Goal: Book appointment/travel/reservation

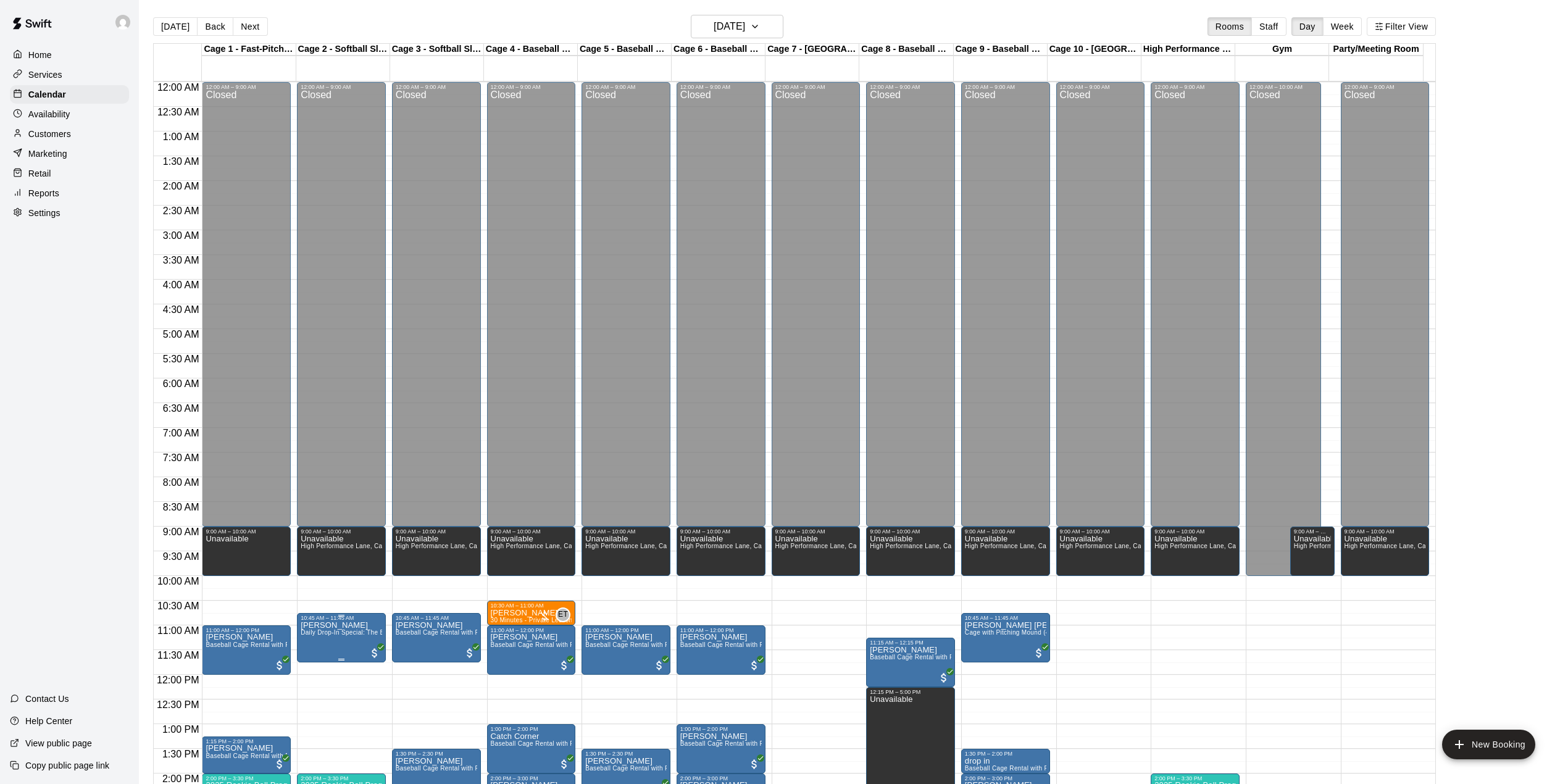
scroll to position [432, 0]
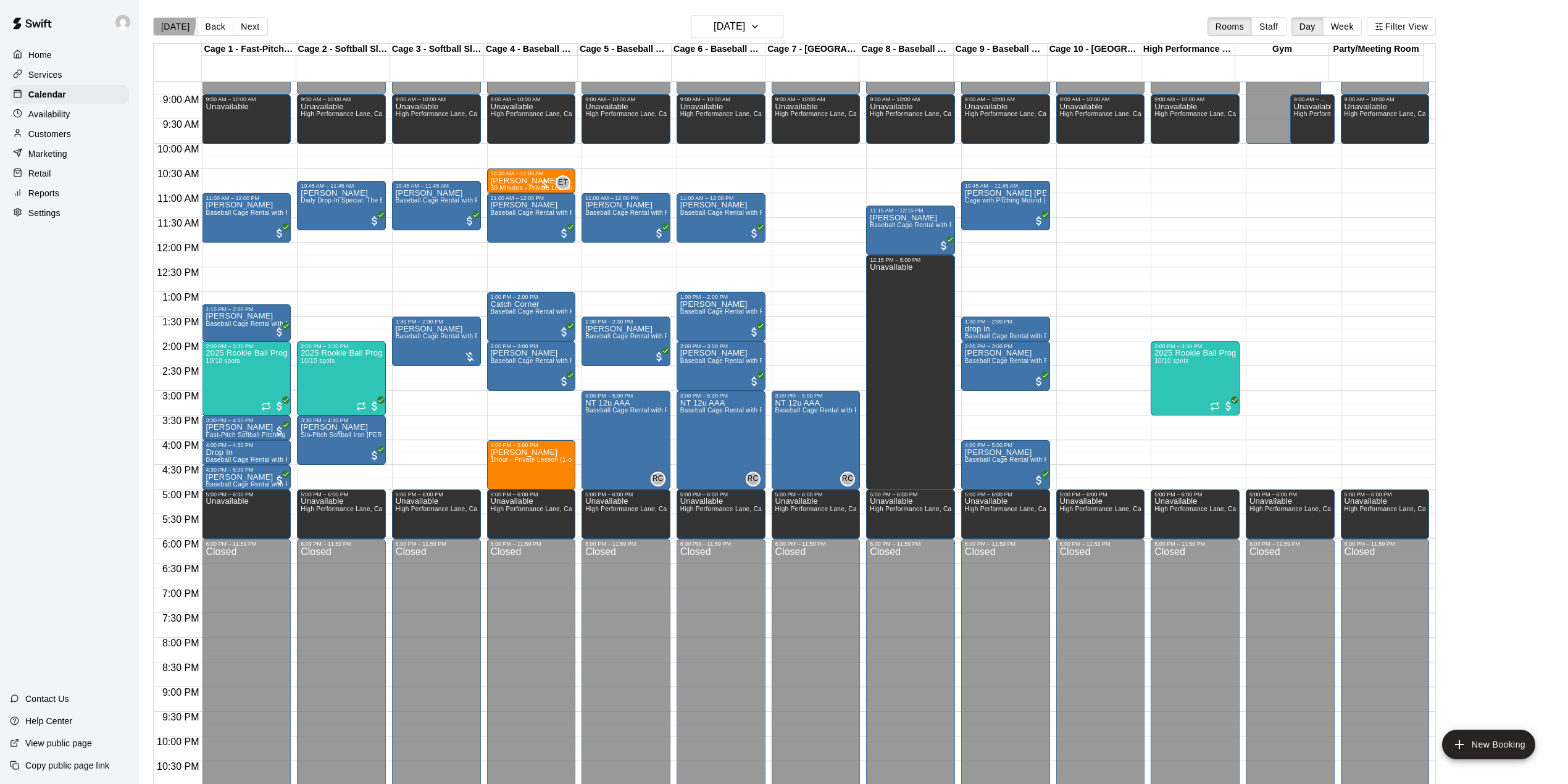
click at [156, 22] on button "[DATE]" at bounding box center [176, 26] width 45 height 19
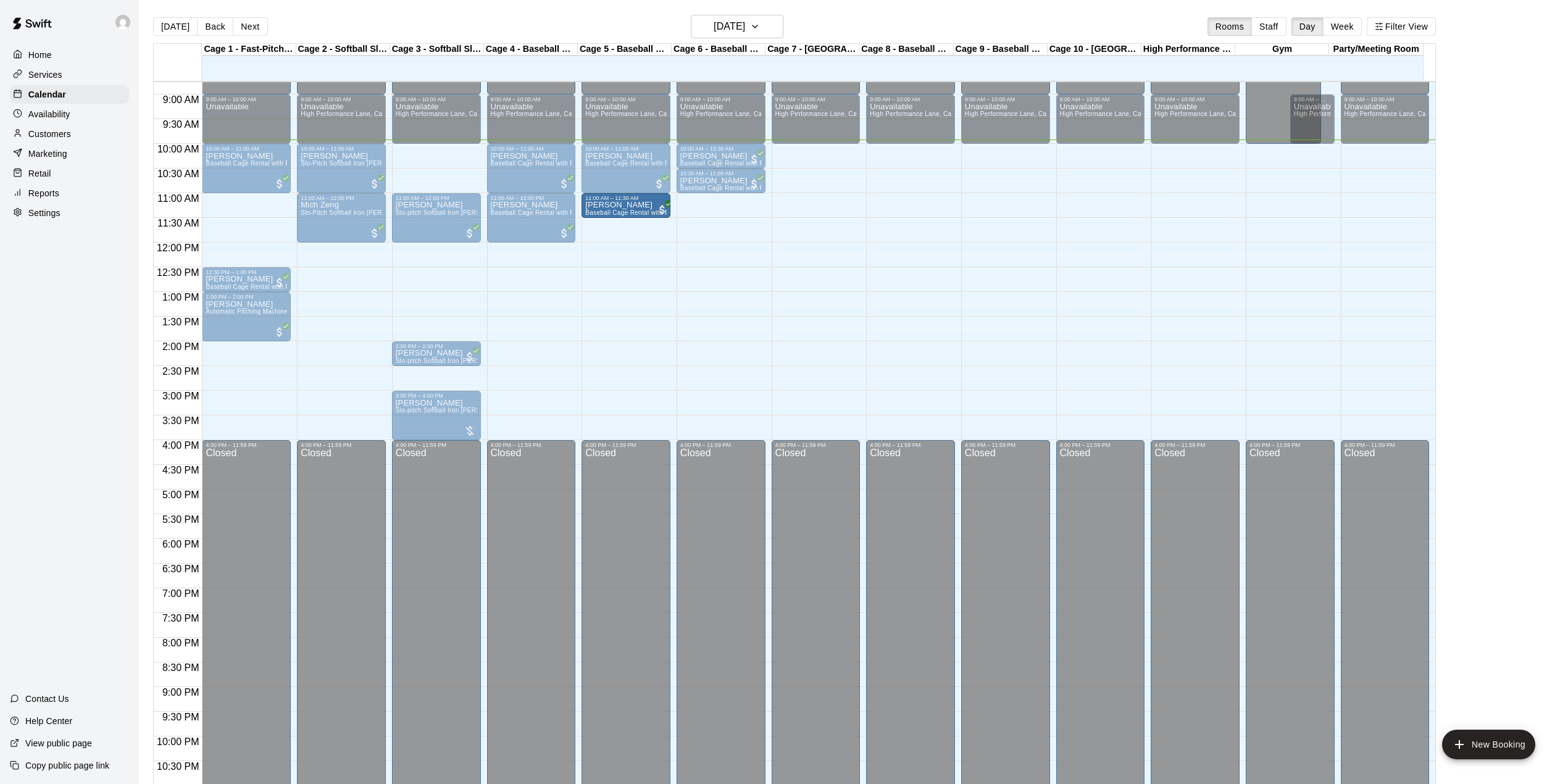
drag, startPoint x: 256, startPoint y: 208, endPoint x: 627, endPoint y: 213, distance: 371.0
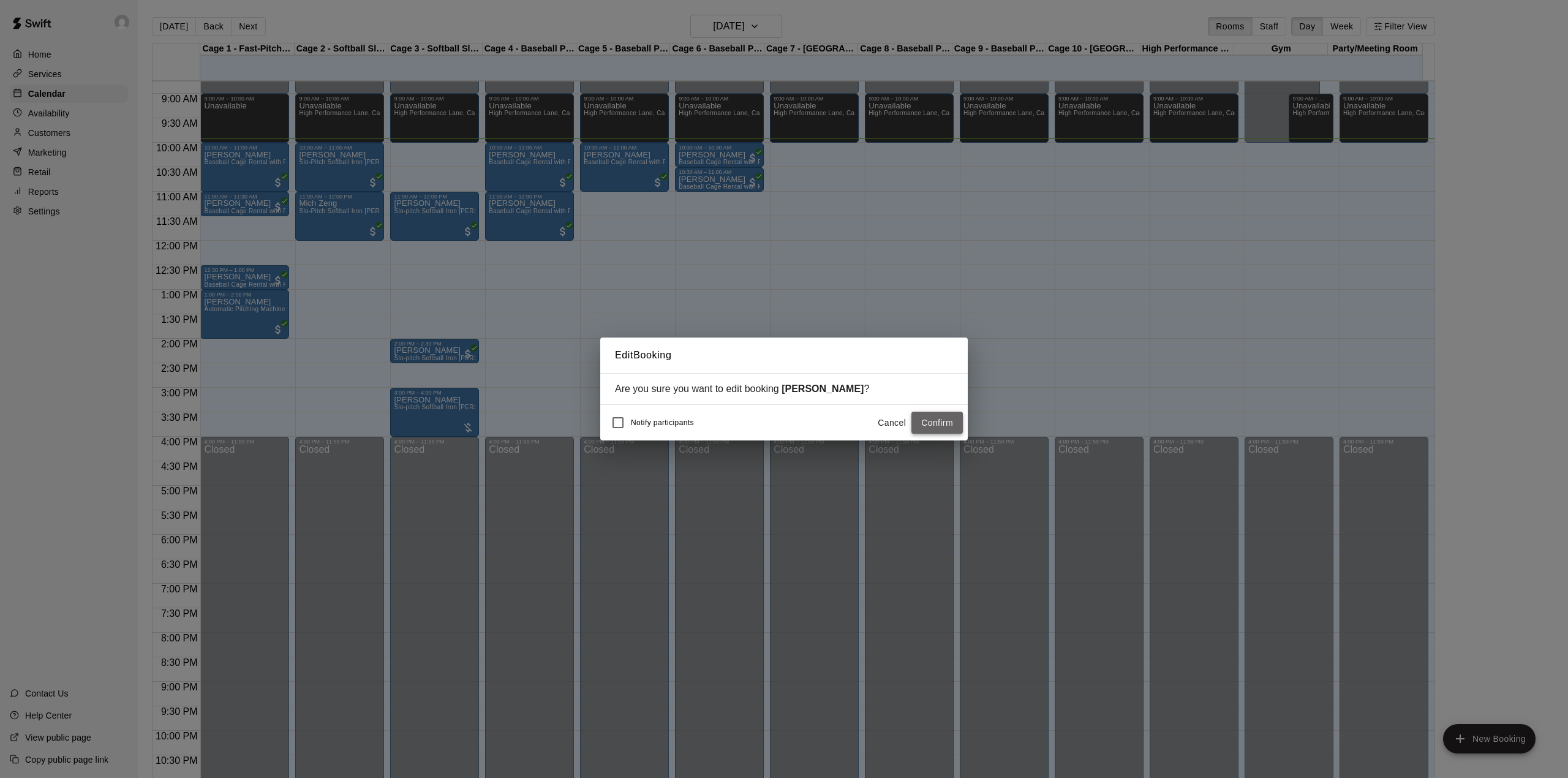
click at [935, 420] on button "Confirm" at bounding box center [937, 423] width 51 height 23
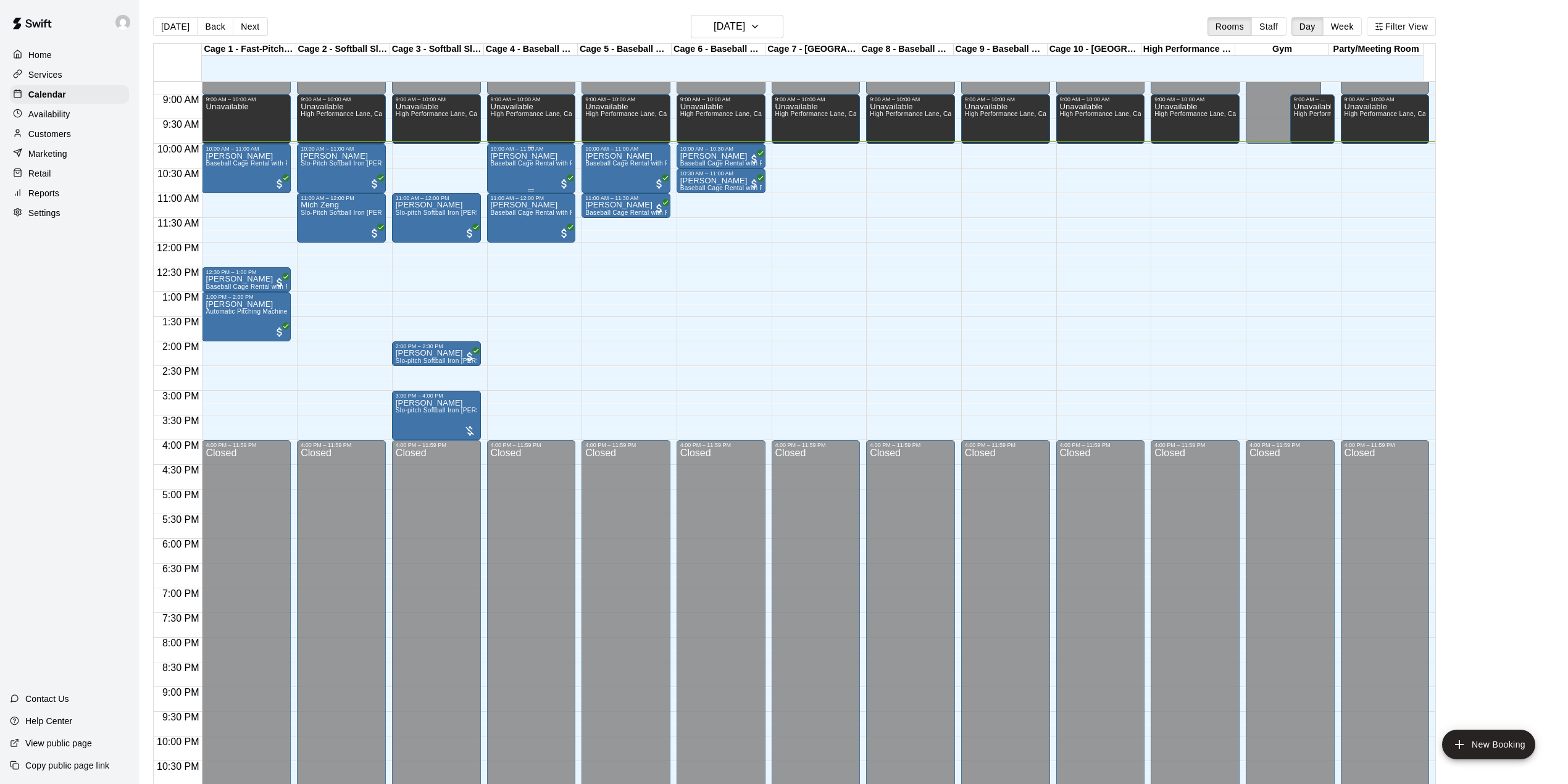
click at [531, 179] on div "[PERSON_NAME] Baseball Cage Rental with Pitching Machine (4 People Maximum!)" at bounding box center [531, 543] width 81 height 784
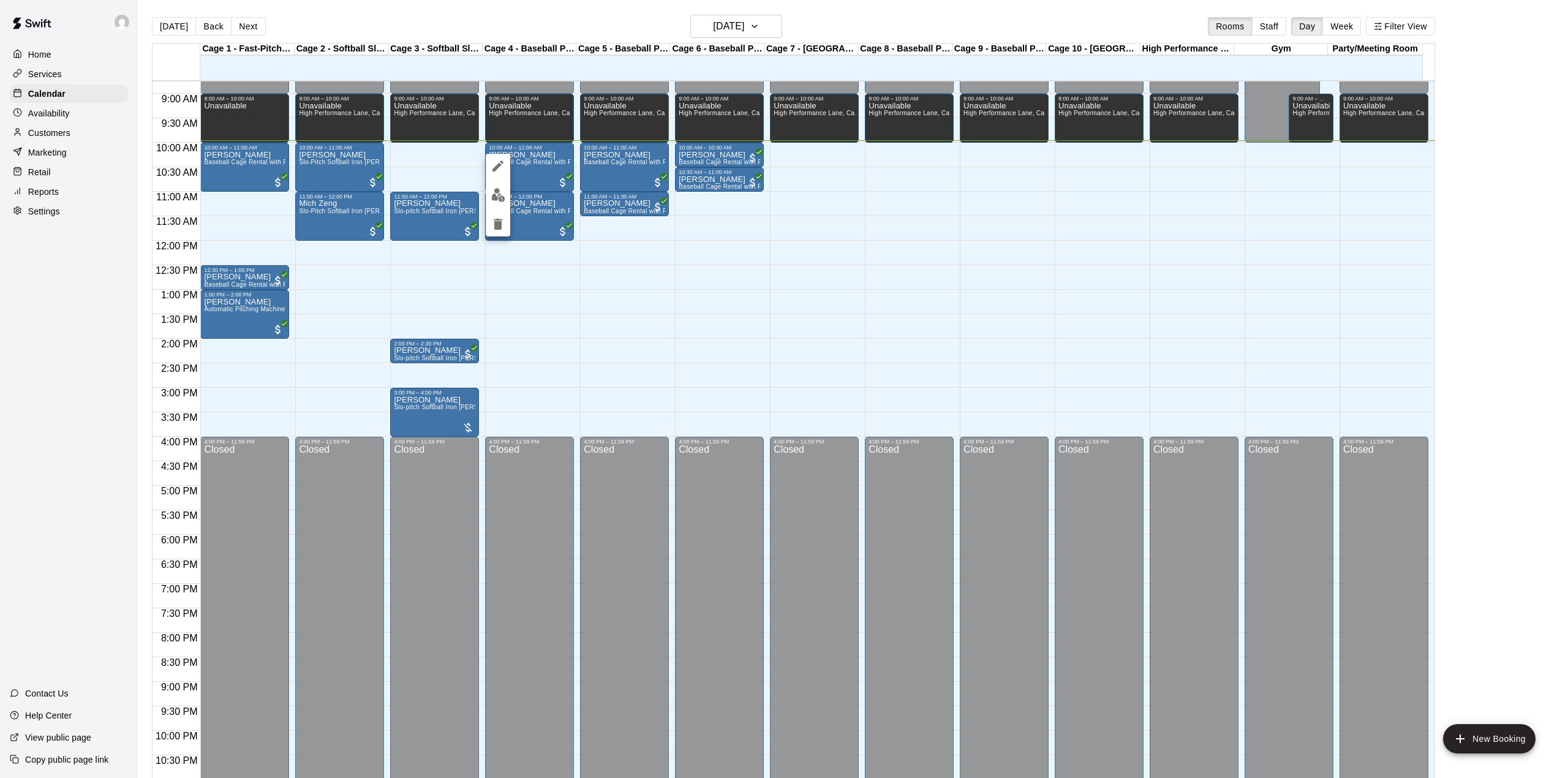
click at [493, 202] on button "edit" at bounding box center [498, 194] width 25 height 24
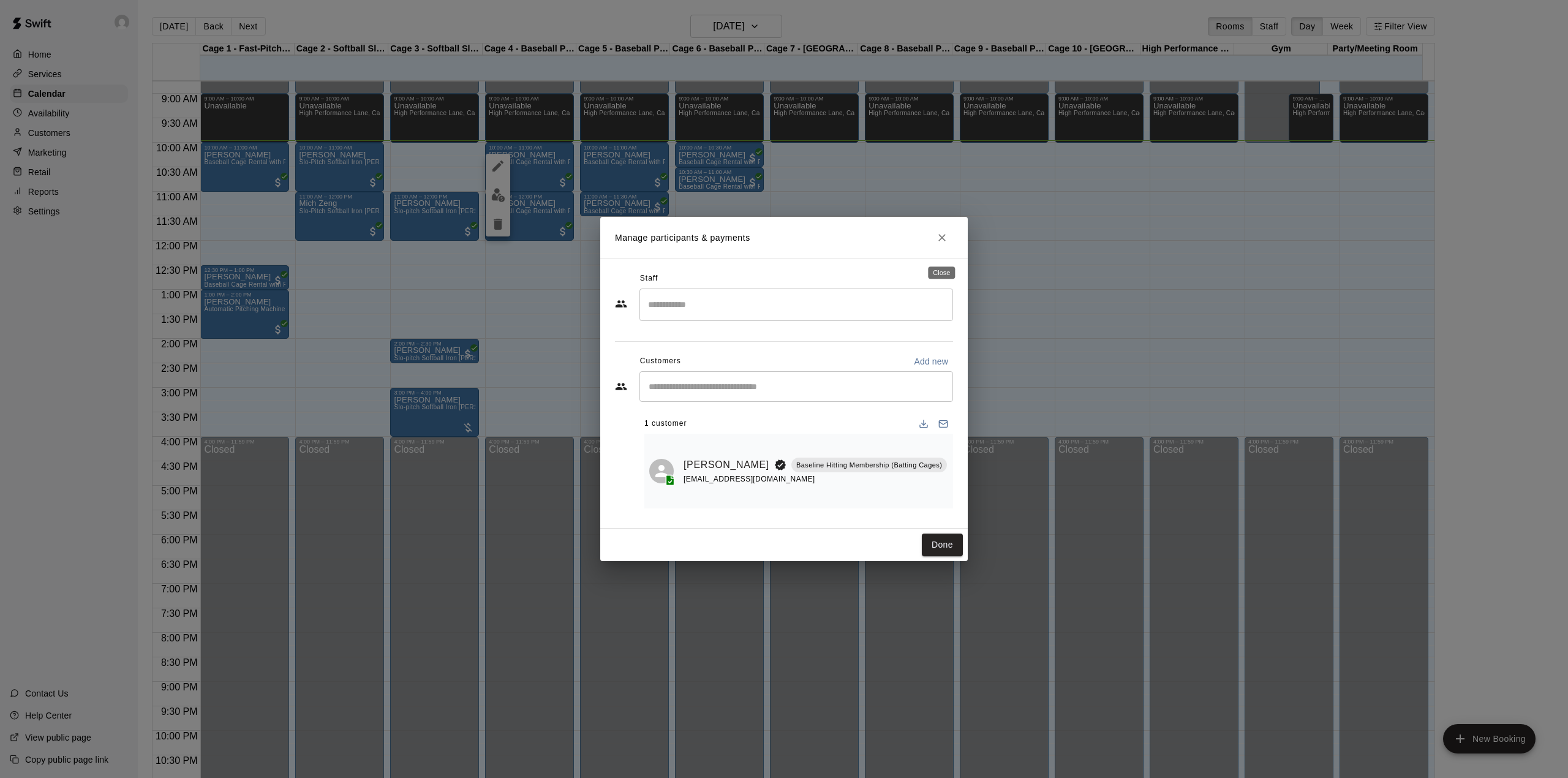
click at [941, 241] on icon "Close" at bounding box center [942, 238] width 7 height 7
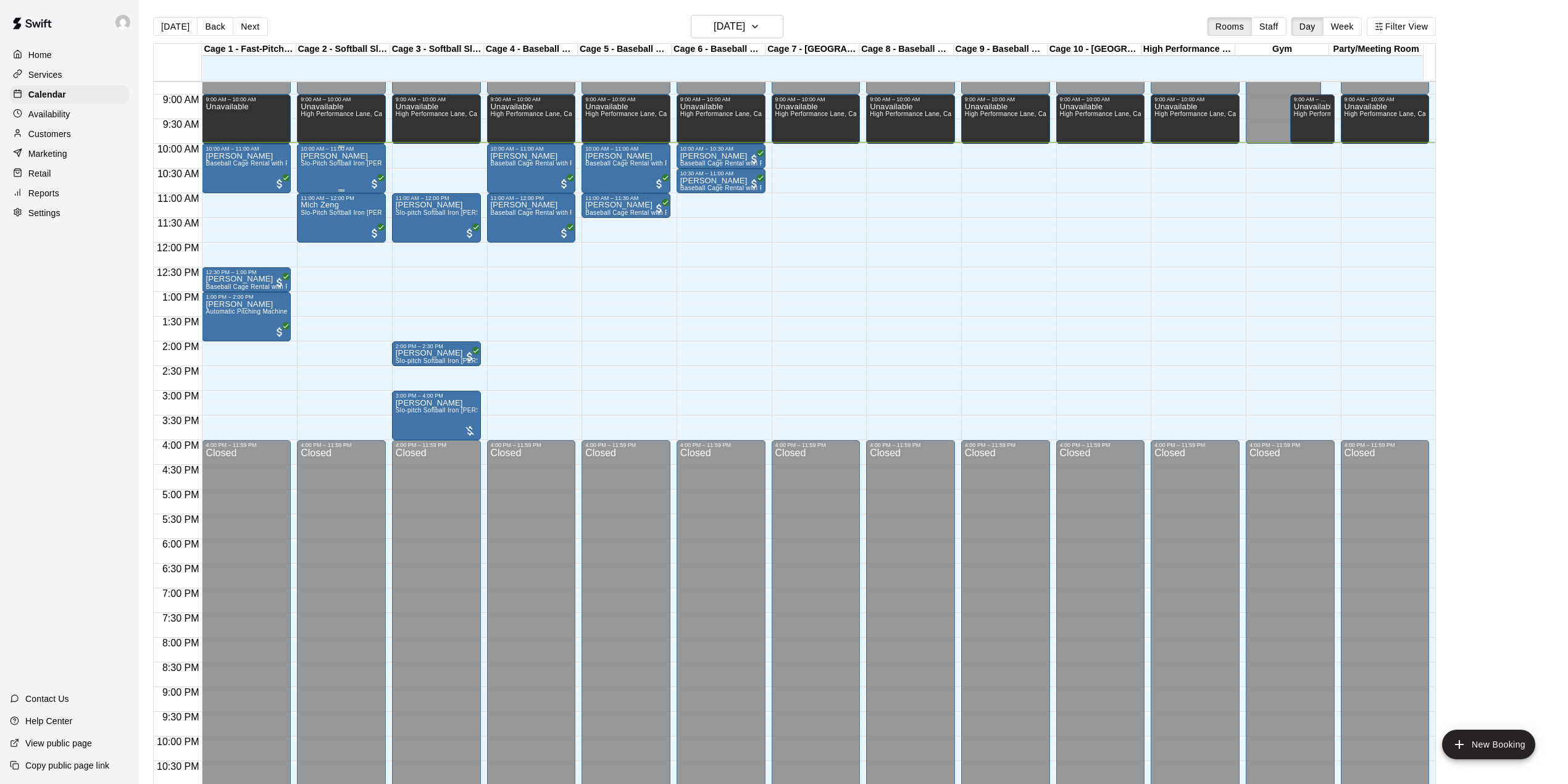
click at [350, 182] on div "[PERSON_NAME] Slo-Pitch Softball Iron [PERSON_NAME] Machine - Cage 2 (4 People …" at bounding box center [340, 543] width 81 height 784
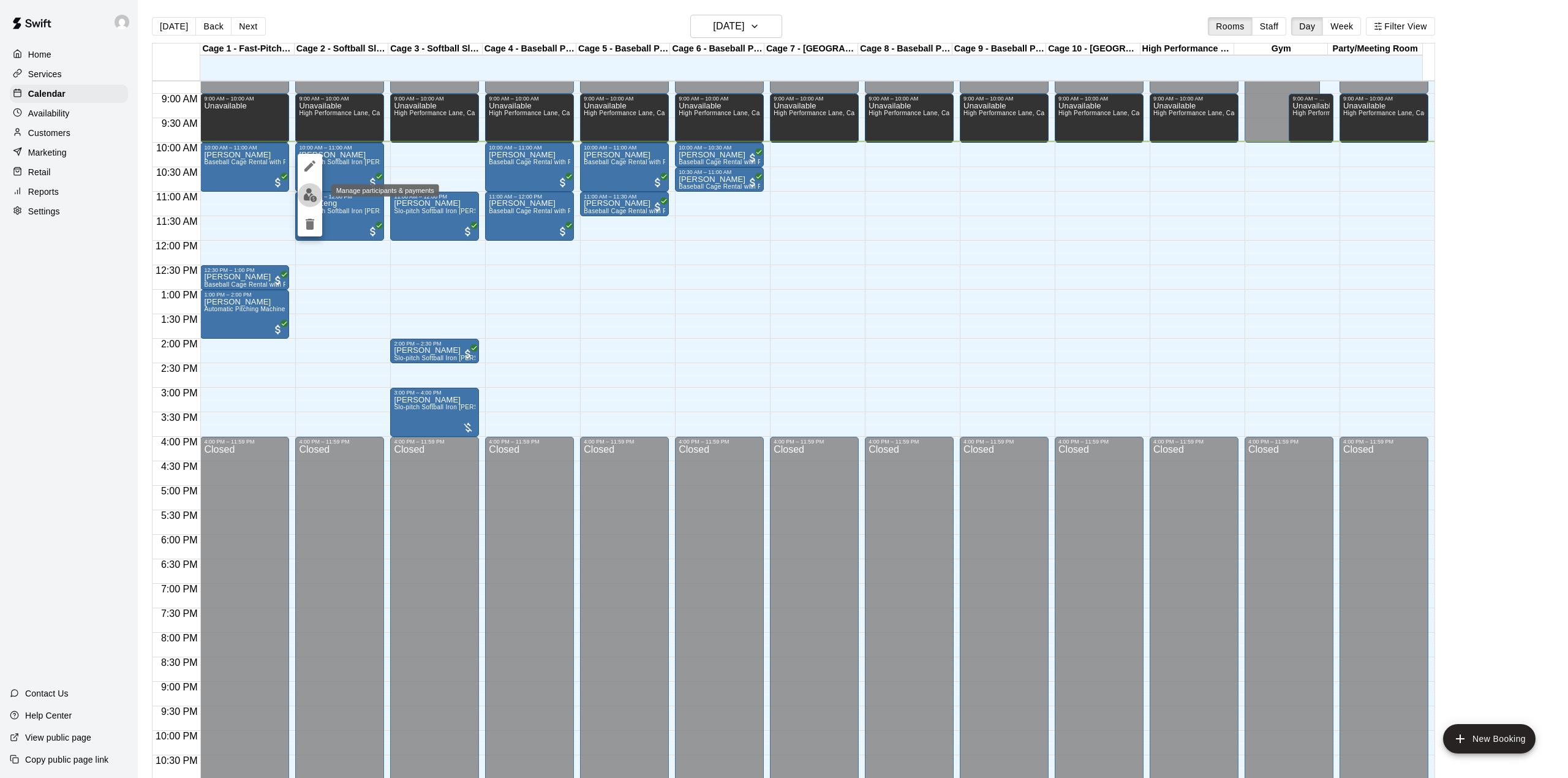
click at [304, 191] on img "edit" at bounding box center [310, 195] width 14 height 14
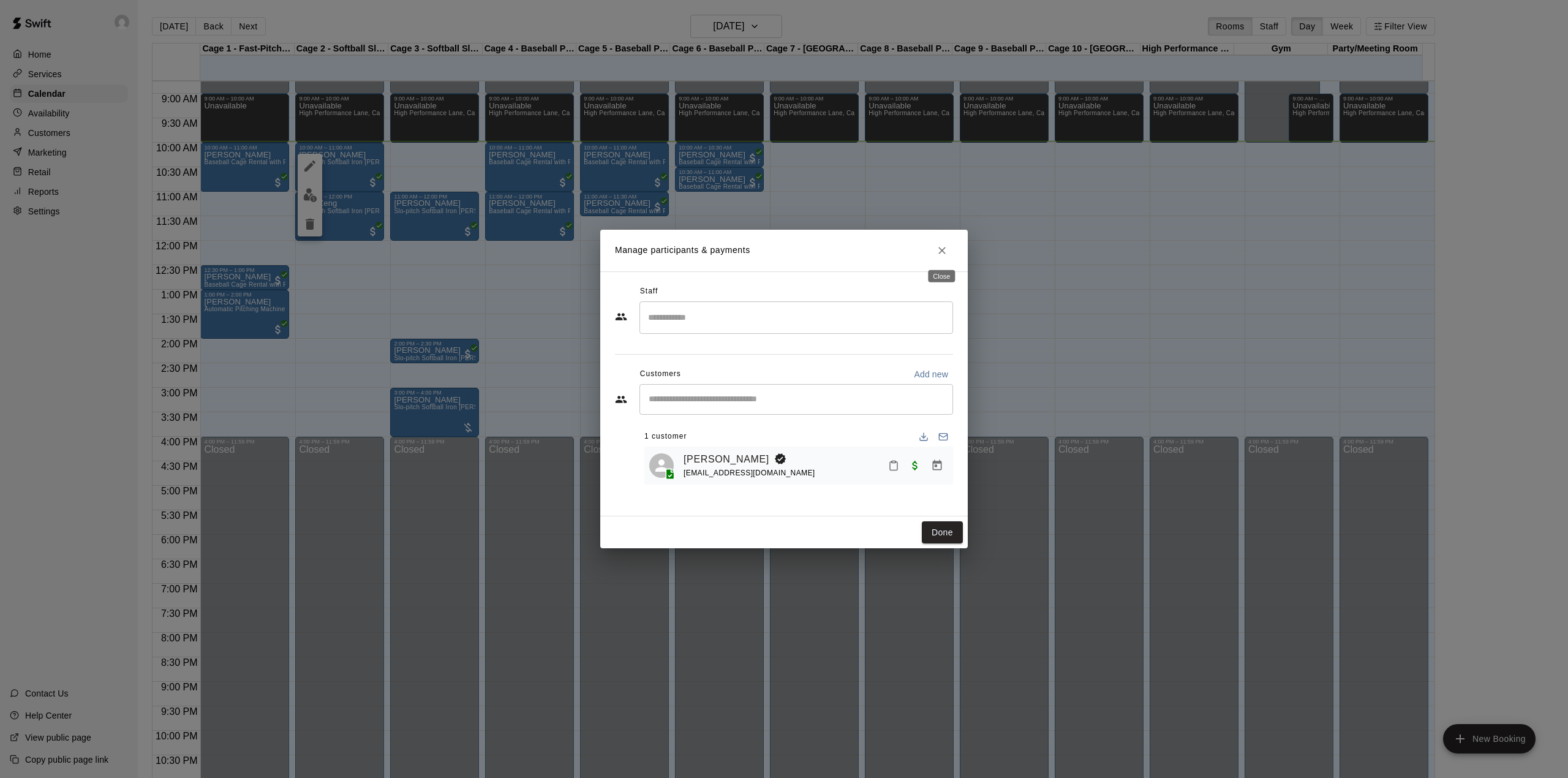
click at [942, 251] on icon "Close" at bounding box center [942, 250] width 7 height 7
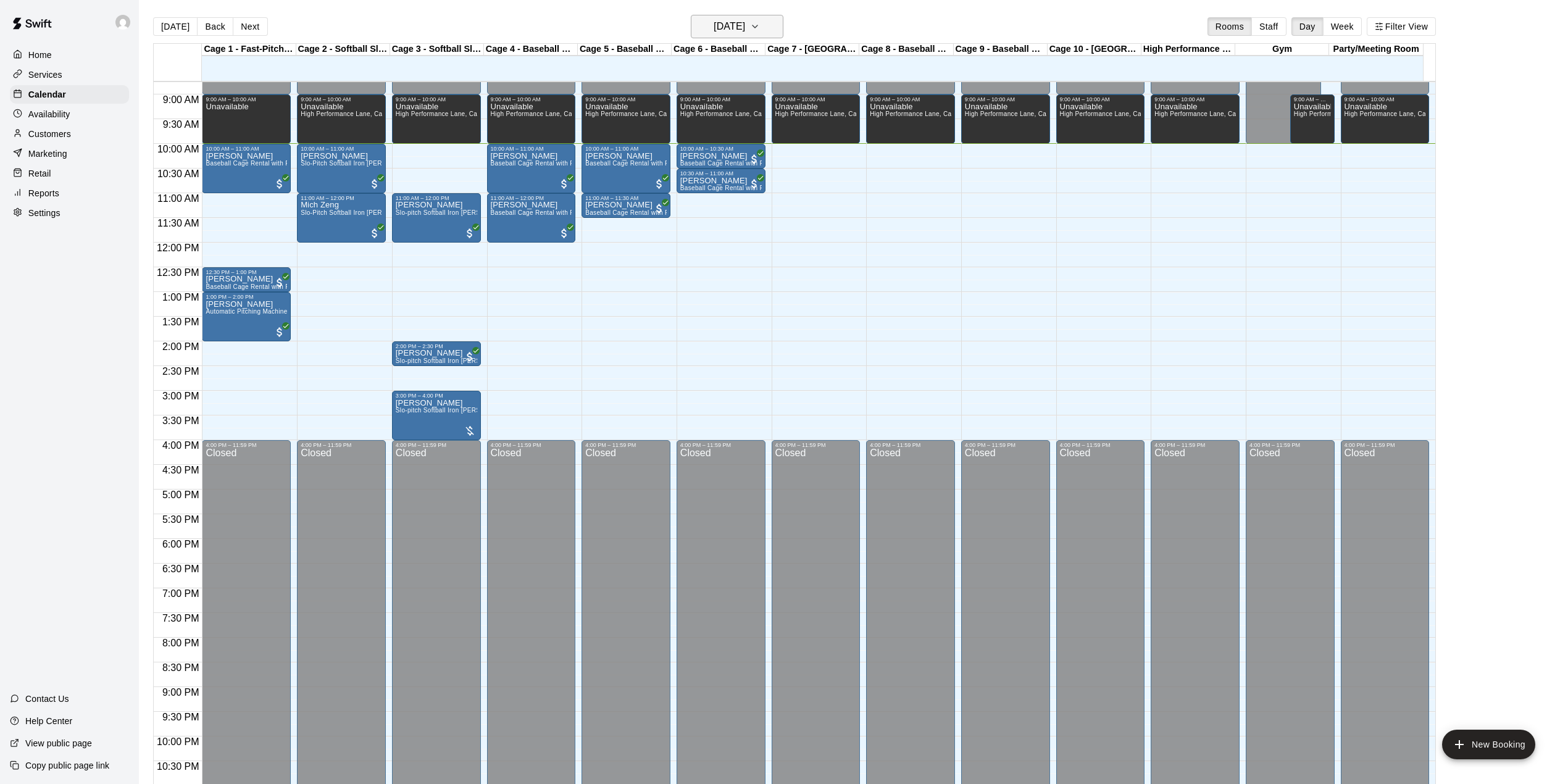
click at [727, 32] on h6 "[DATE]" at bounding box center [729, 26] width 31 height 17
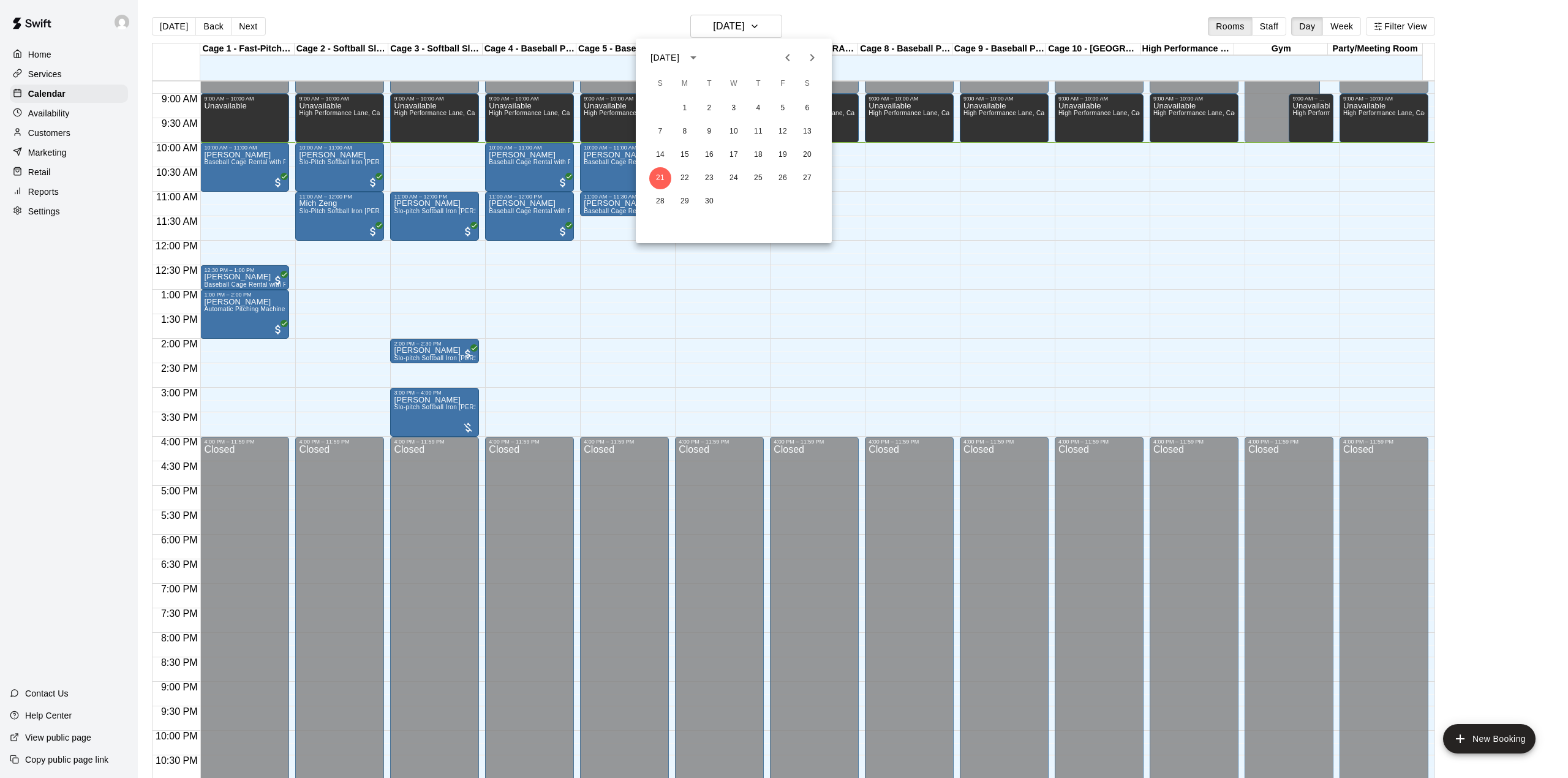
click at [934, 416] on div at bounding box center [784, 389] width 1568 height 778
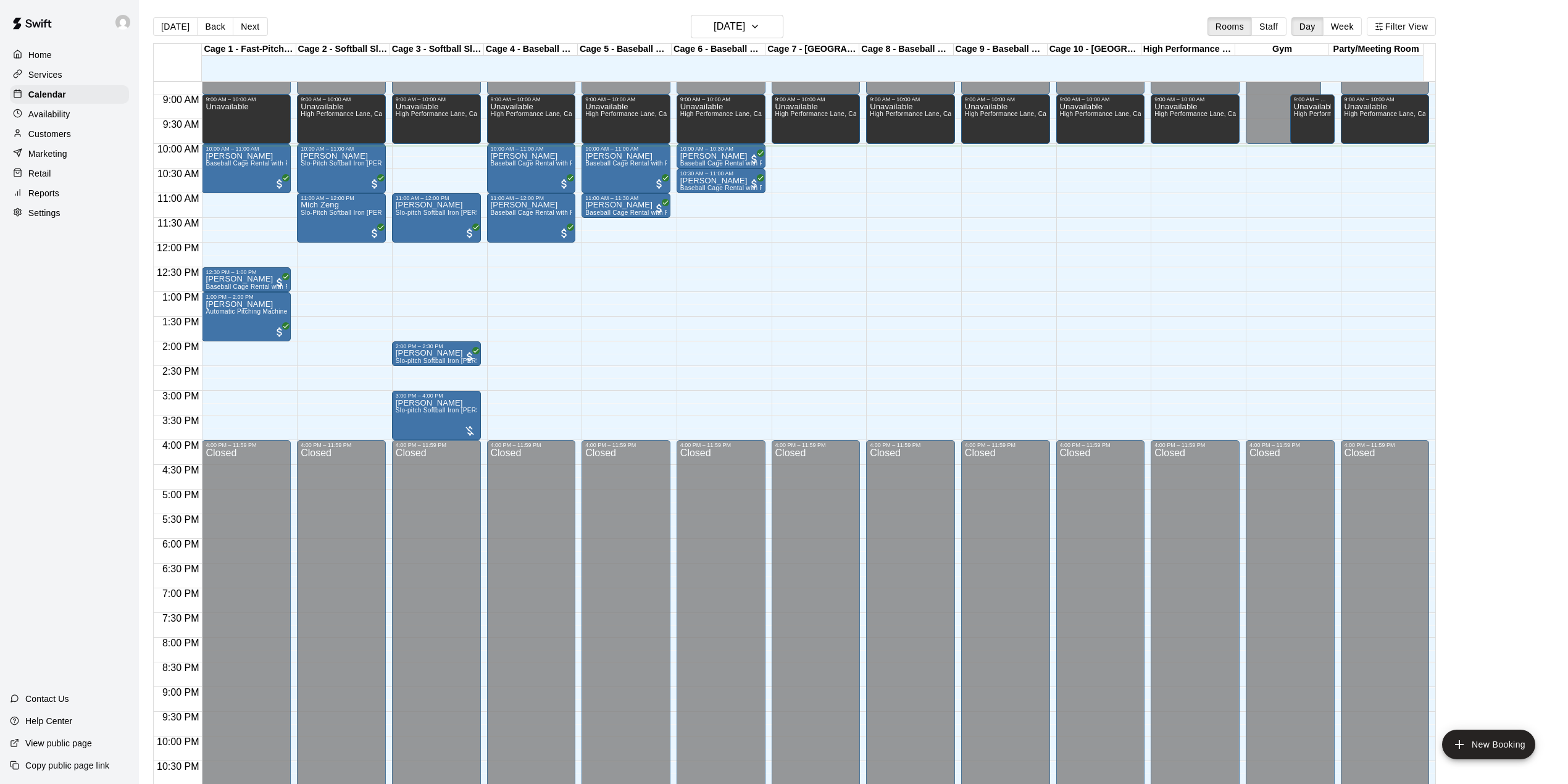
click at [744, 41] on div "[DATE] Back [DATE][DATE] Rooms Staff Day Week Filter View" at bounding box center [795, 29] width 1283 height 29
click at [747, 40] on div "[DATE] Back [DATE][DATE] Rooms Staff Day Week Filter View" at bounding box center [795, 29] width 1283 height 29
click at [745, 33] on h6 "[DATE]" at bounding box center [729, 26] width 31 height 17
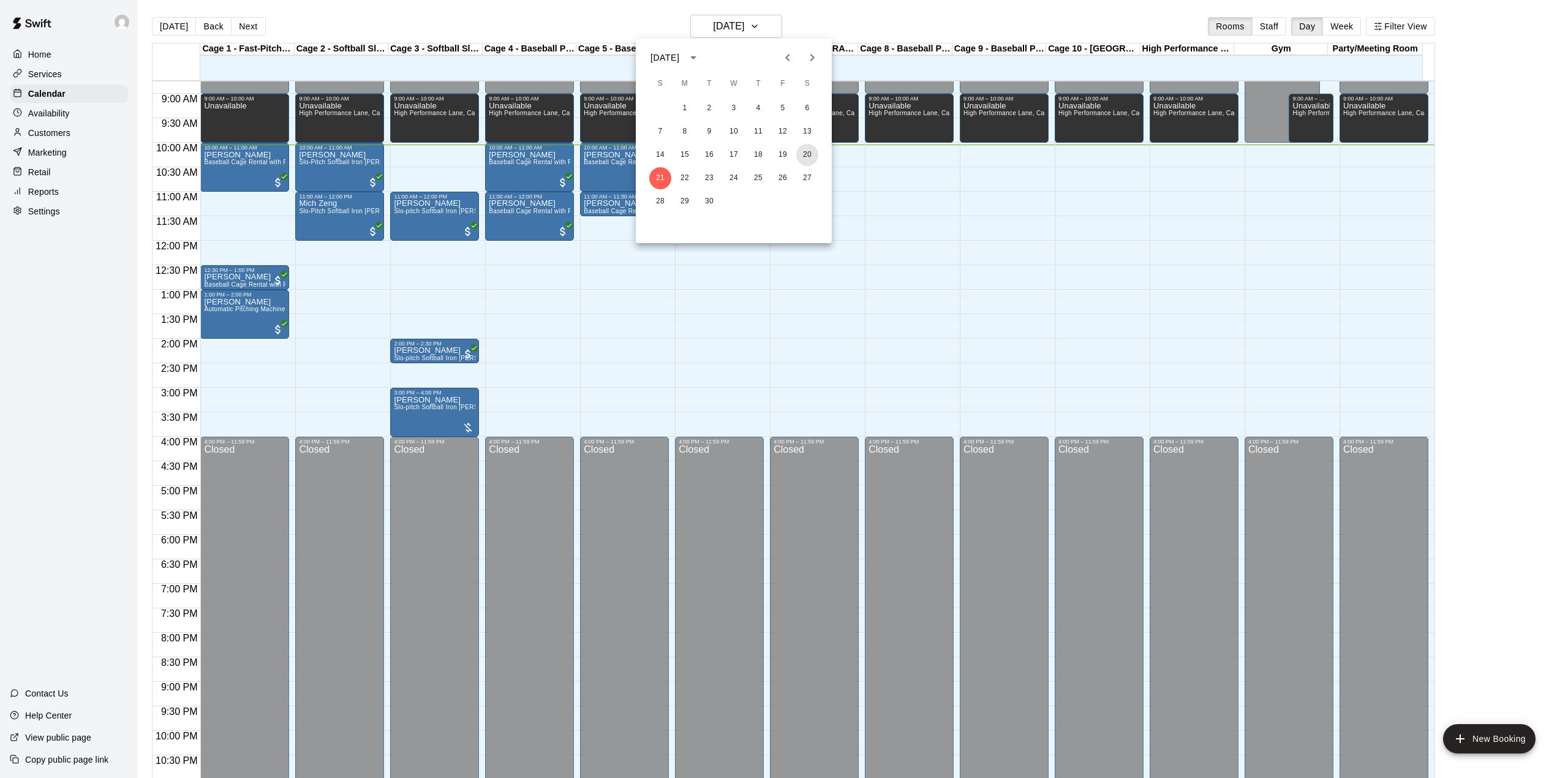
click at [805, 150] on button "20" at bounding box center [807, 155] width 22 height 22
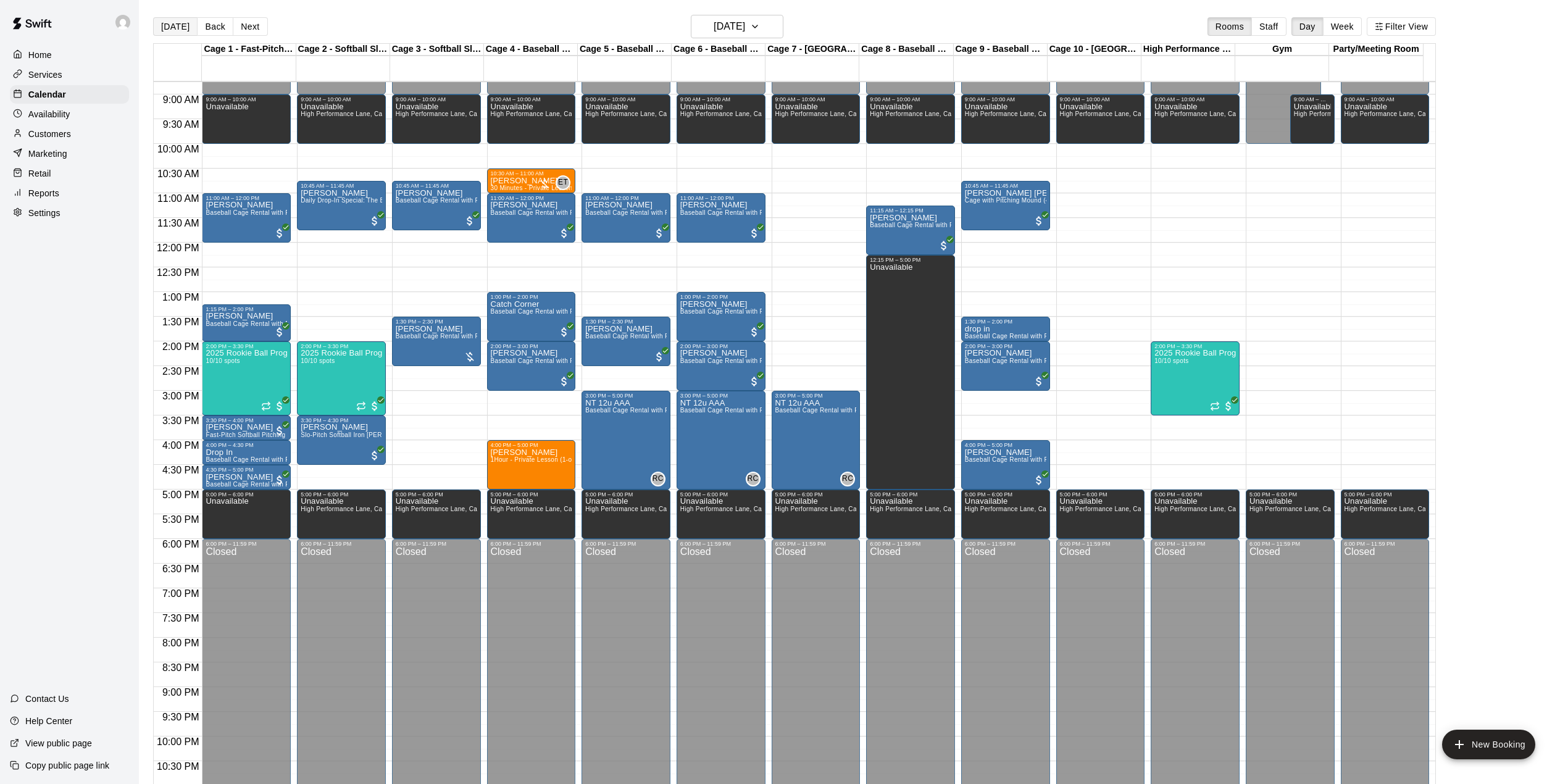
click at [181, 23] on button "[DATE]" at bounding box center [176, 26] width 45 height 19
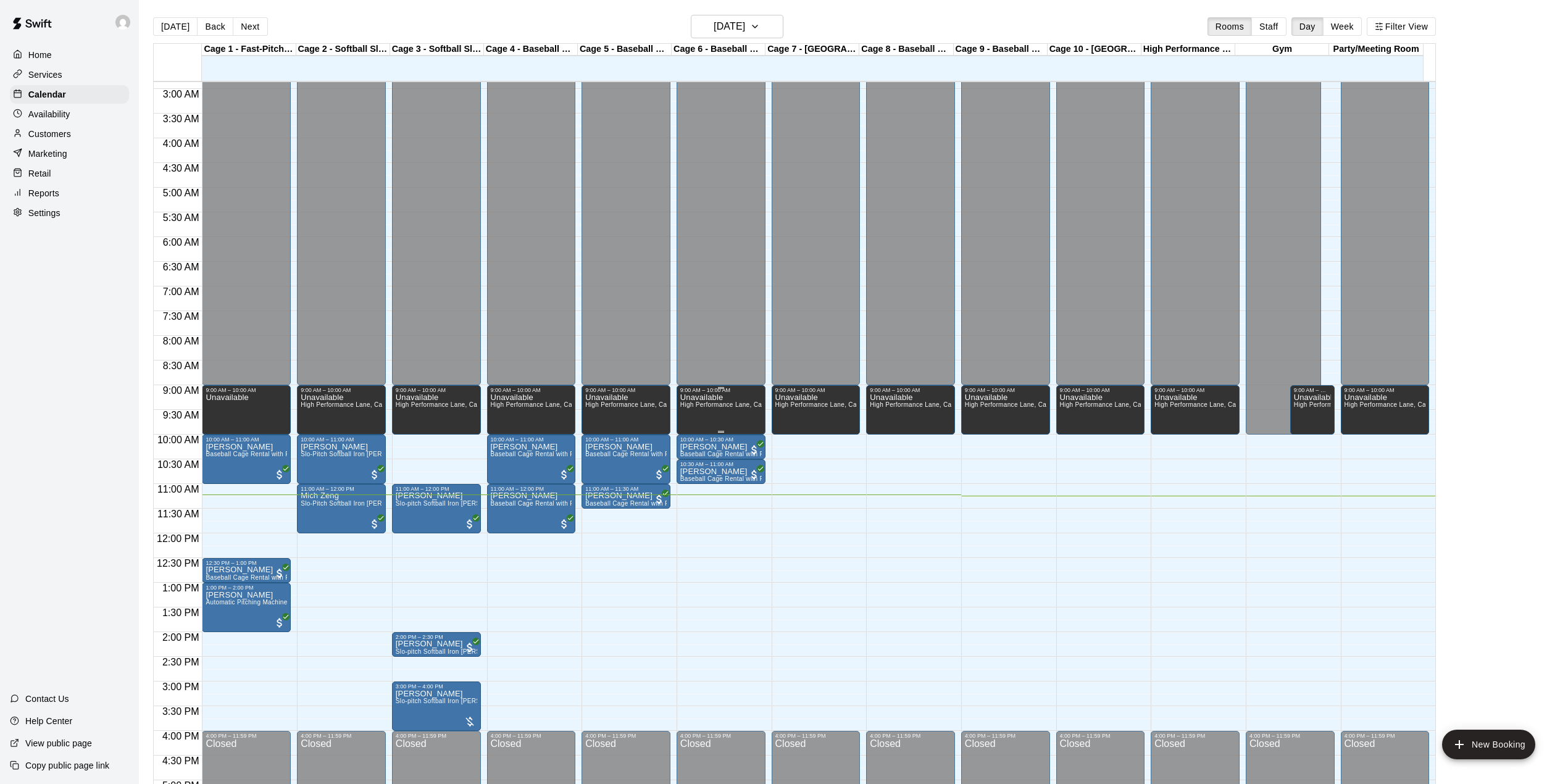
scroll to position [470, 0]
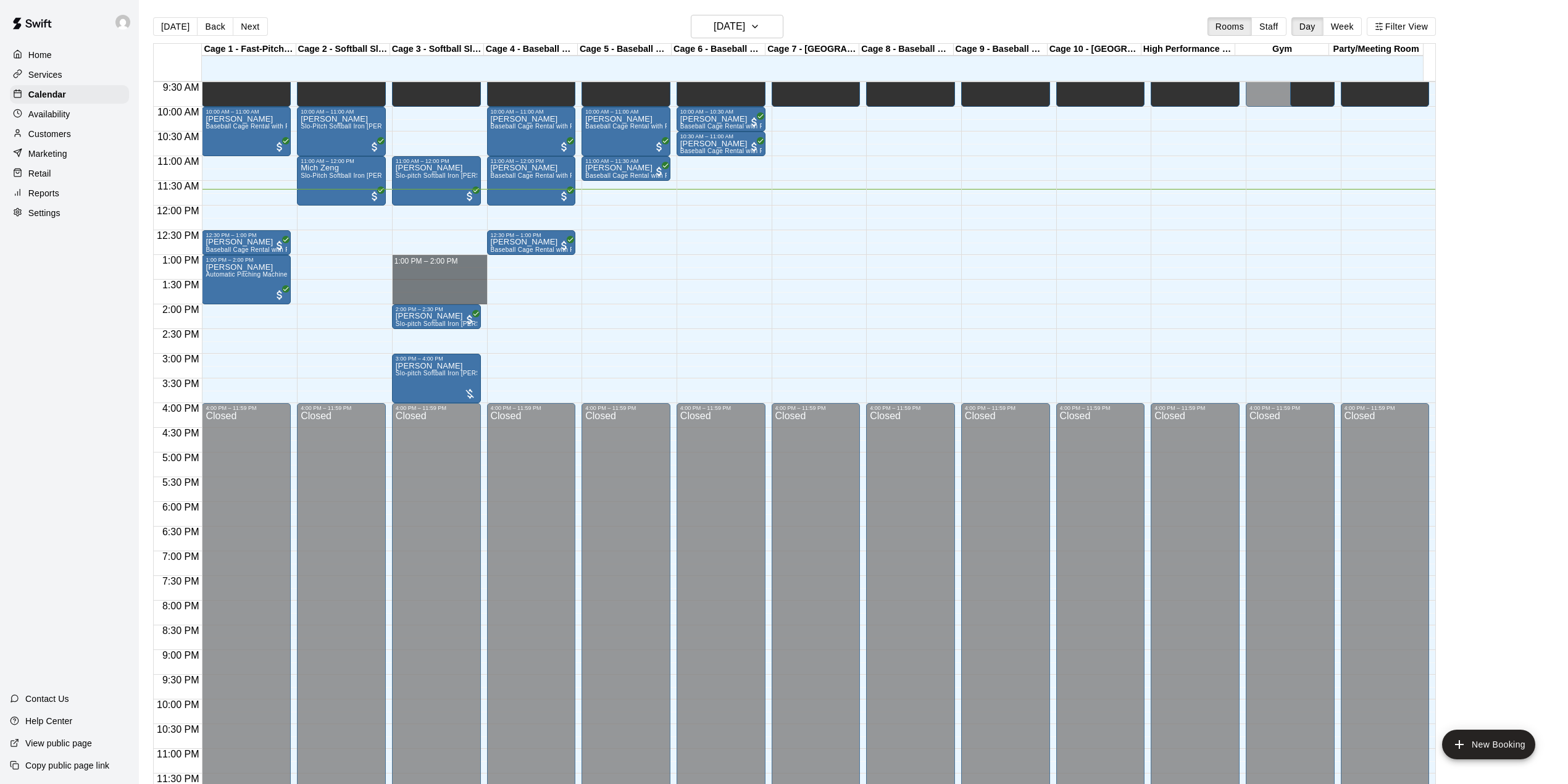
drag, startPoint x: 412, startPoint y: 257, endPoint x: 421, endPoint y: 298, distance: 42.0
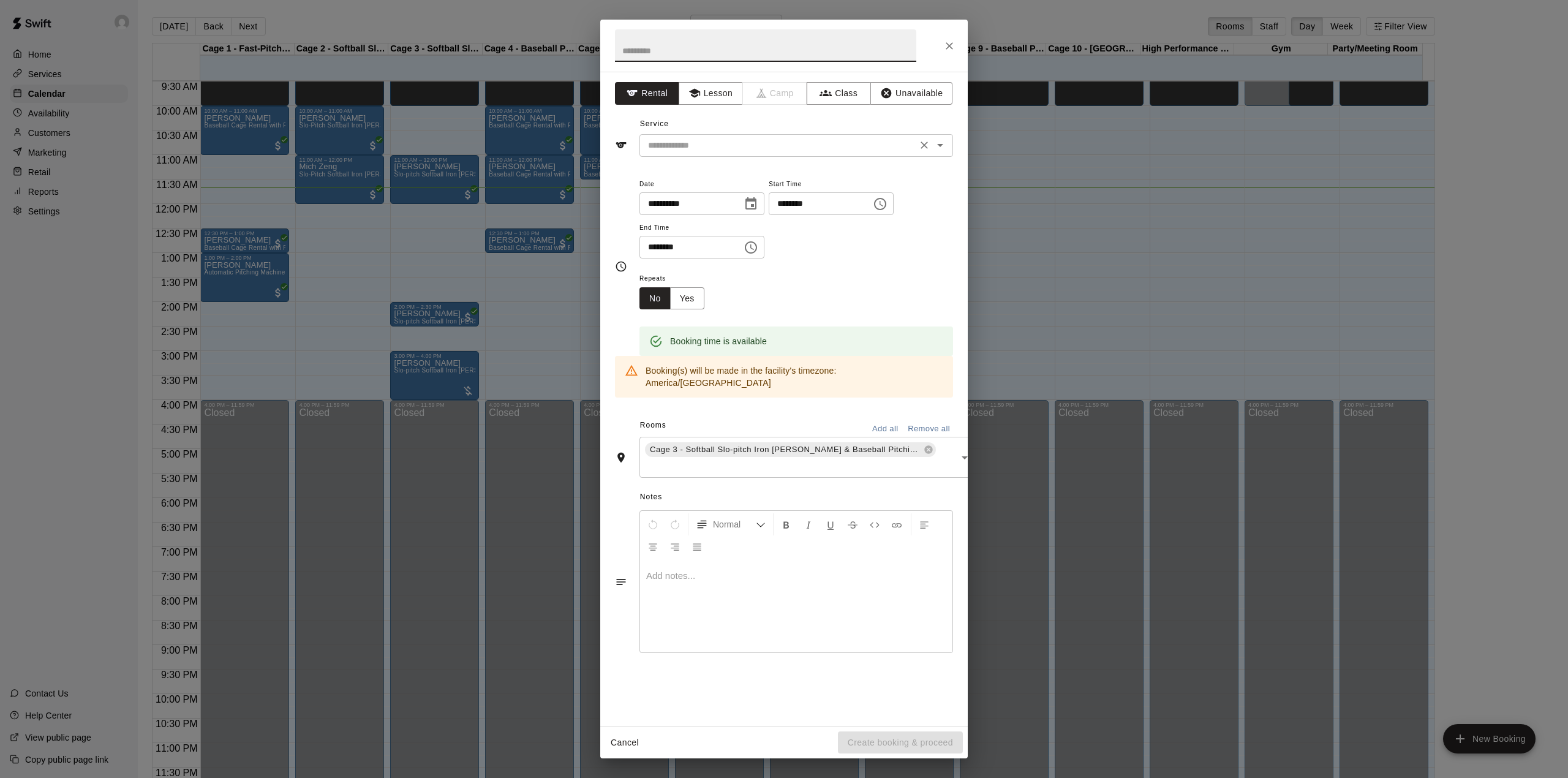
click at [693, 155] on div "​" at bounding box center [796, 146] width 314 height 23
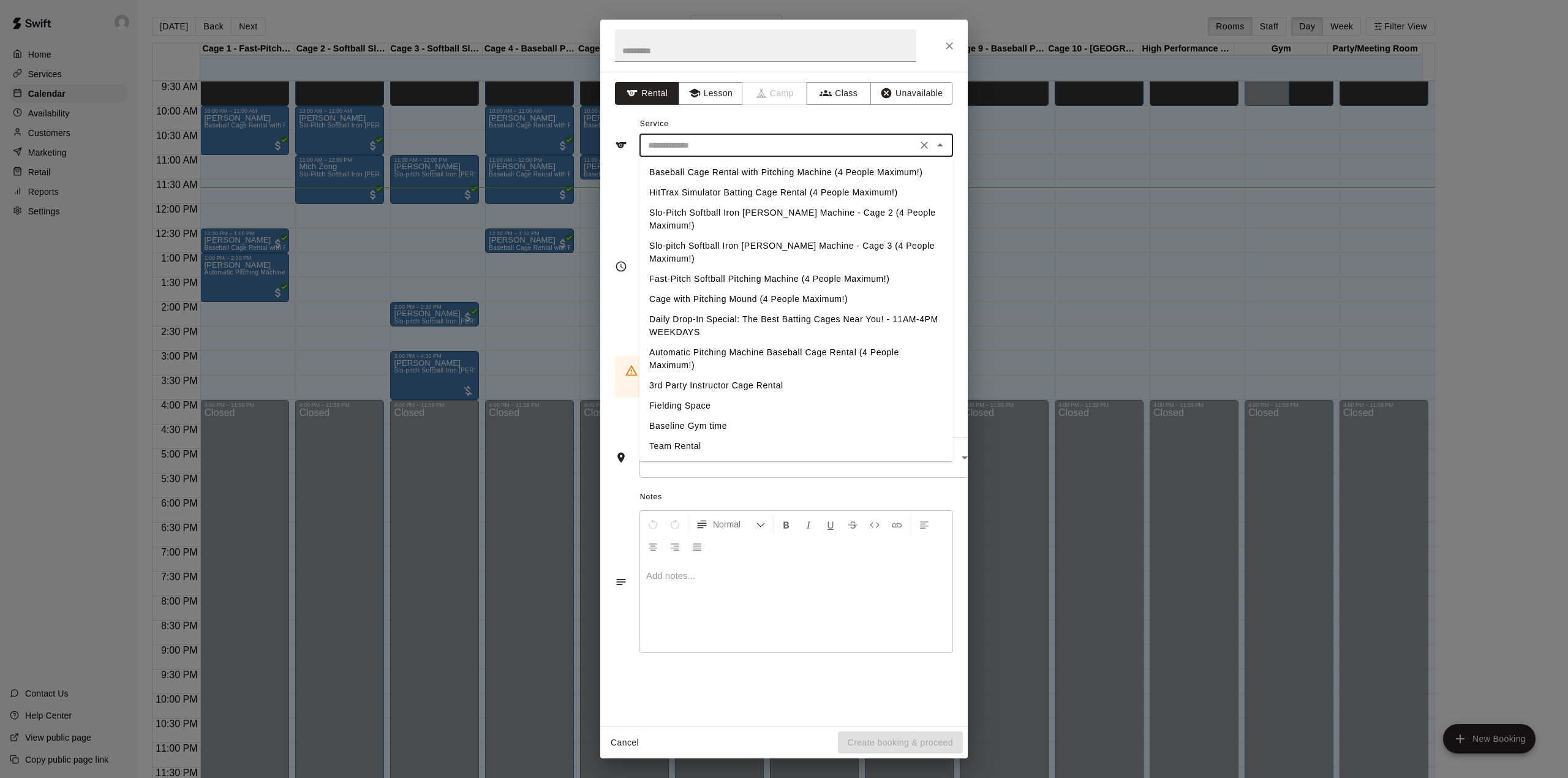
click at [706, 236] on li "Slo-pitch Softball Iron [PERSON_NAME] Machine - Cage 3 (4 People Maximum!)" at bounding box center [796, 252] width 314 height 33
type input "**********"
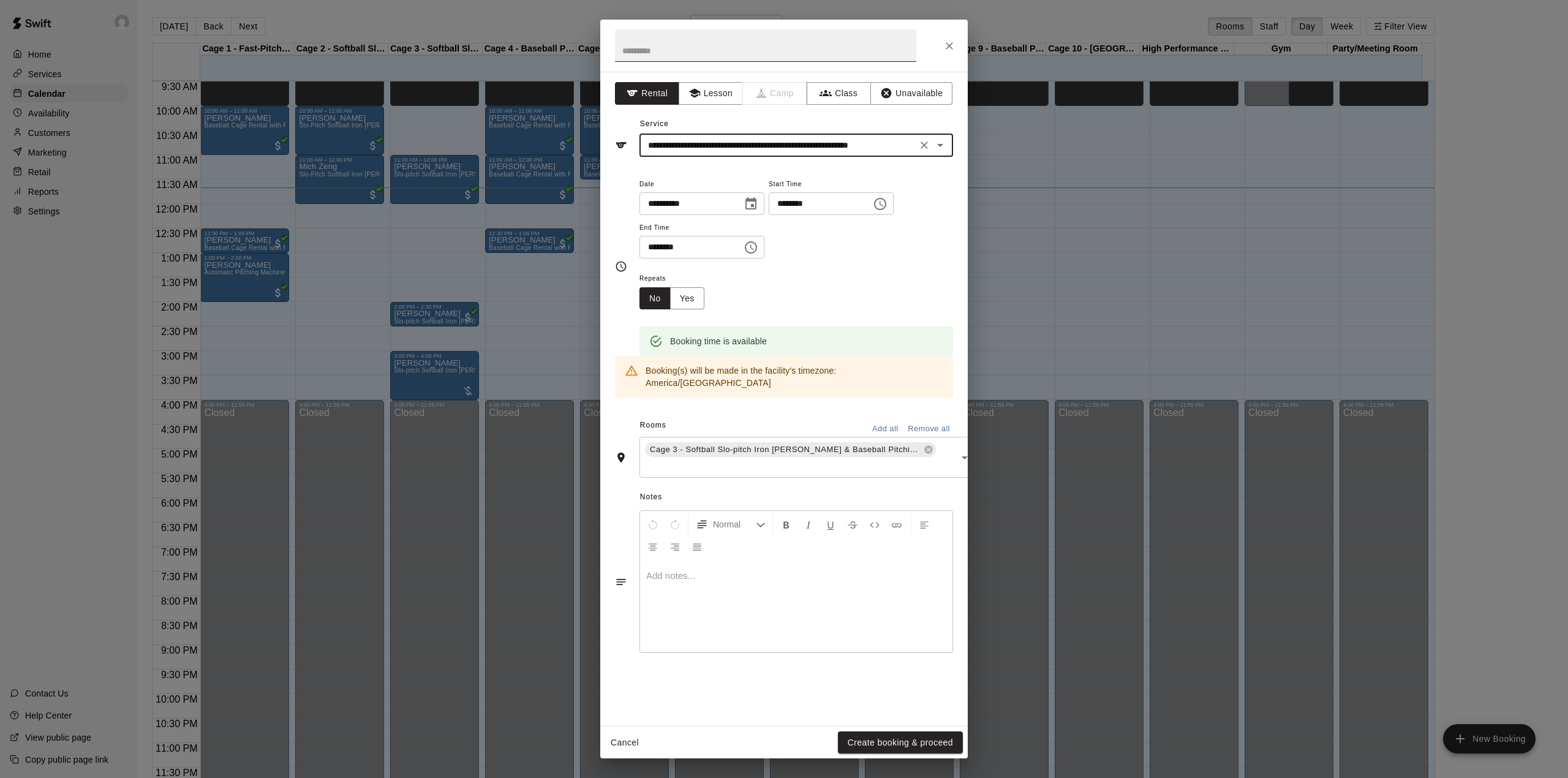
click at [655, 47] on input "text" at bounding box center [766, 45] width 302 height 33
click at [952, 47] on icon "Close" at bounding box center [950, 46] width 12 height 12
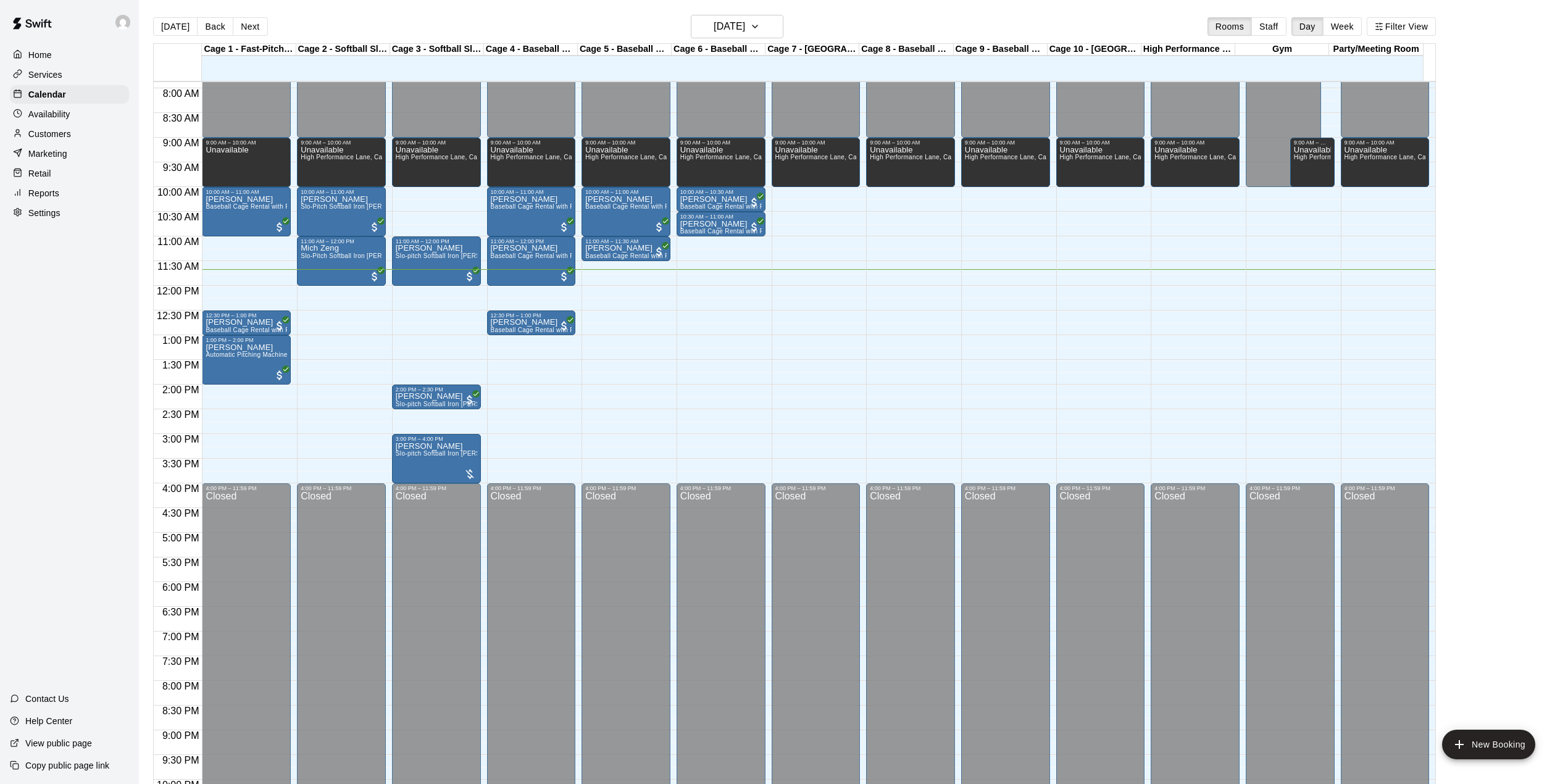
scroll to position [388, 0]
drag, startPoint x: 344, startPoint y: 339, endPoint x: 347, endPoint y: 380, distance: 41.1
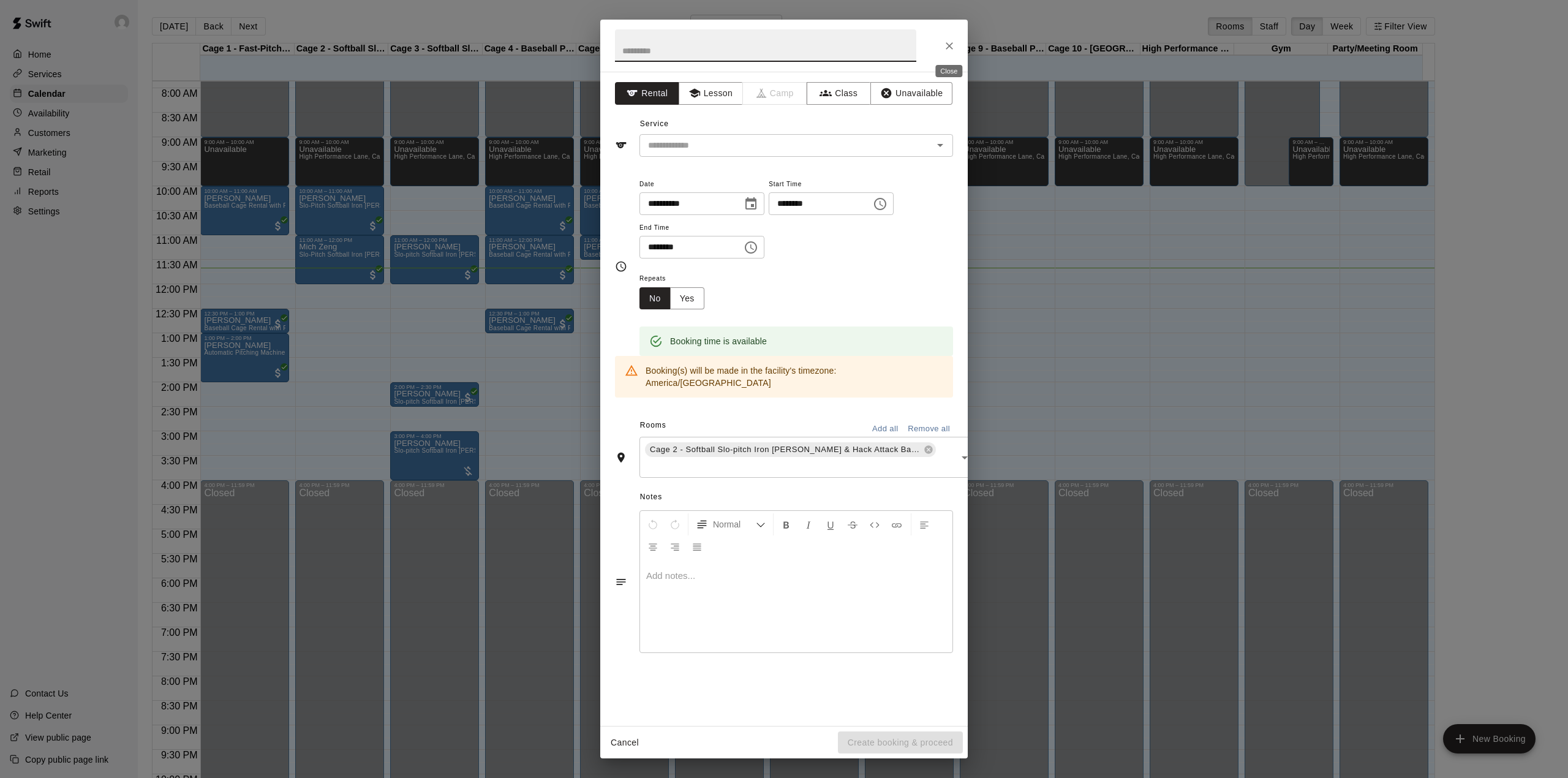
click at [945, 45] on icon "Close" at bounding box center [950, 46] width 12 height 12
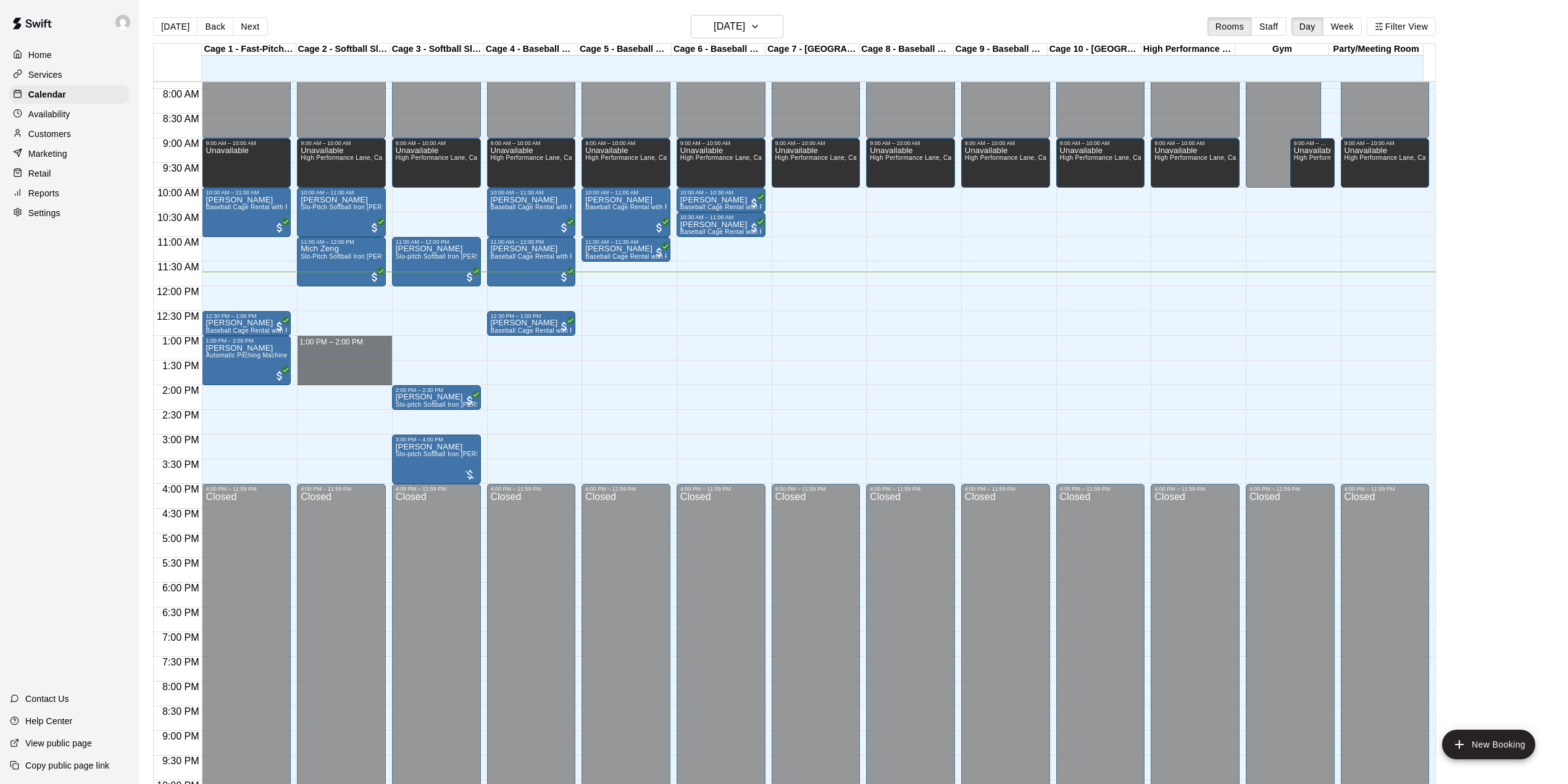
drag, startPoint x: 332, startPoint y: 339, endPoint x: 343, endPoint y: 379, distance: 41.5
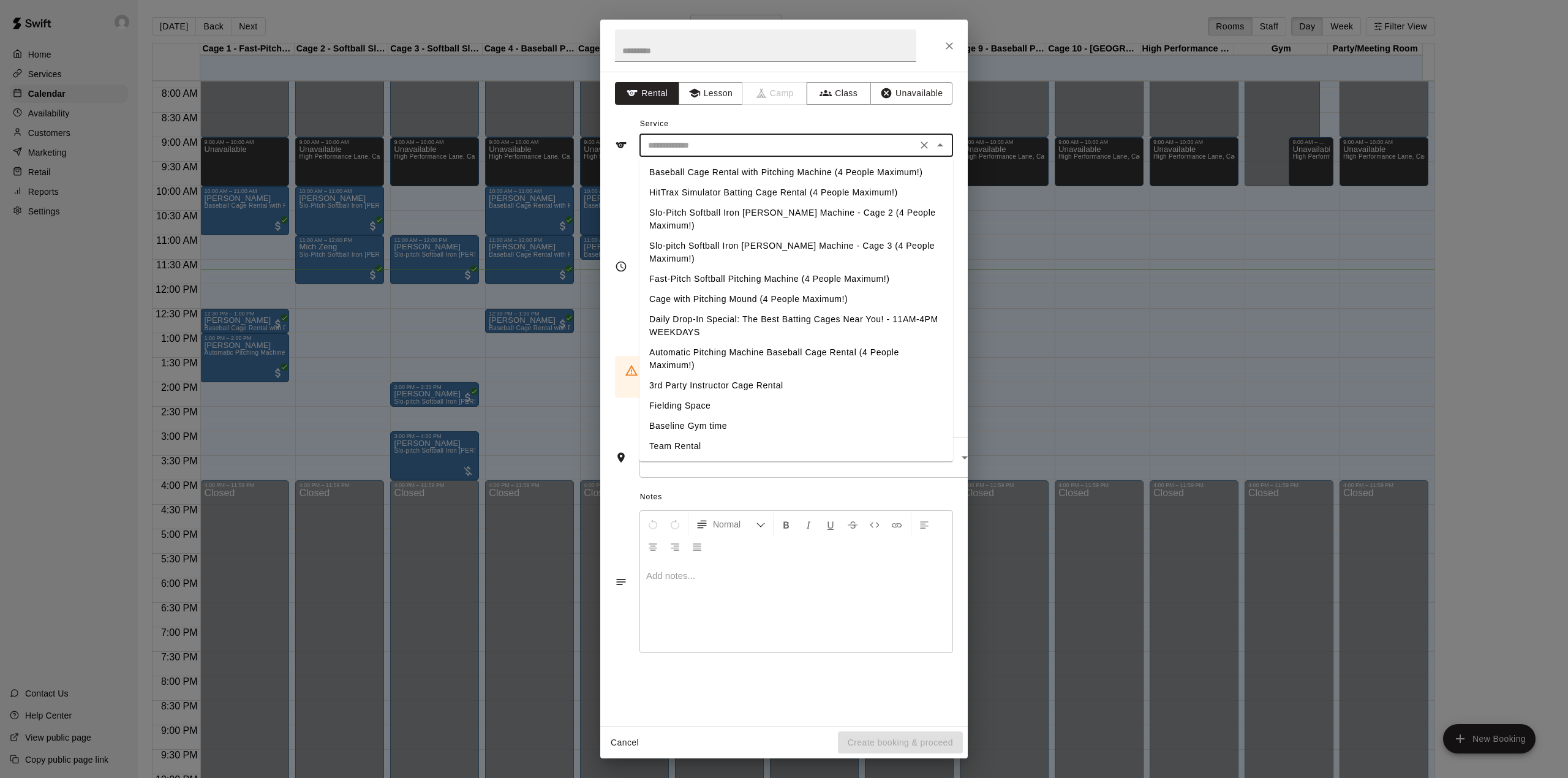
click at [719, 141] on input "text" at bounding box center [777, 145] width 270 height 15
click at [692, 269] on li "Fast-Pitch Softball Pitching Machine (4 People Maximum!)" at bounding box center [796, 278] width 314 height 20
type input "**********"
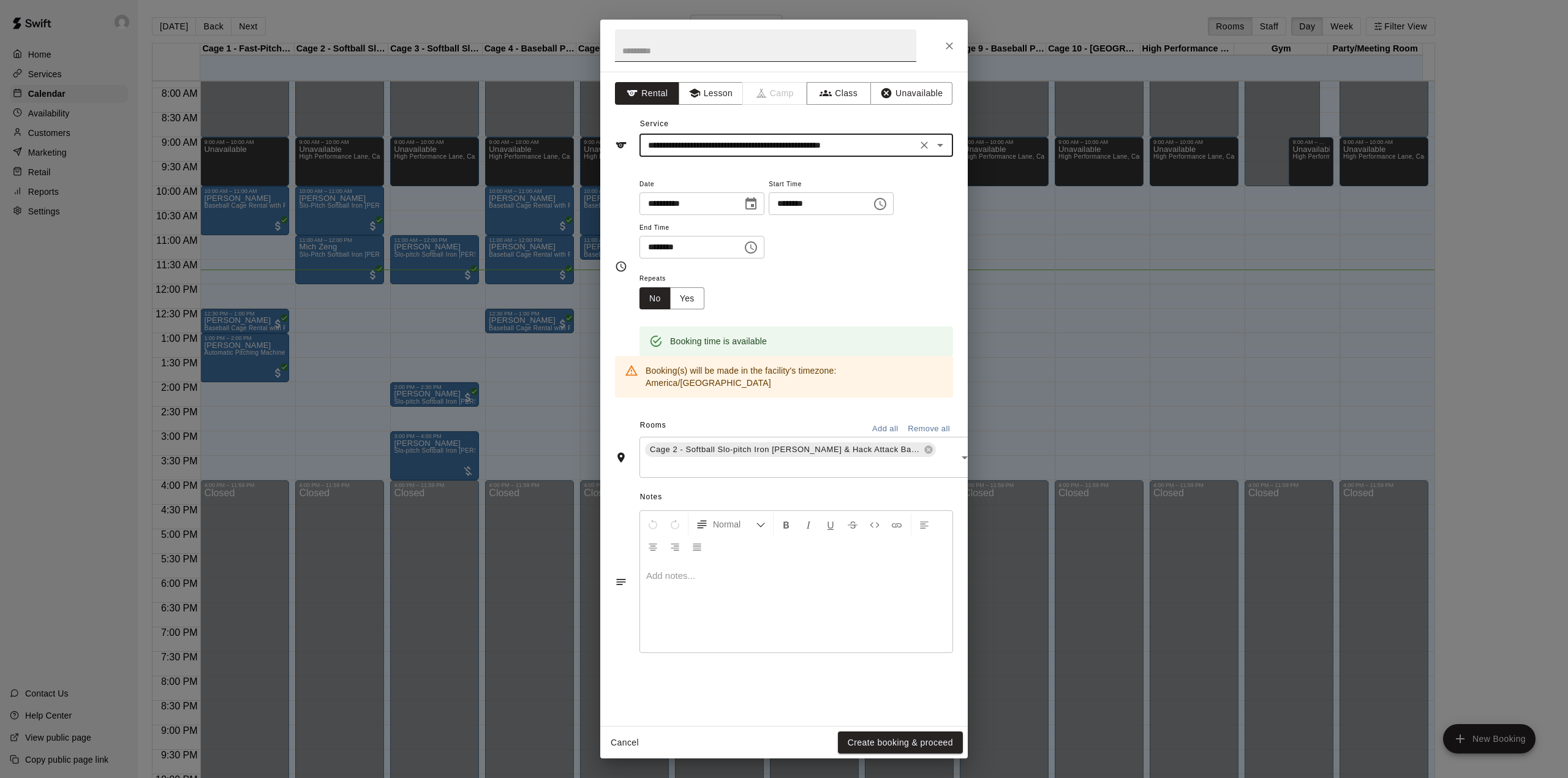
click at [699, 47] on input "text" at bounding box center [766, 45] width 302 height 33
type input "****"
click at [809, 285] on div "Repeats No Yes" at bounding box center [796, 290] width 314 height 39
click at [884, 733] on button "Create booking & proceed" at bounding box center [900, 743] width 125 height 23
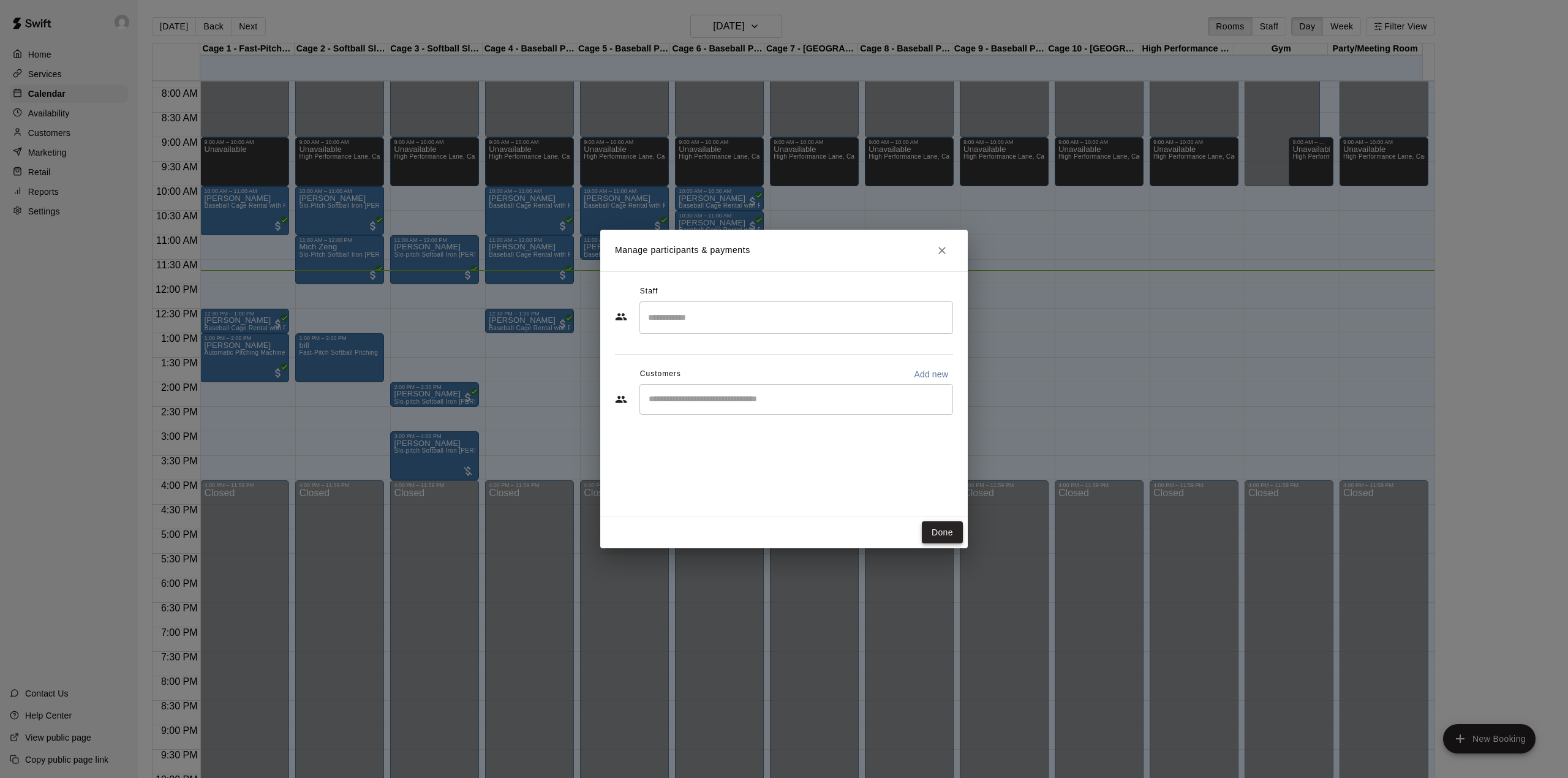
click at [949, 539] on button "Done" at bounding box center [943, 533] width 41 height 23
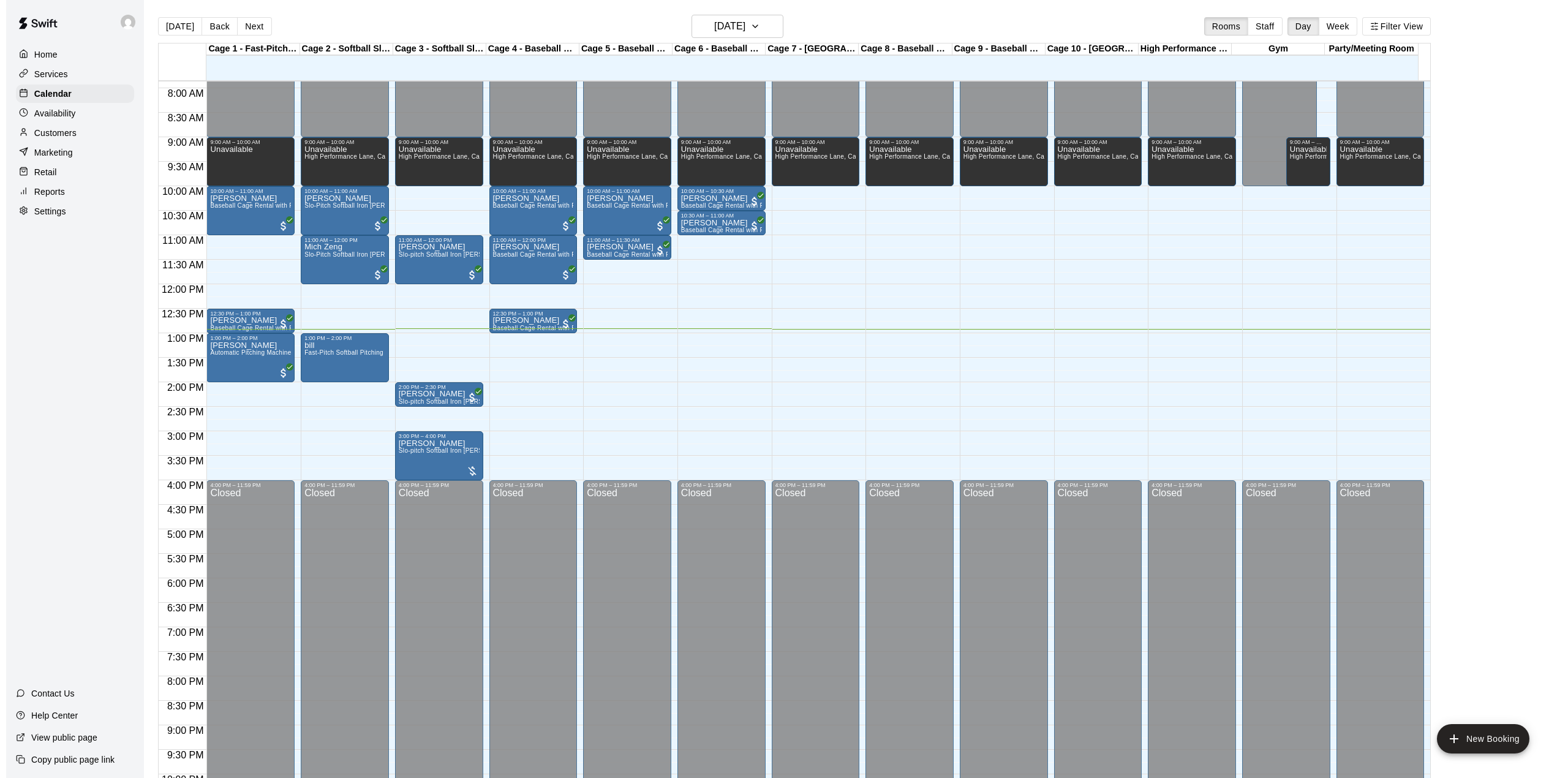
scroll to position [19, 0]
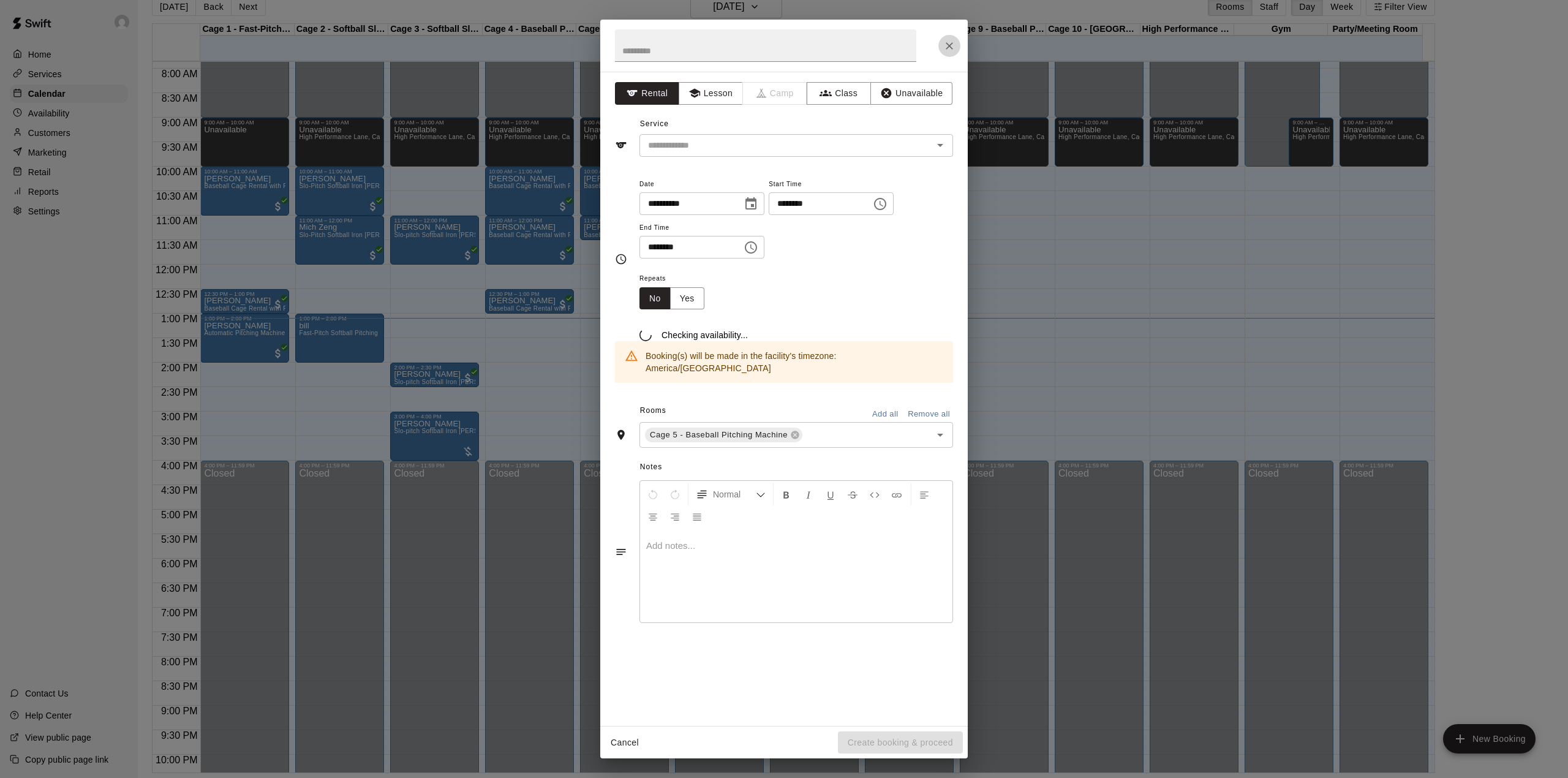
click at [946, 37] on button "Close" at bounding box center [949, 45] width 22 height 22
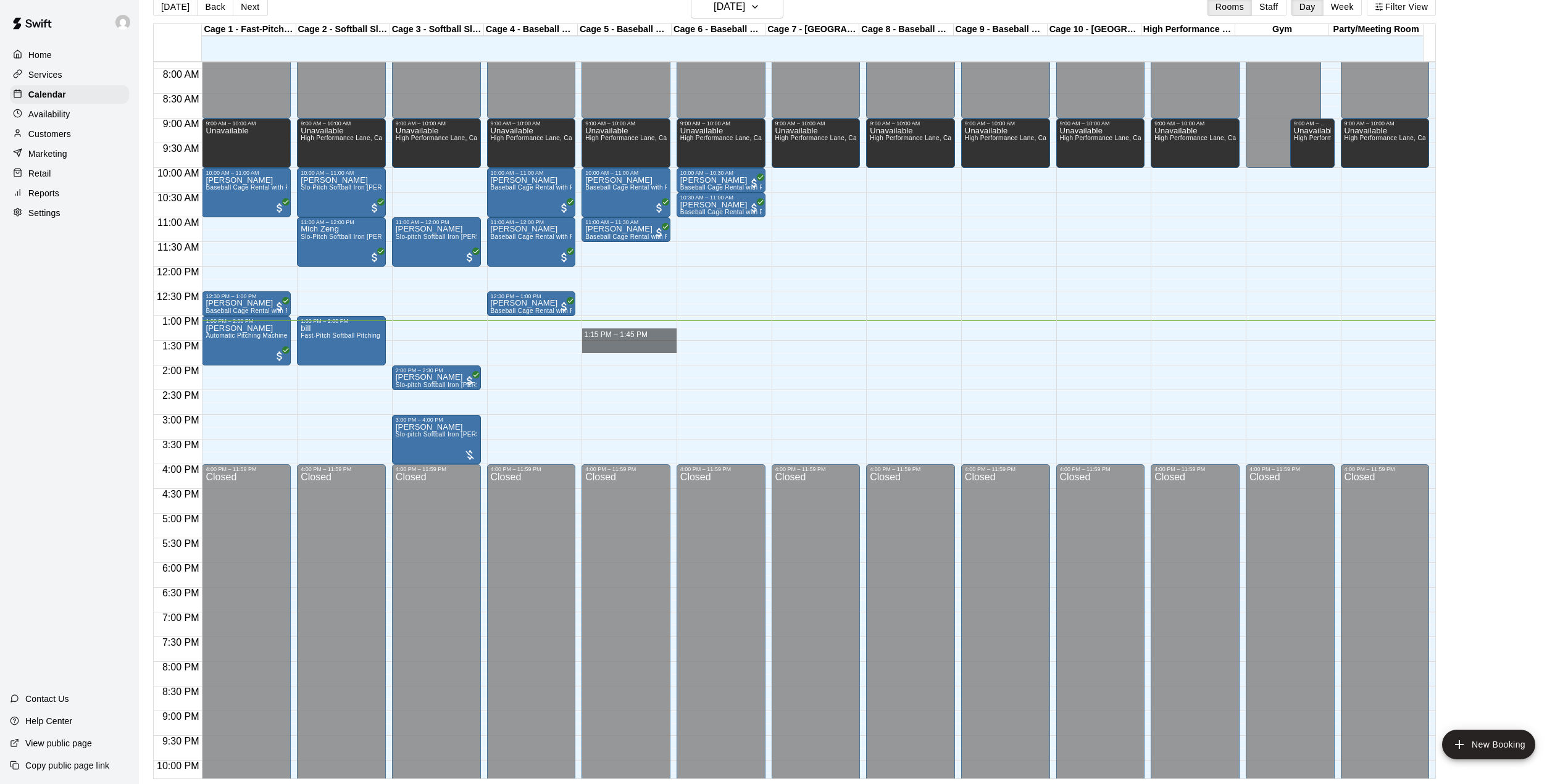
drag, startPoint x: 593, startPoint y: 331, endPoint x: 595, endPoint y: 347, distance: 16.1
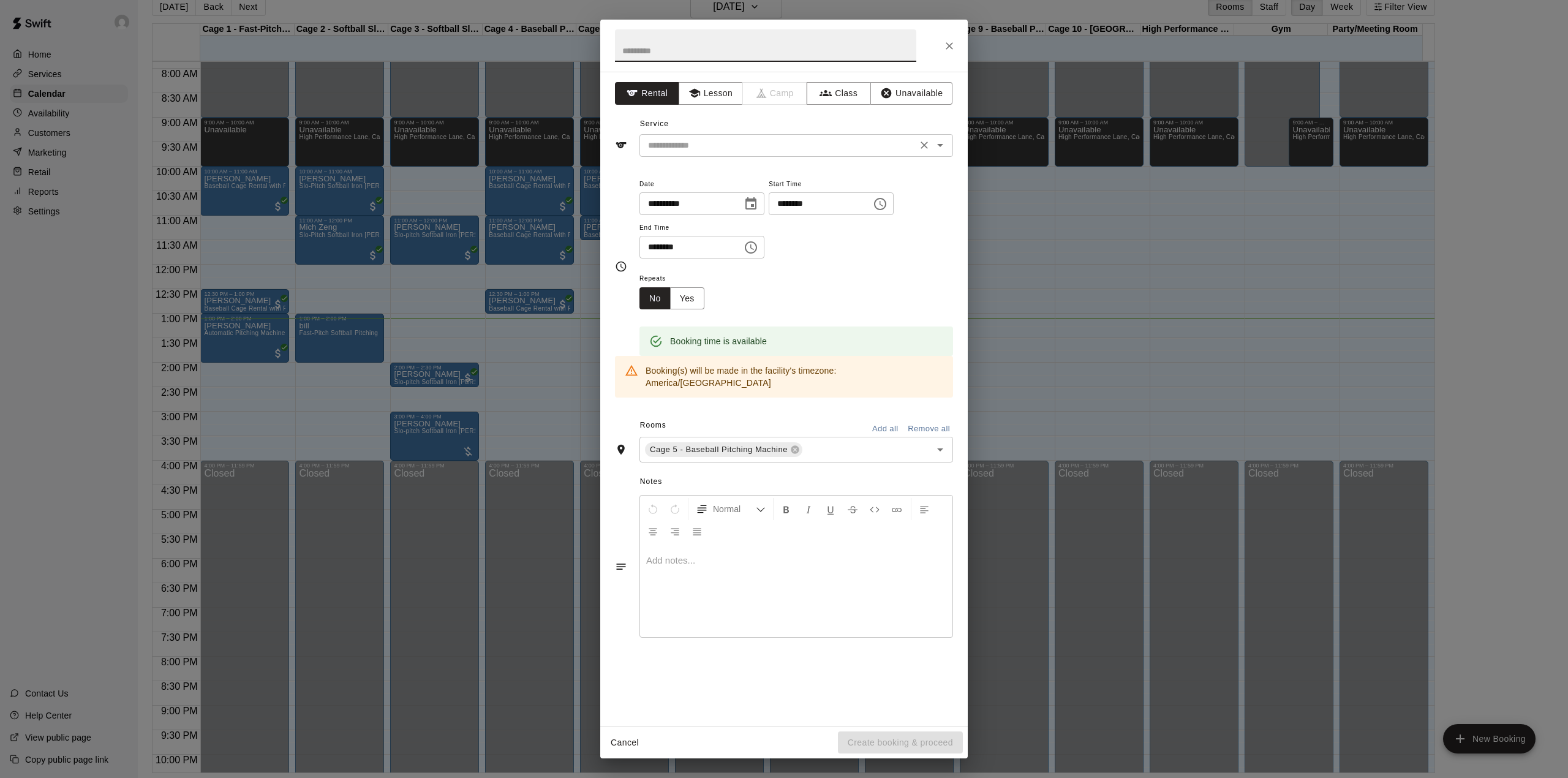
click at [747, 147] on input "text" at bounding box center [777, 145] width 270 height 15
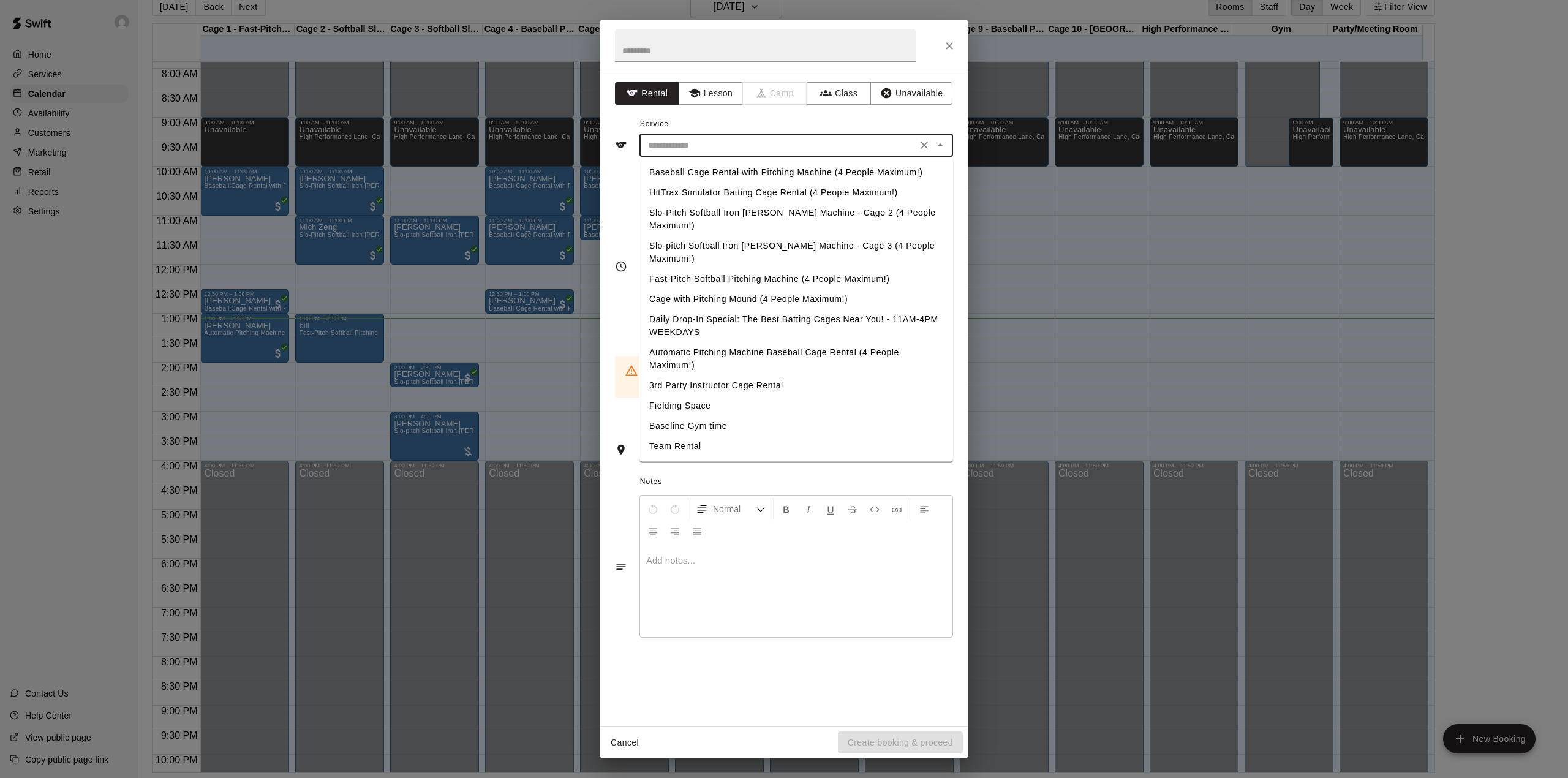
drag, startPoint x: 741, startPoint y: 166, endPoint x: 740, endPoint y: 158, distance: 8.1
click at [741, 166] on li "Baseball Cage Rental with Pitching Machine (4 People Maximum!)" at bounding box center [796, 172] width 314 height 20
type input "**********"
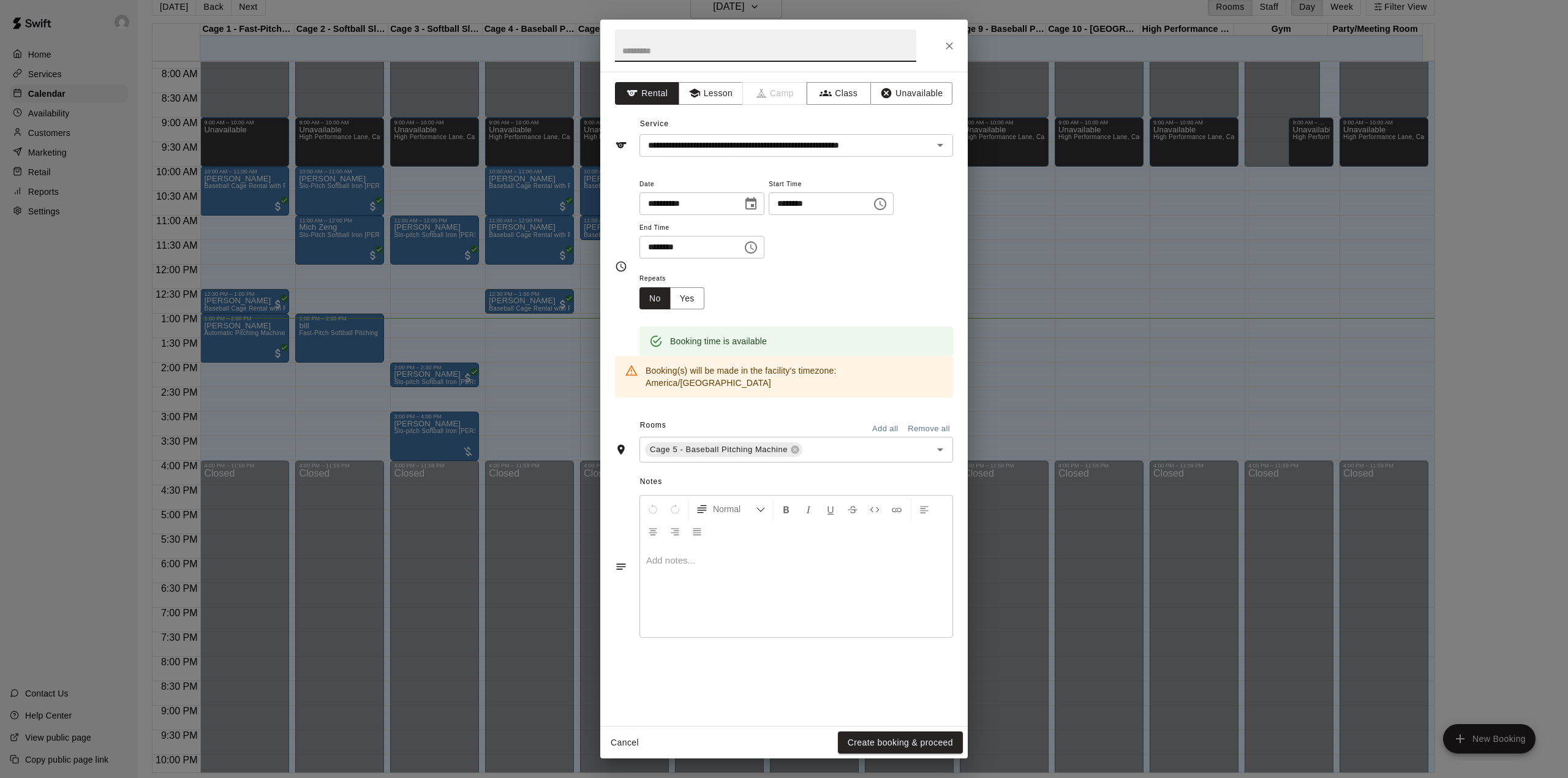
click at [700, 42] on input "text" at bounding box center [766, 45] width 302 height 33
type input "*******"
click at [868, 745] on button "Create booking & proceed" at bounding box center [900, 743] width 125 height 23
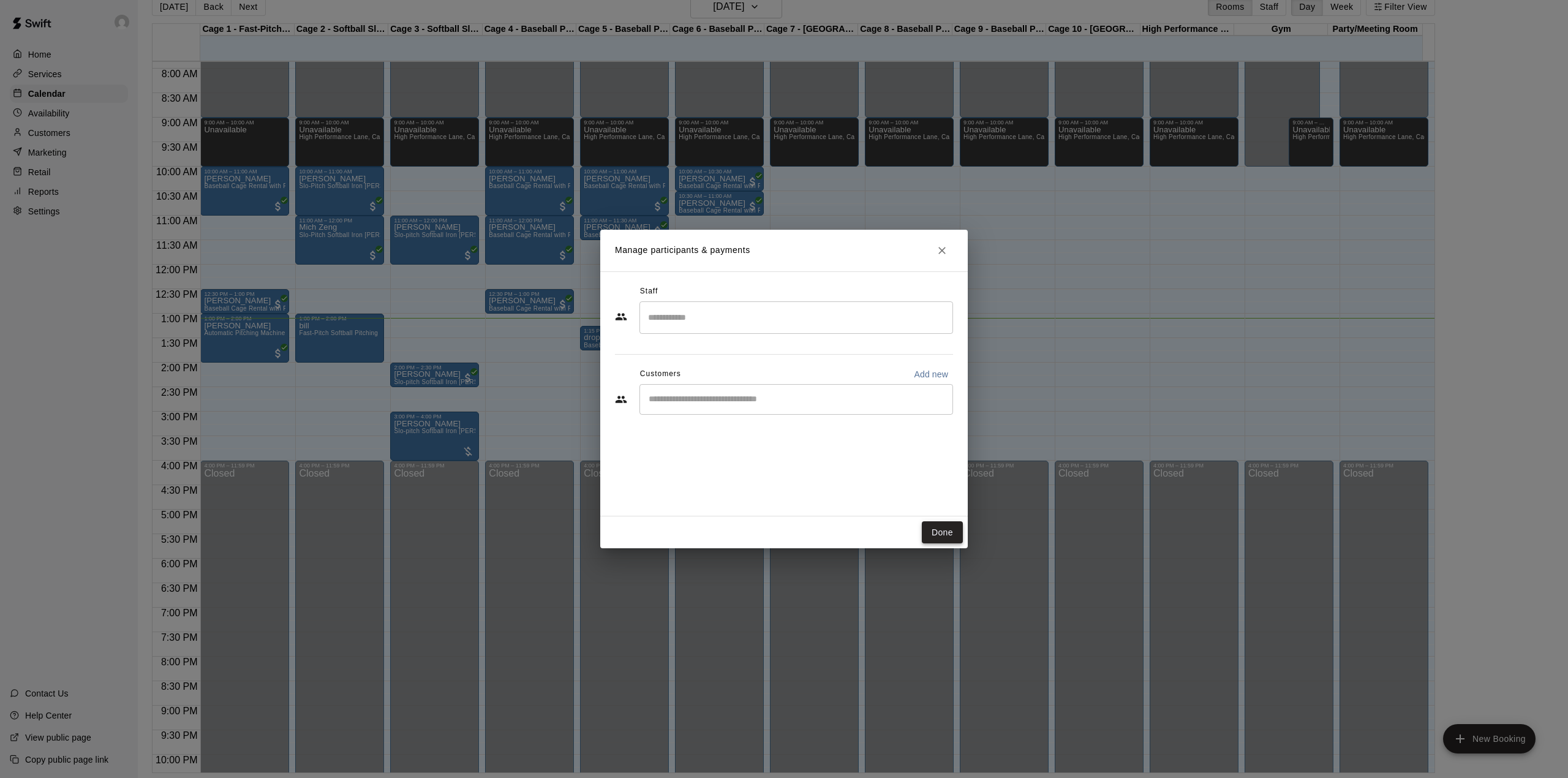
click at [946, 531] on button "Done" at bounding box center [943, 533] width 41 height 23
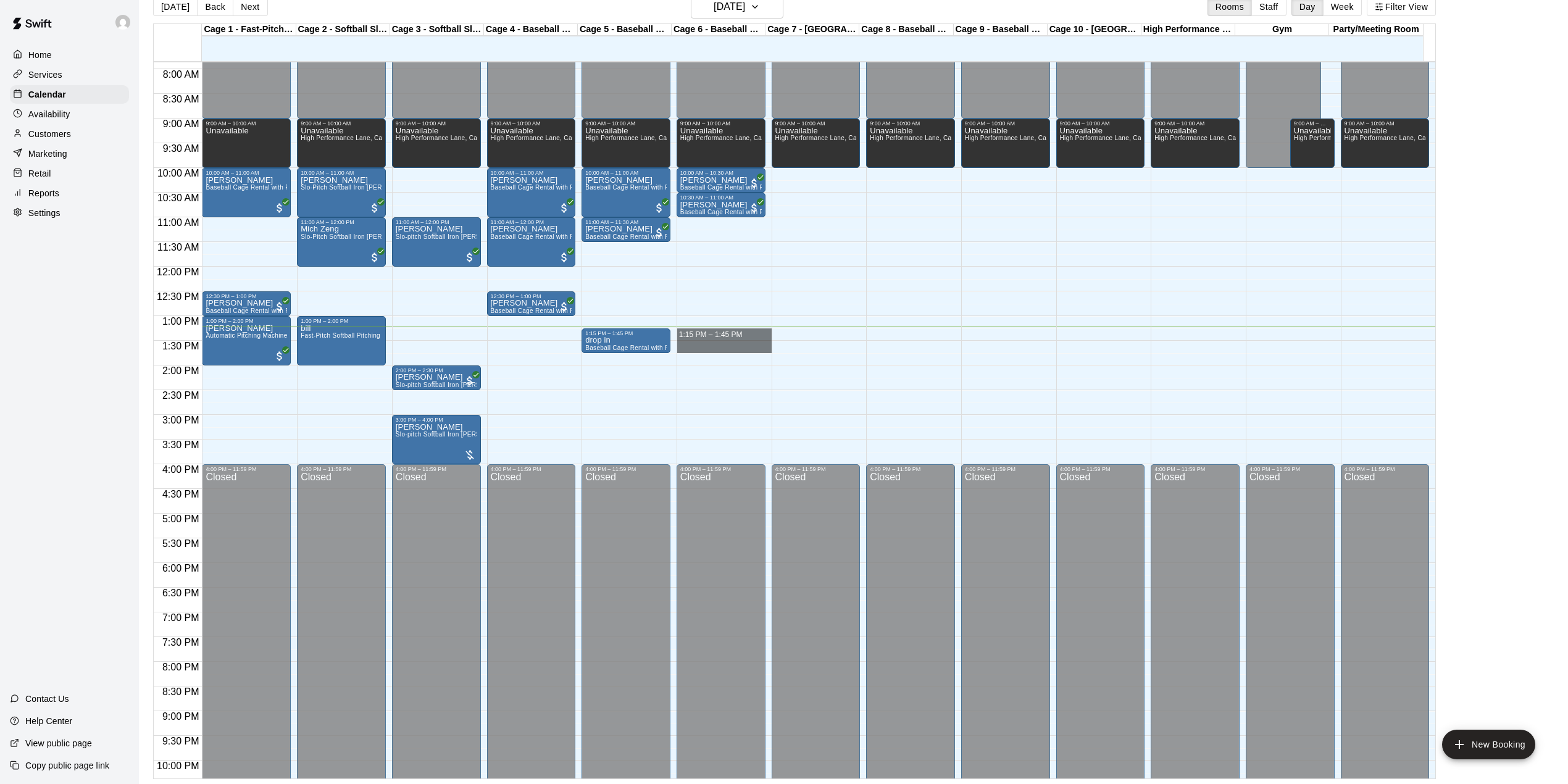
drag, startPoint x: 704, startPoint y: 334, endPoint x: 704, endPoint y: 344, distance: 10.0
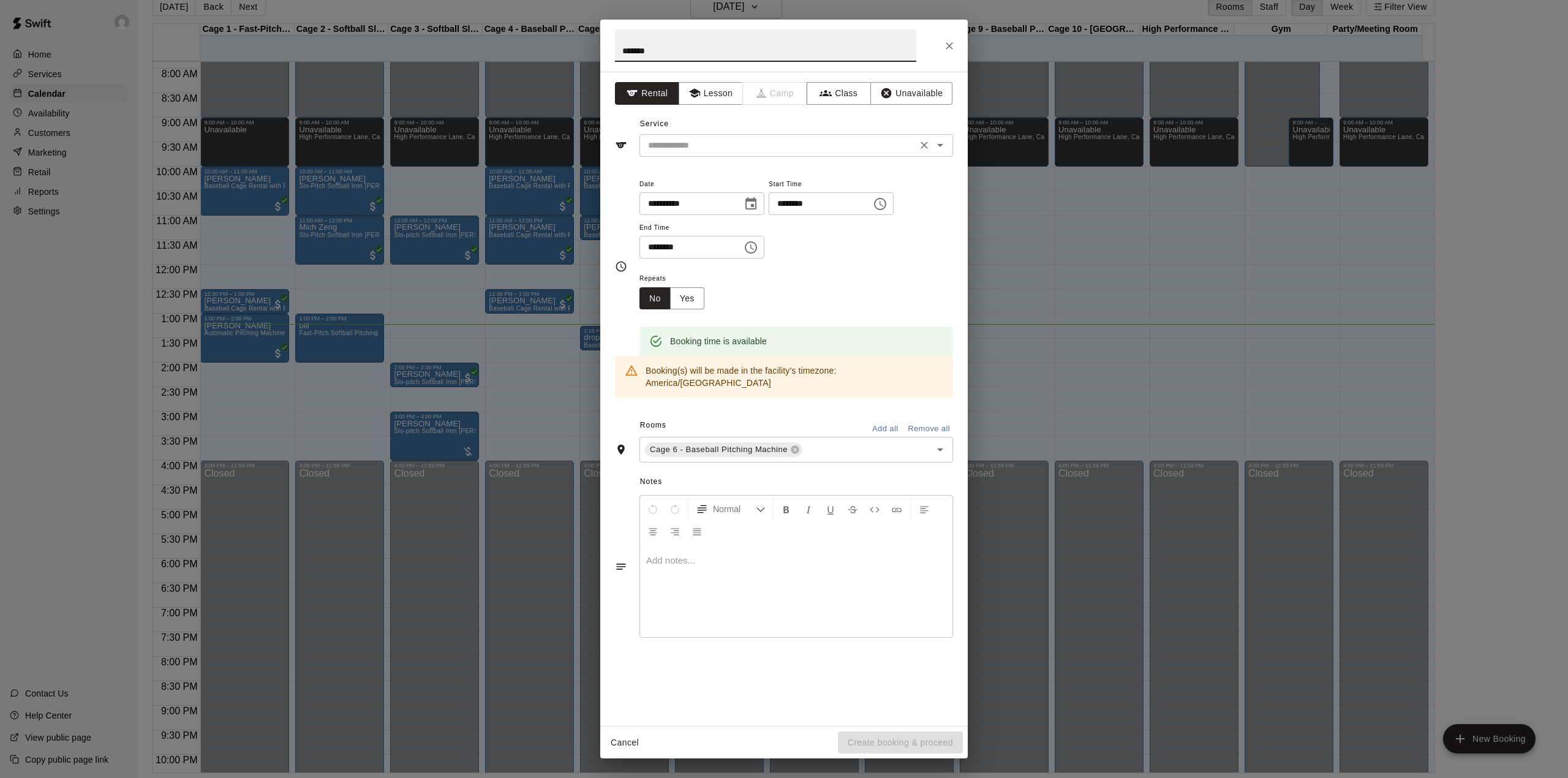
type input "*******"
click at [779, 149] on input "text" at bounding box center [777, 145] width 270 height 15
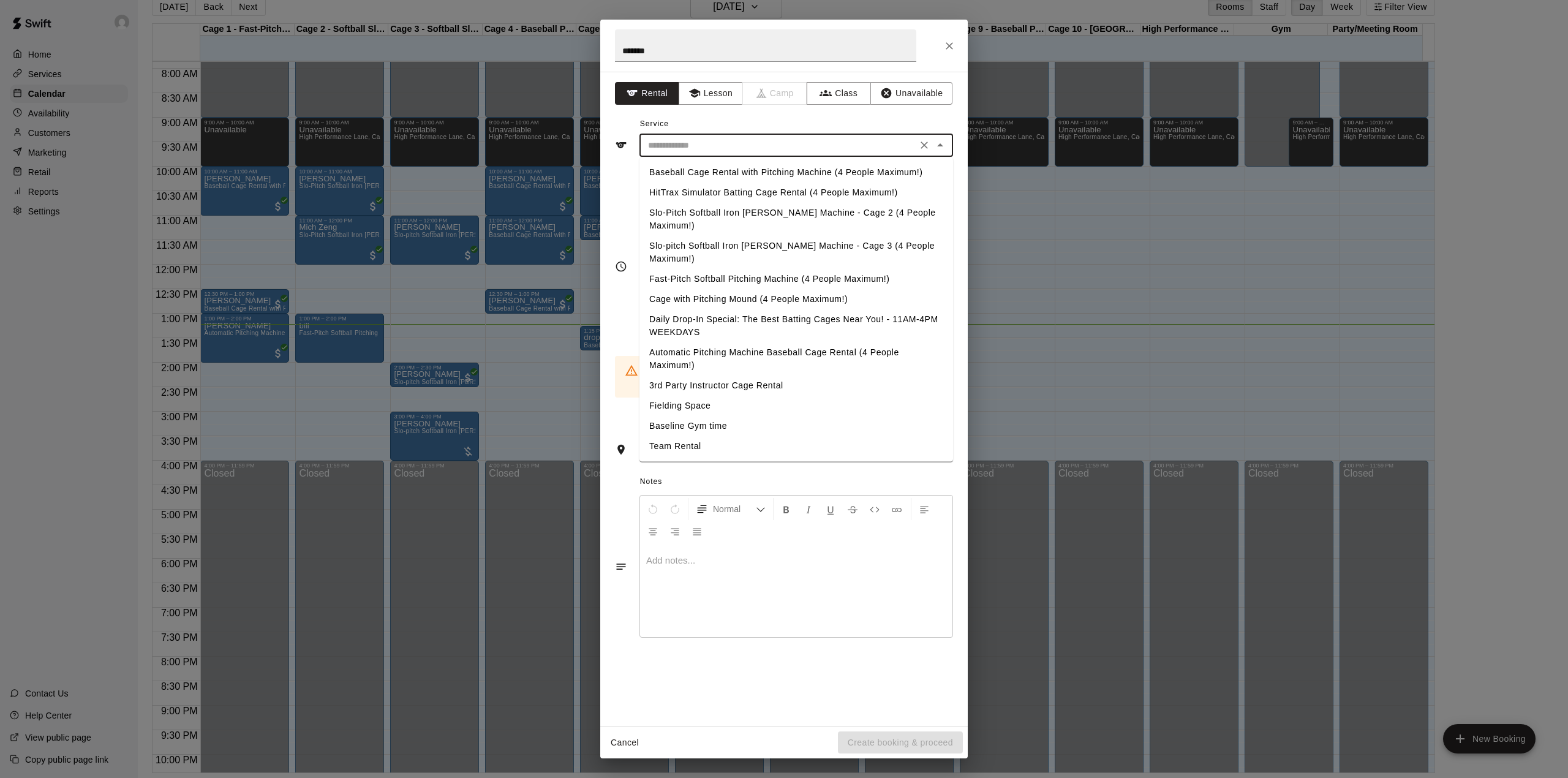
click at [735, 172] on li "Baseball Cage Rental with Pitching Machine (4 People Maximum!)" at bounding box center [796, 172] width 314 height 20
type input "**********"
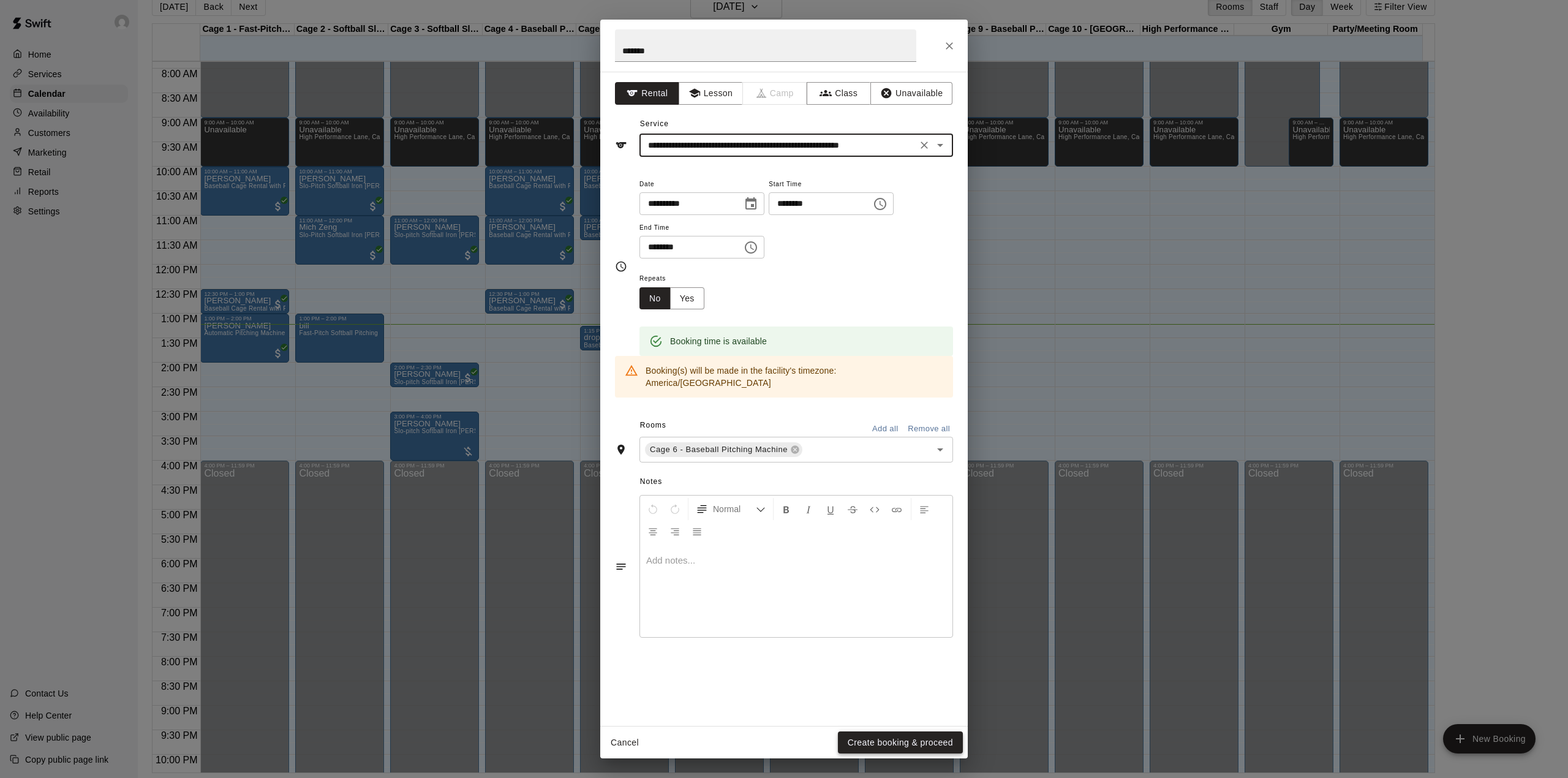
click at [878, 734] on button "Create booking & proceed" at bounding box center [900, 743] width 125 height 23
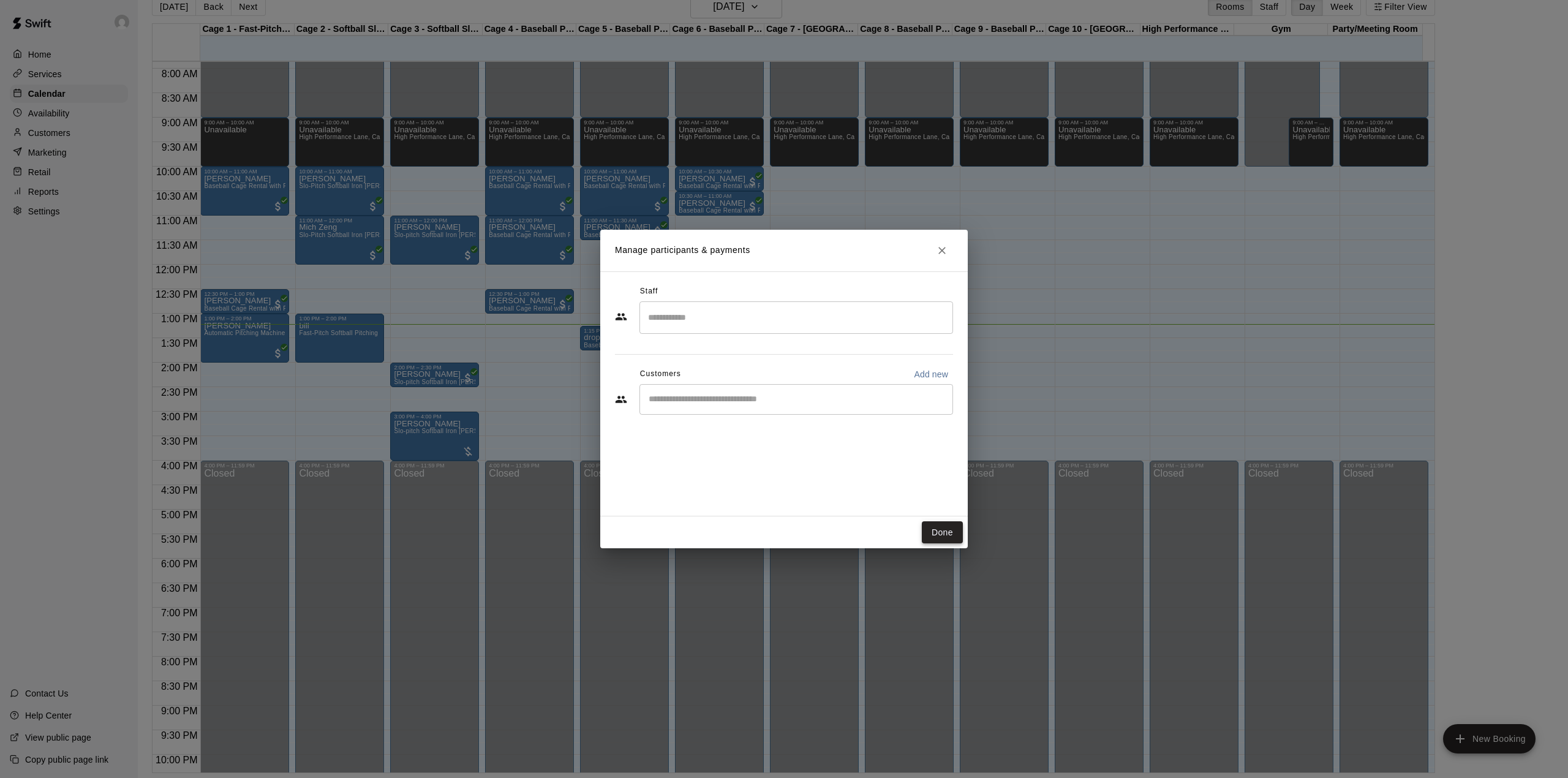
click at [935, 525] on button "Done" at bounding box center [943, 533] width 41 height 23
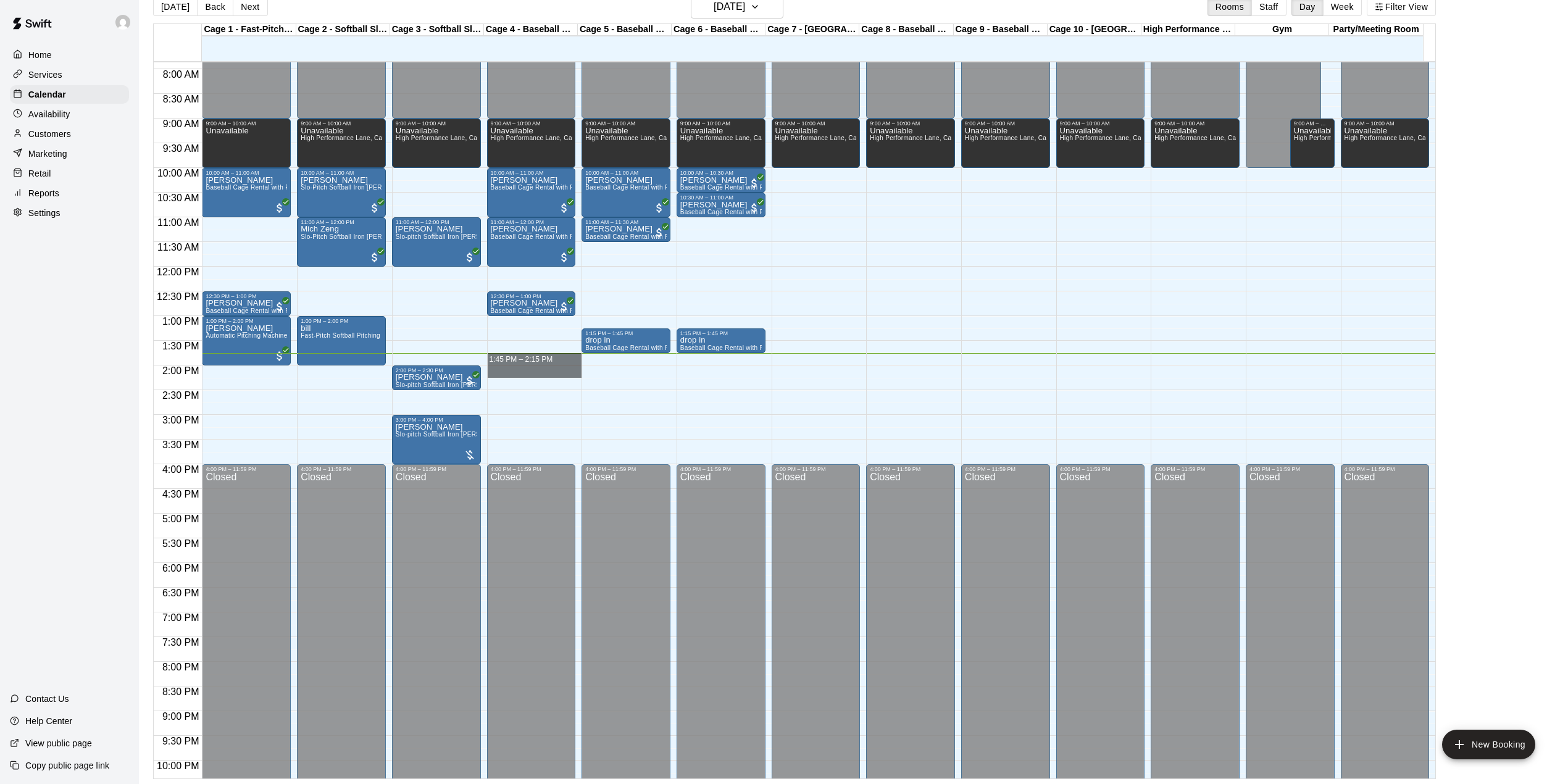
drag, startPoint x: 499, startPoint y: 361, endPoint x: 509, endPoint y: 379, distance: 20.6
click at [509, 379] on div "12:00 AM – 9:00 AM Closed 9:00 AM – 10:00 AM Unavailable High Performance Lane,…" at bounding box center [532, 266] width 89 height 1185
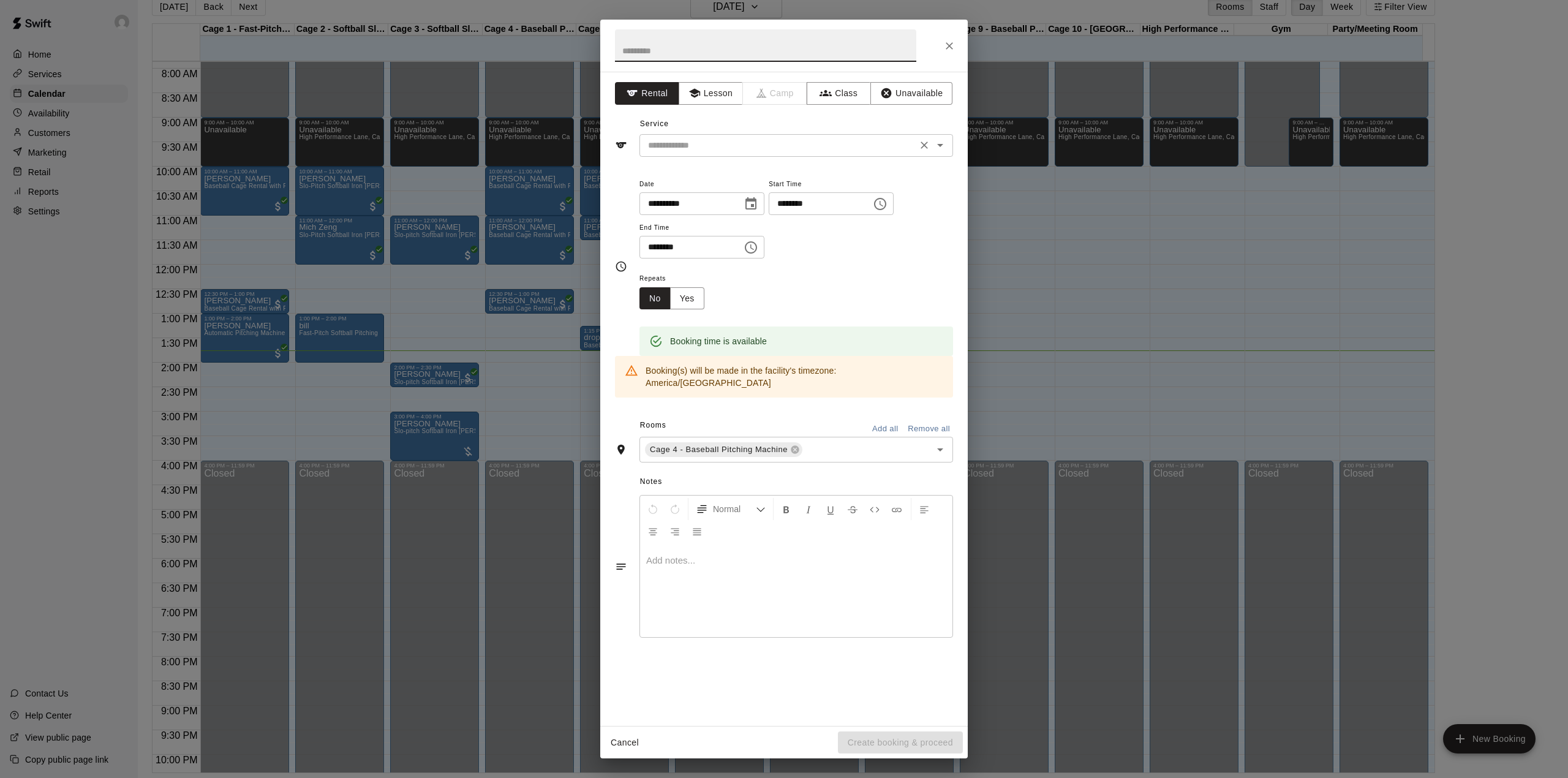
click at [689, 150] on input "text" at bounding box center [777, 145] width 270 height 15
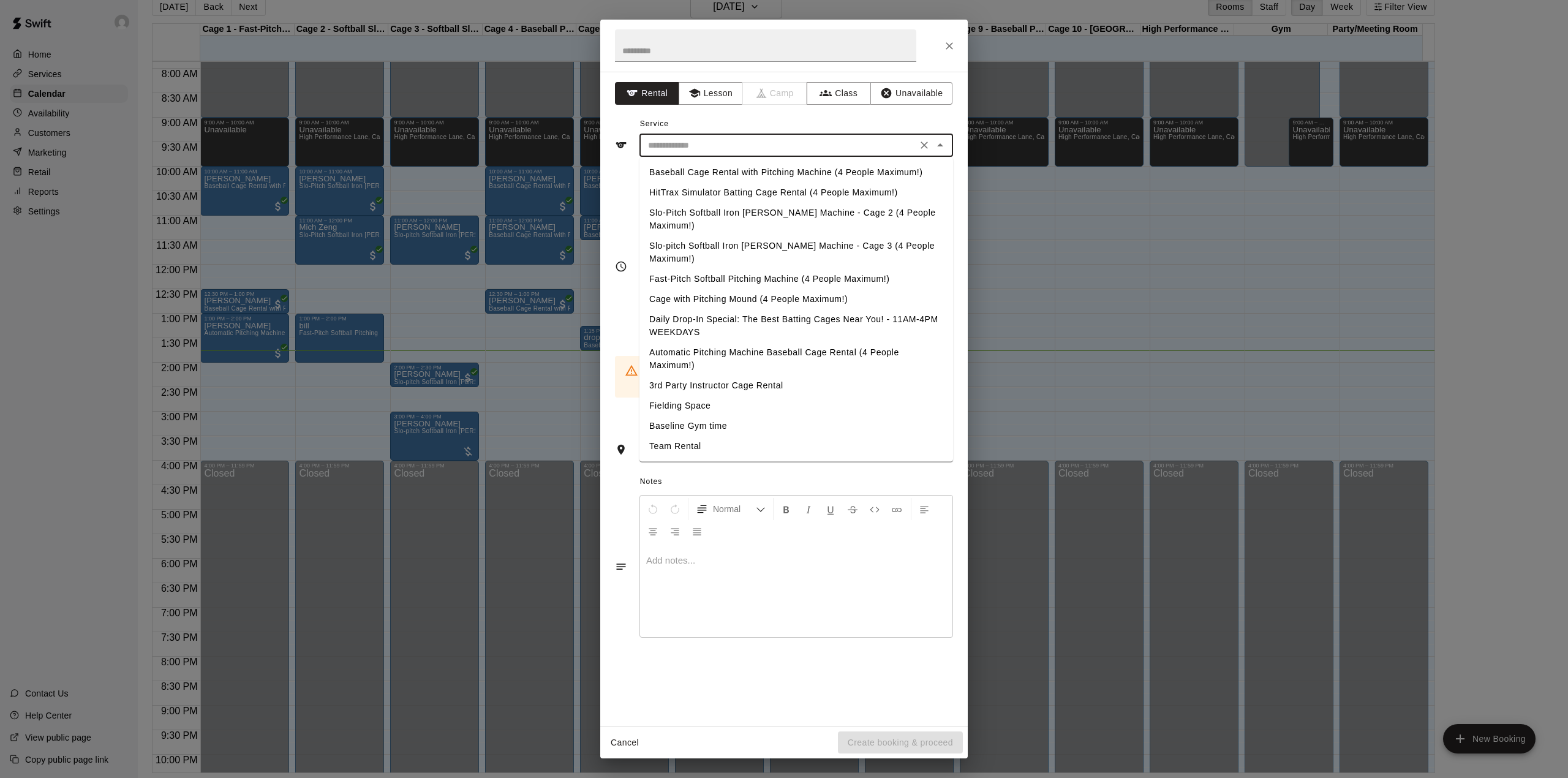
click at [706, 166] on li "Baseball Cage Rental with Pitching Machine (4 People Maximum!)" at bounding box center [796, 172] width 314 height 20
type input "**********"
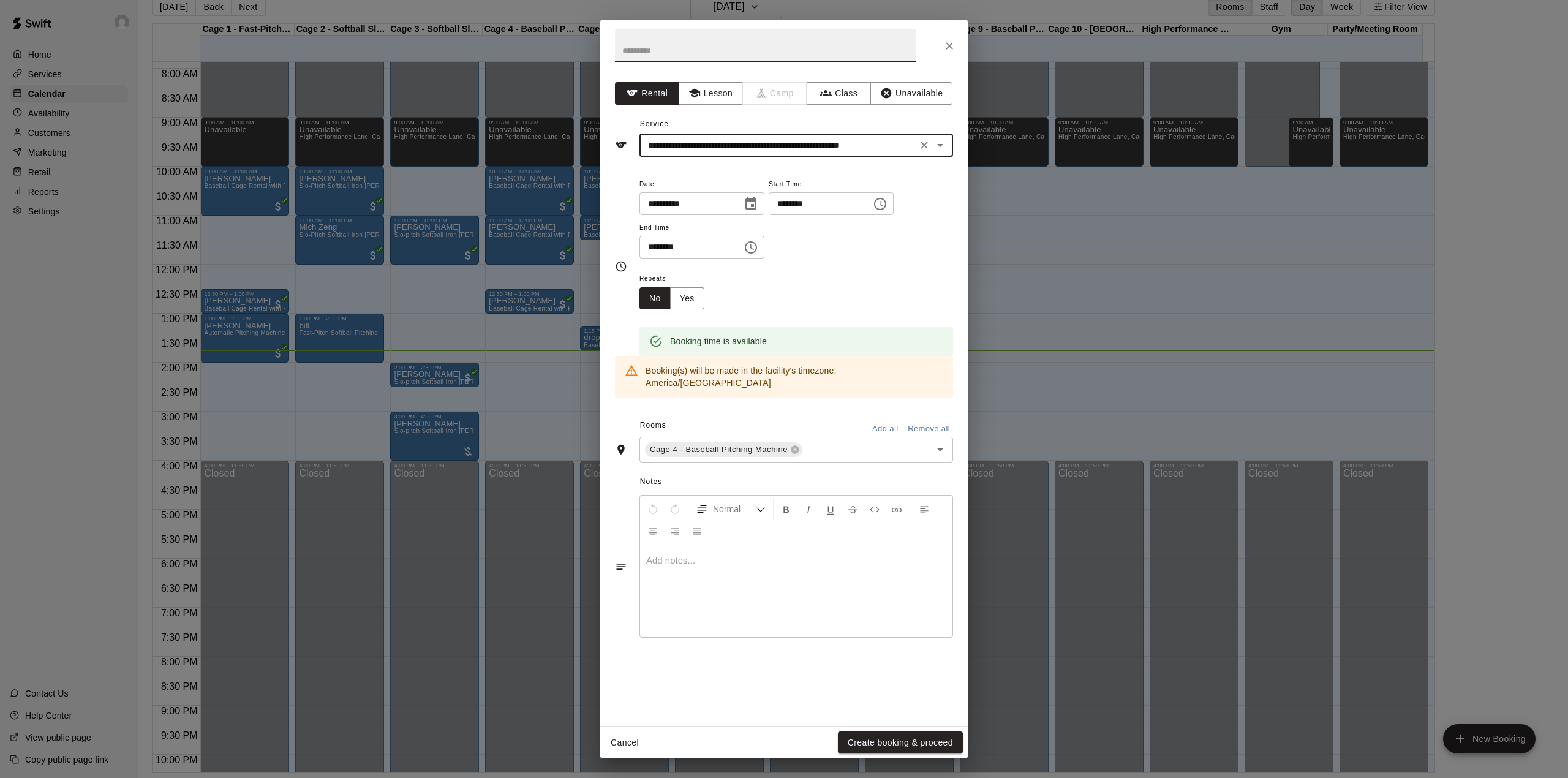
click at [745, 50] on input "text" at bounding box center [766, 45] width 302 height 33
type input "*******"
click at [929, 743] on button "Create booking & proceed" at bounding box center [900, 743] width 125 height 23
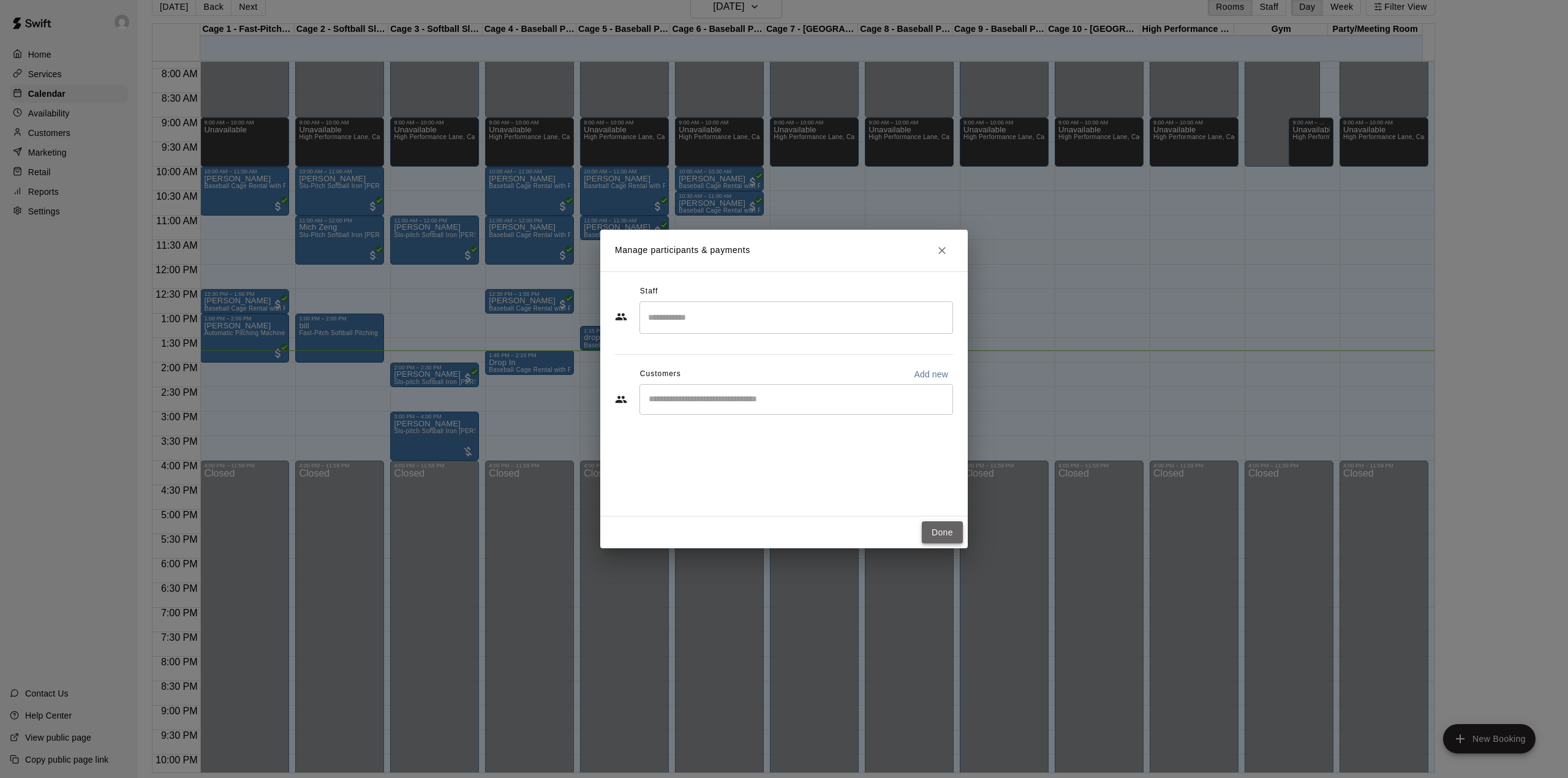
click at [945, 525] on button "Done" at bounding box center [943, 533] width 41 height 23
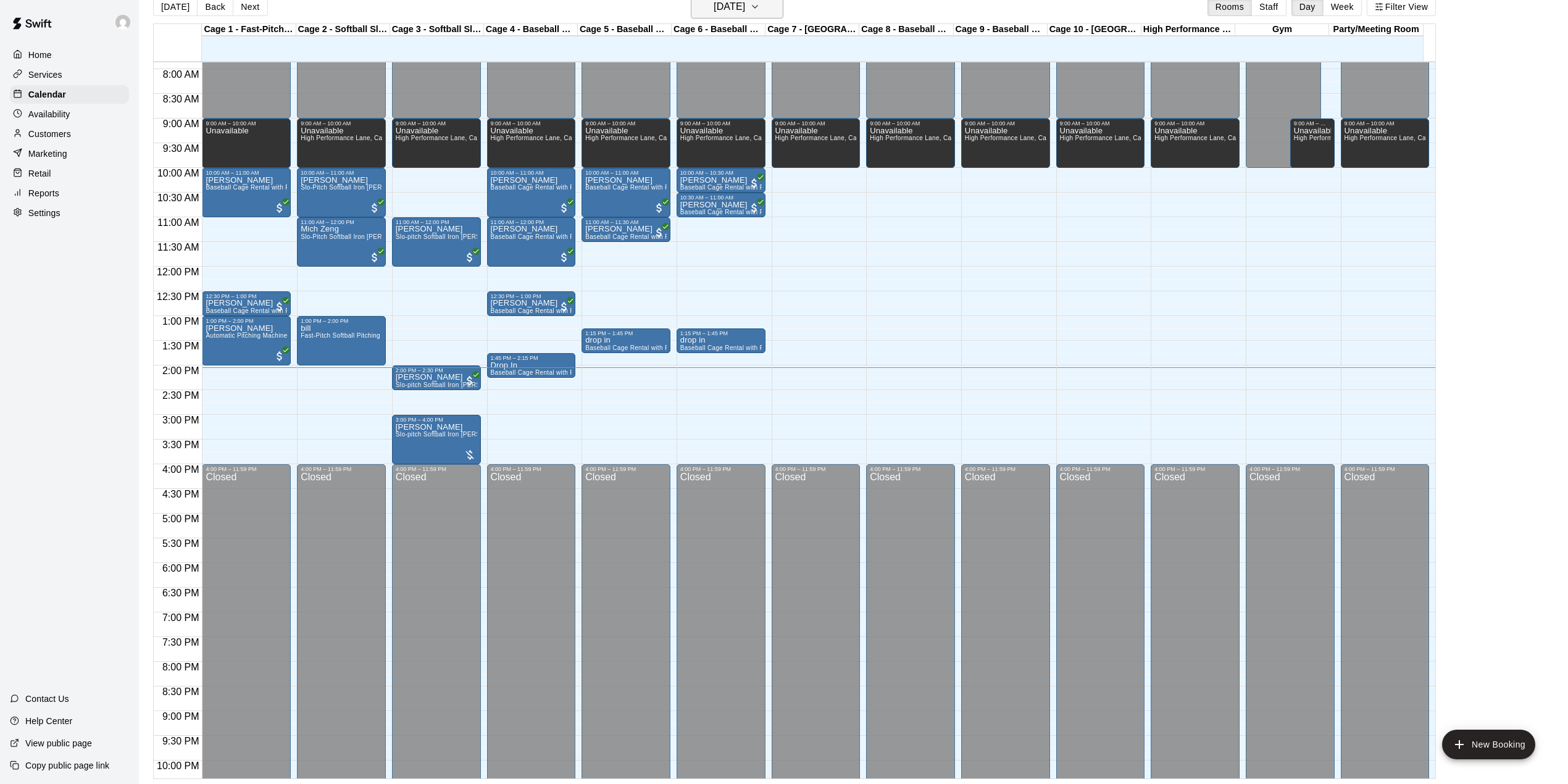
click at [719, 15] on h6 "[DATE]" at bounding box center [729, 6] width 31 height 17
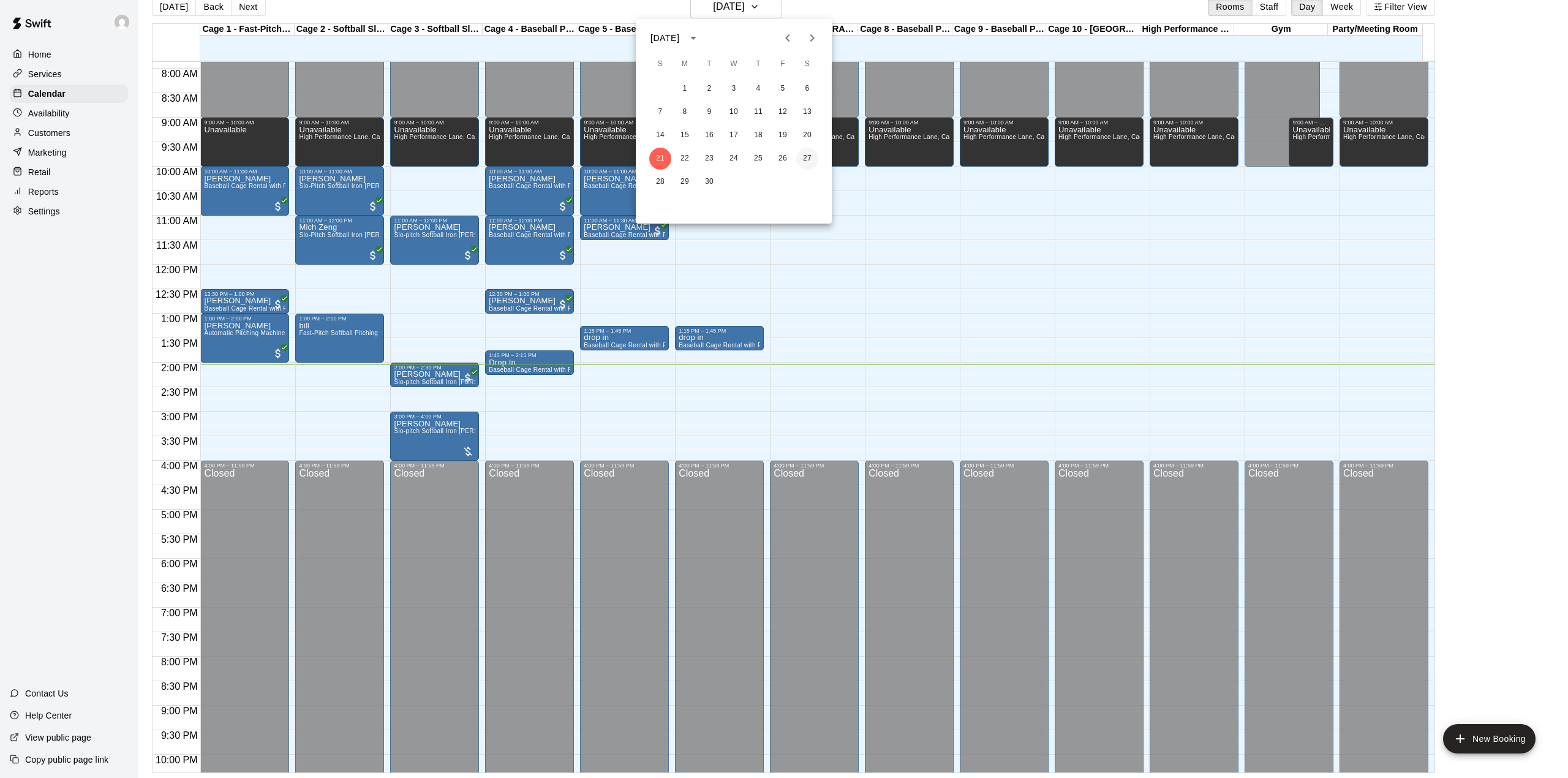
click at [816, 157] on button "27" at bounding box center [807, 158] width 22 height 22
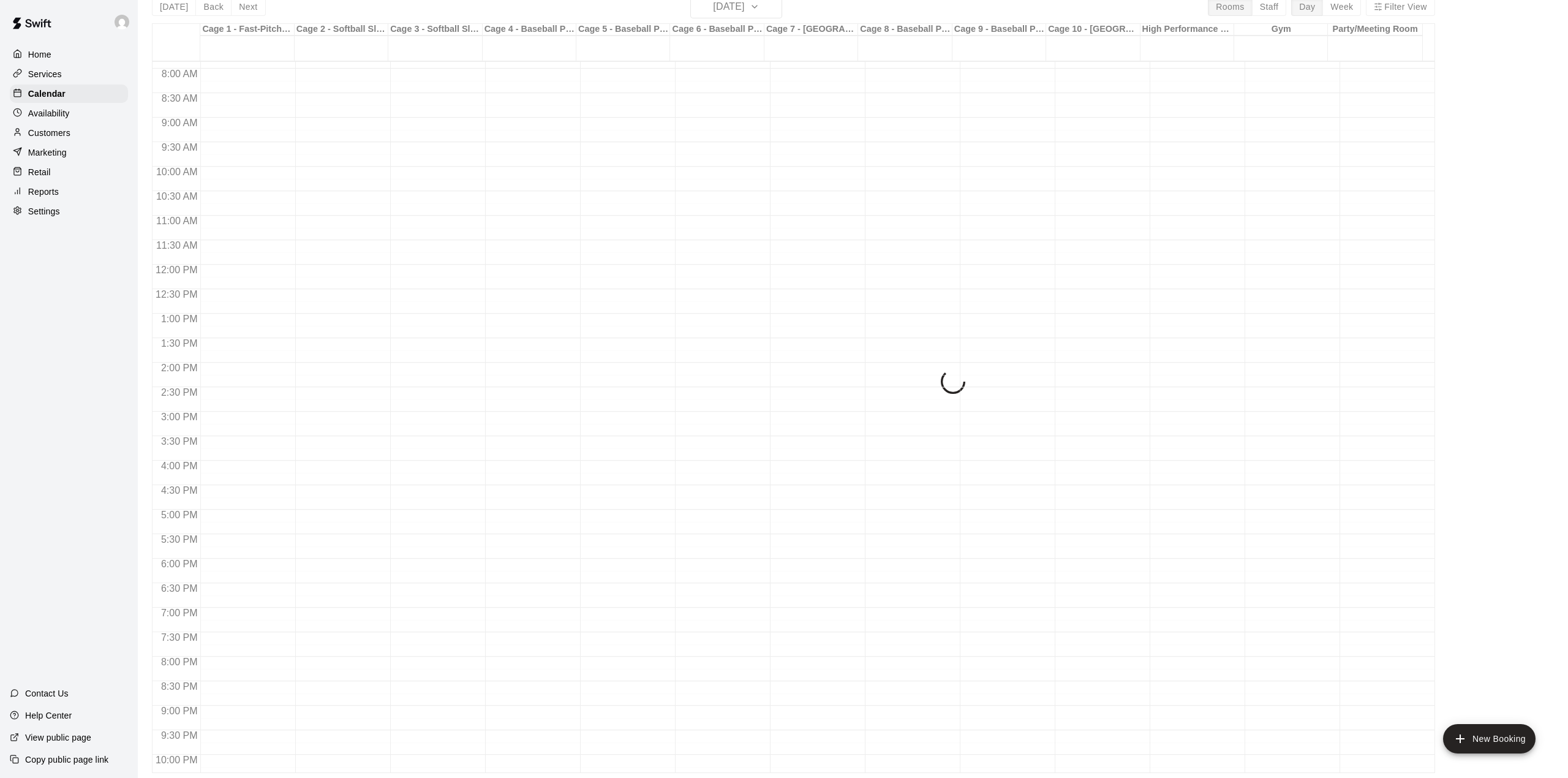
scroll to position [15, 0]
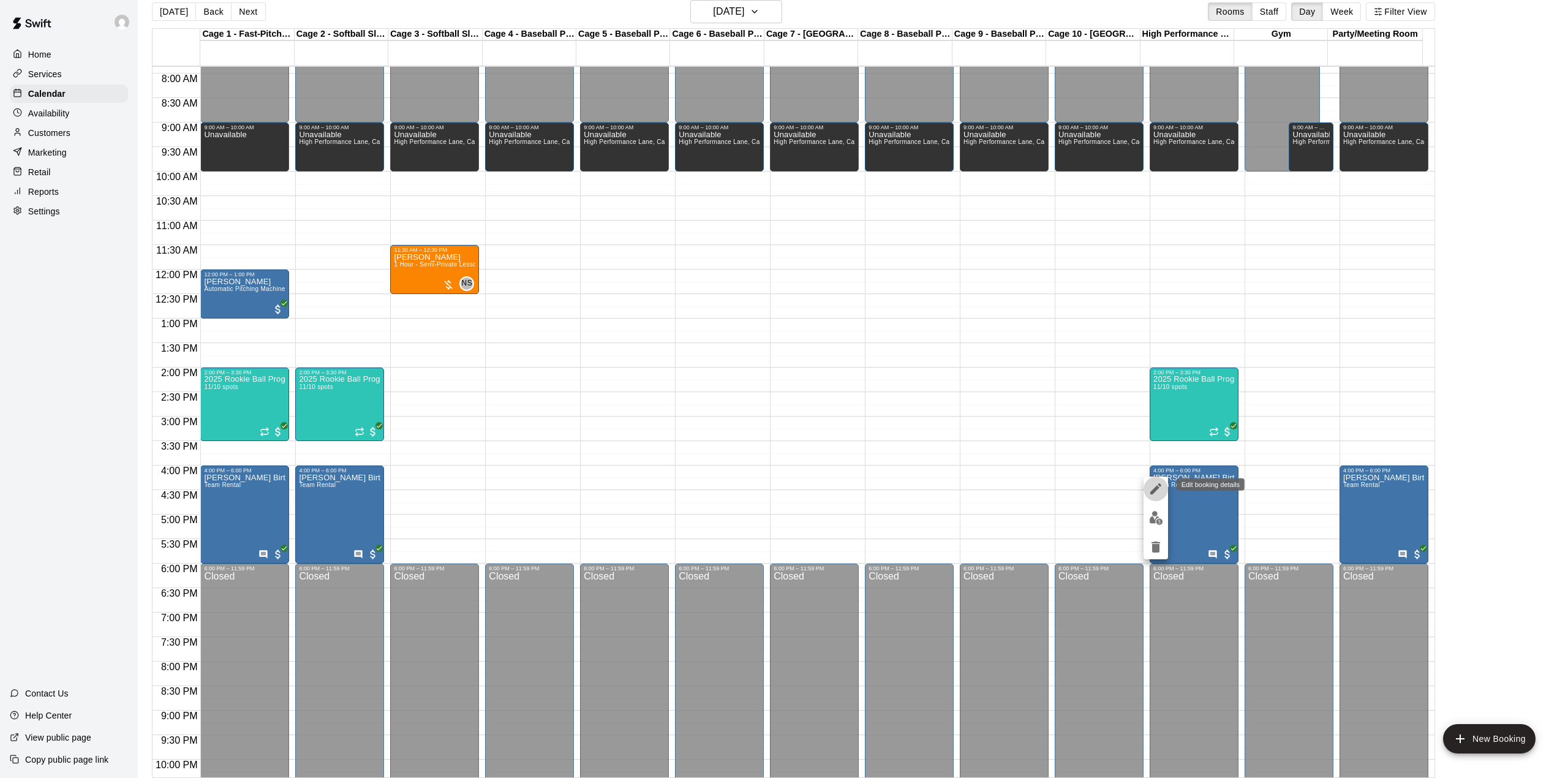
click at [1157, 488] on icon "edit" at bounding box center [1156, 489] width 11 height 11
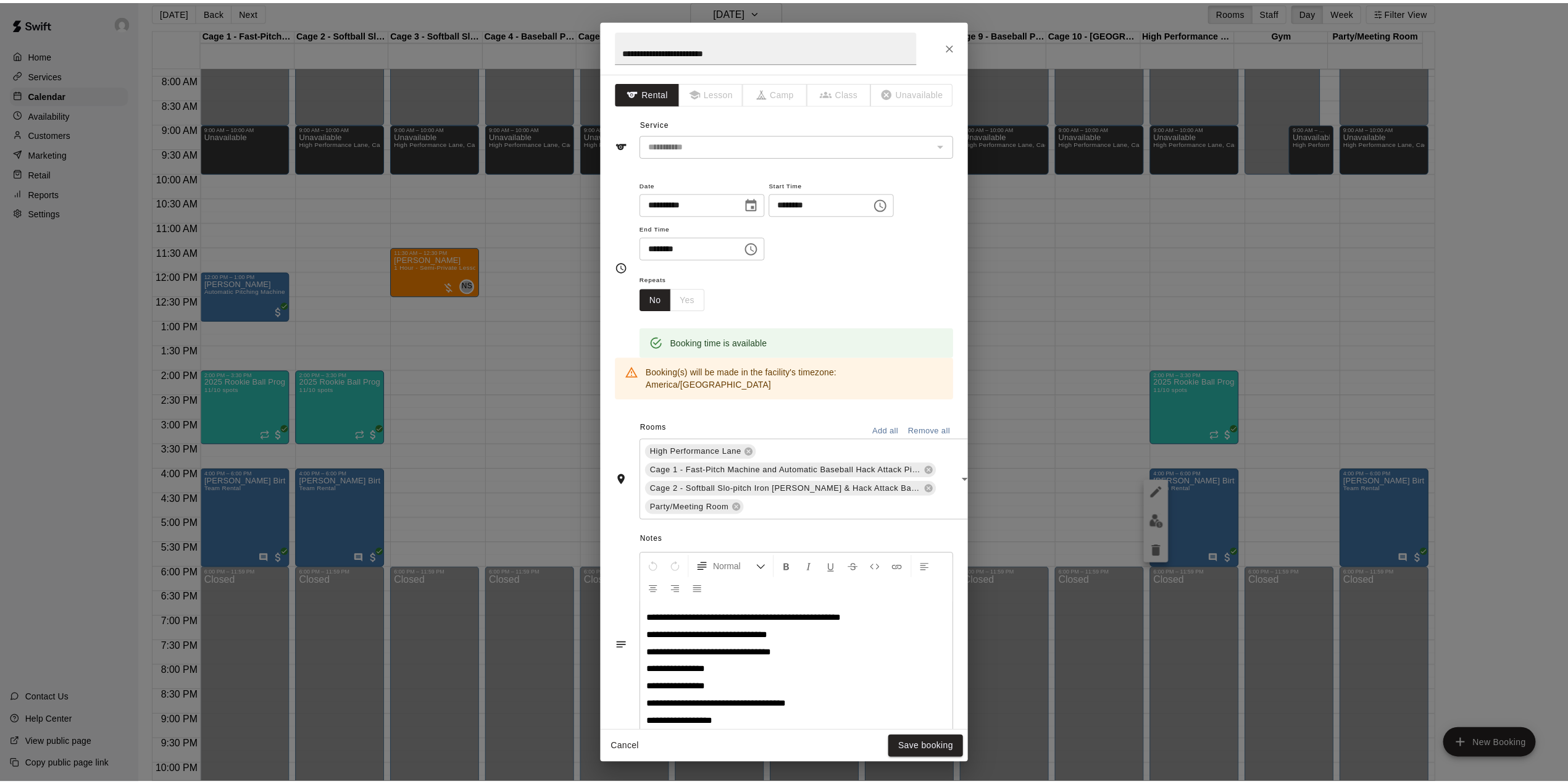
scroll to position [0, 0]
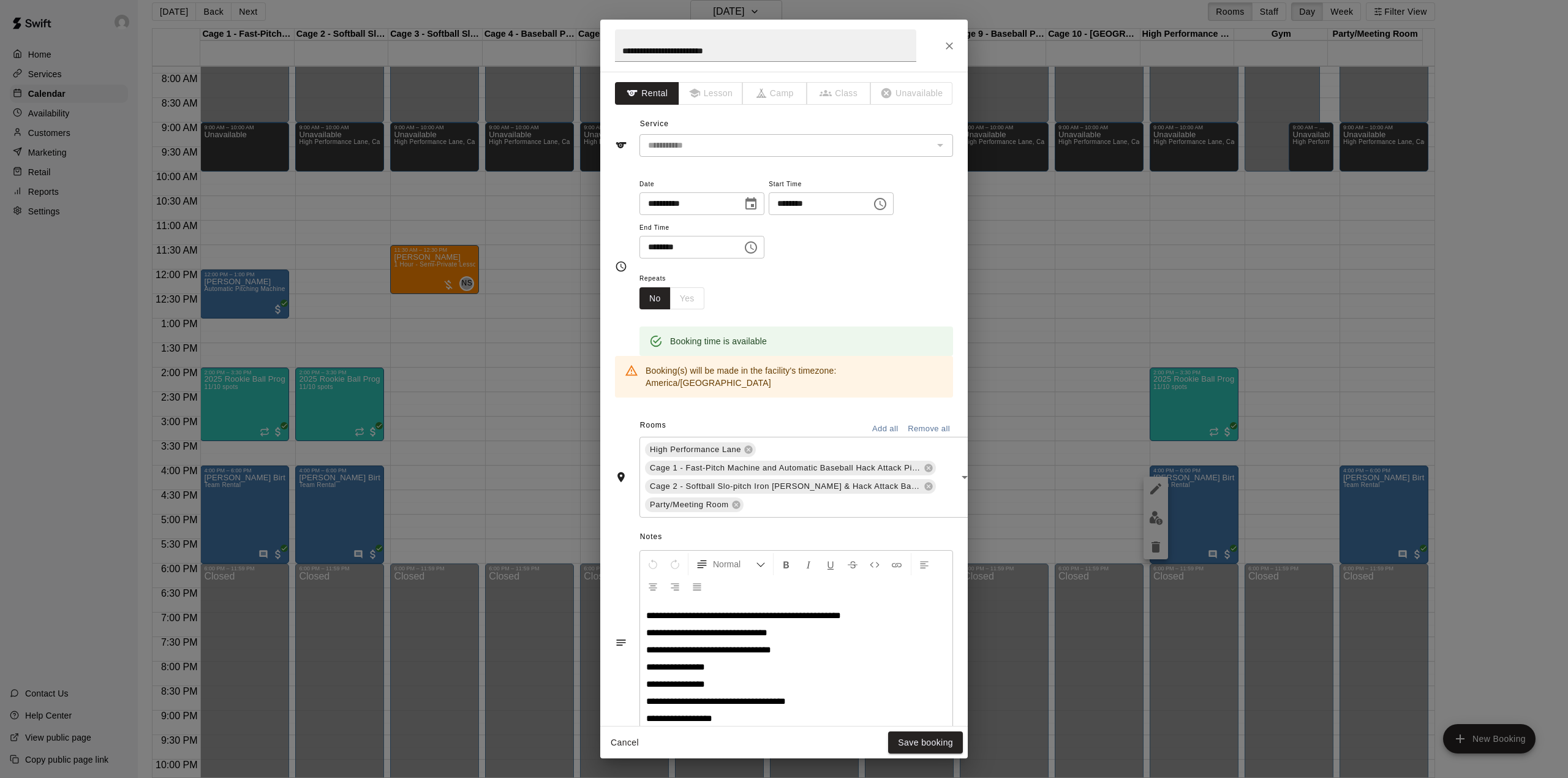
click at [1505, 293] on div "**********" at bounding box center [784, 389] width 1568 height 778
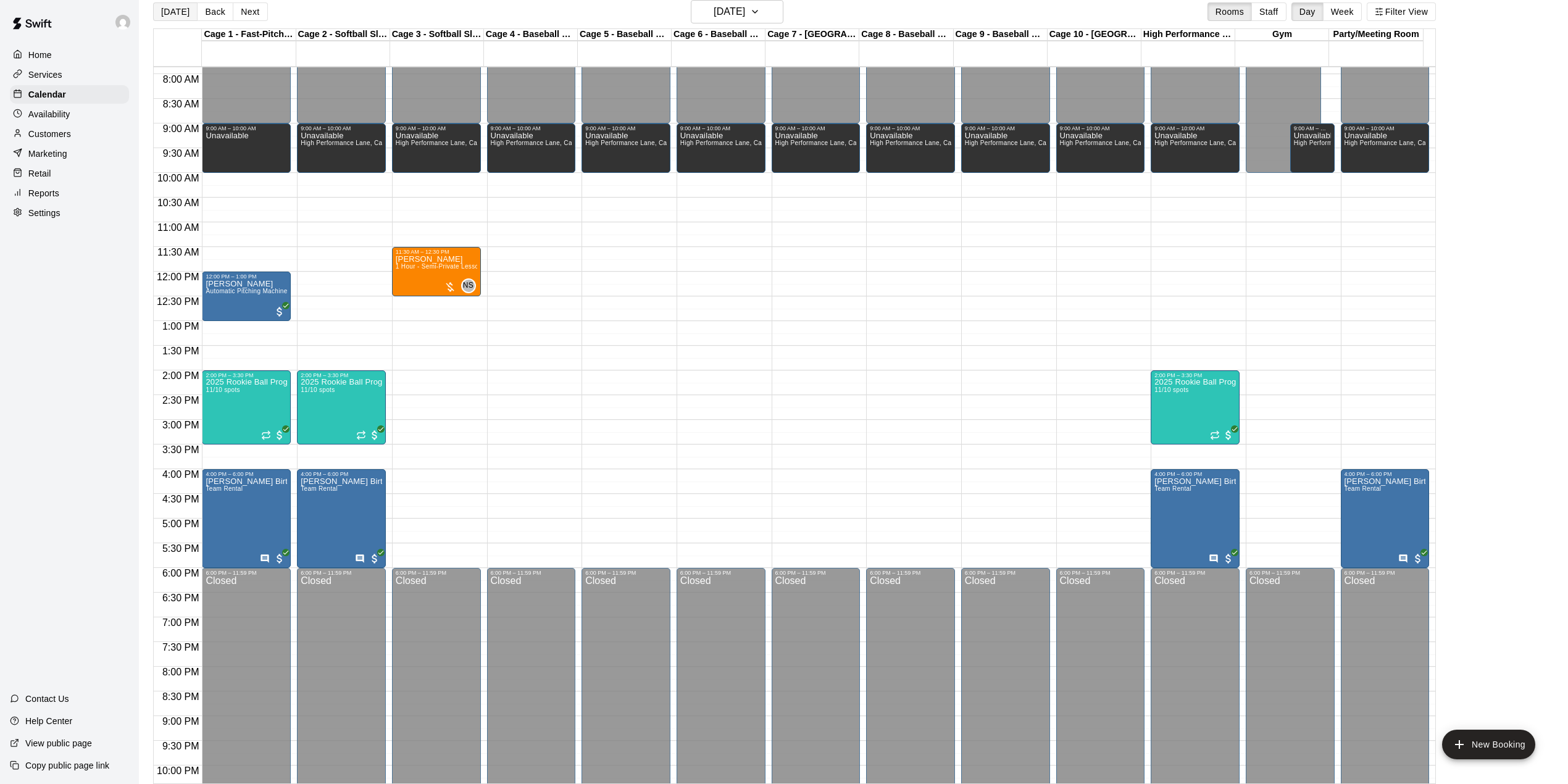
click at [170, 7] on button "[DATE]" at bounding box center [176, 12] width 45 height 19
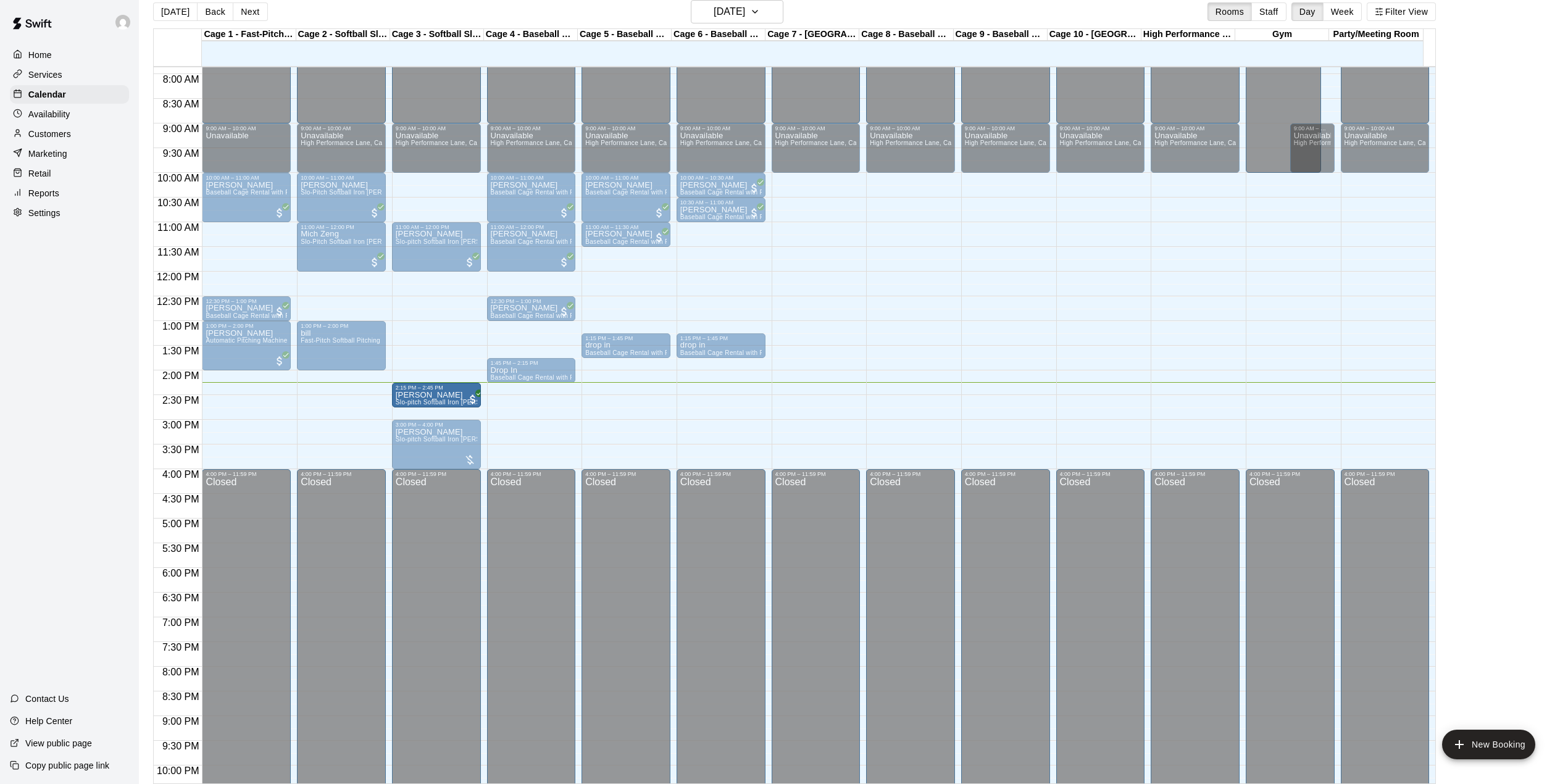
drag, startPoint x: 405, startPoint y: 388, endPoint x: 411, endPoint y: 407, distance: 19.9
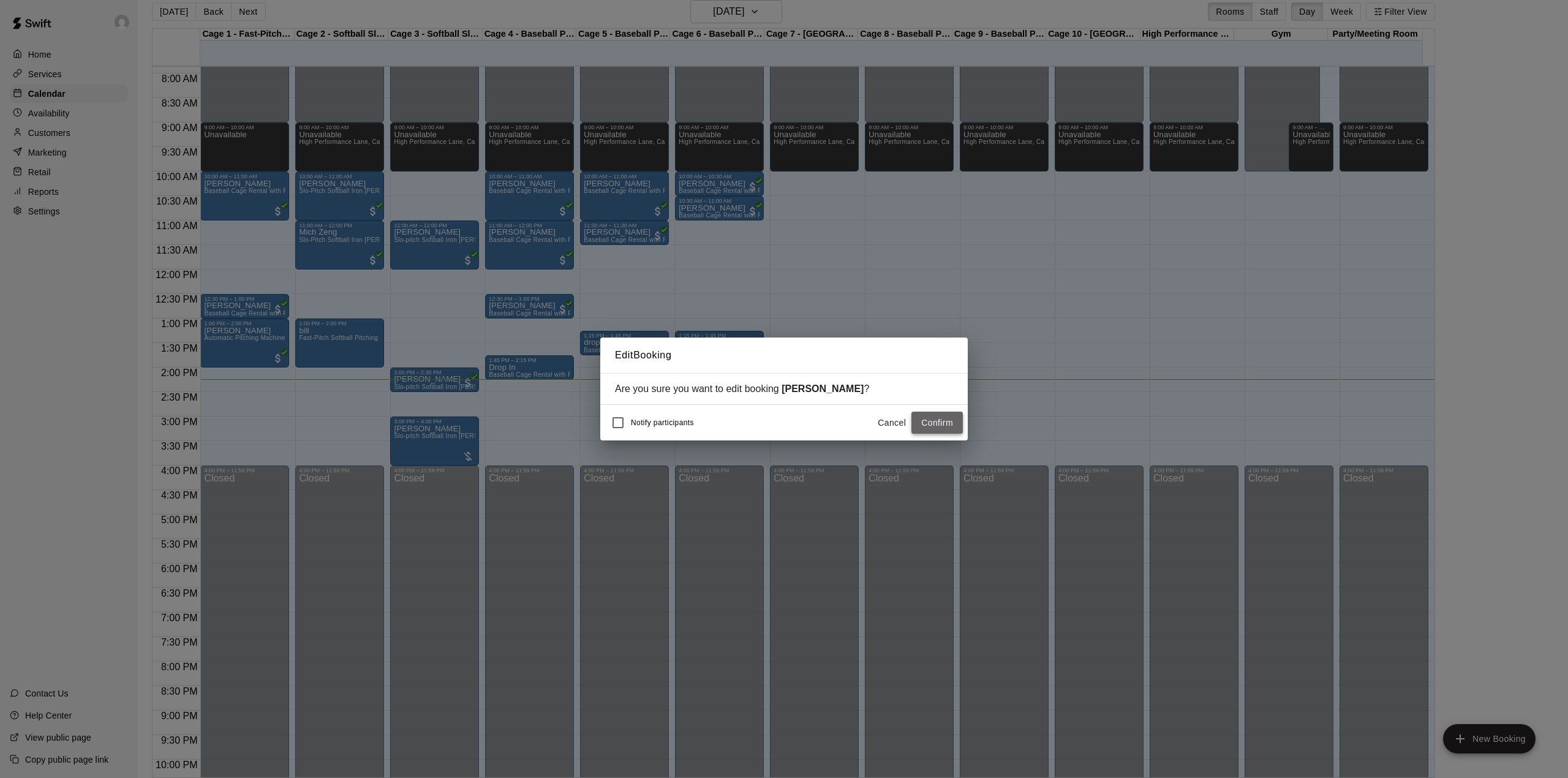
click at [951, 424] on button "Confirm" at bounding box center [937, 423] width 51 height 23
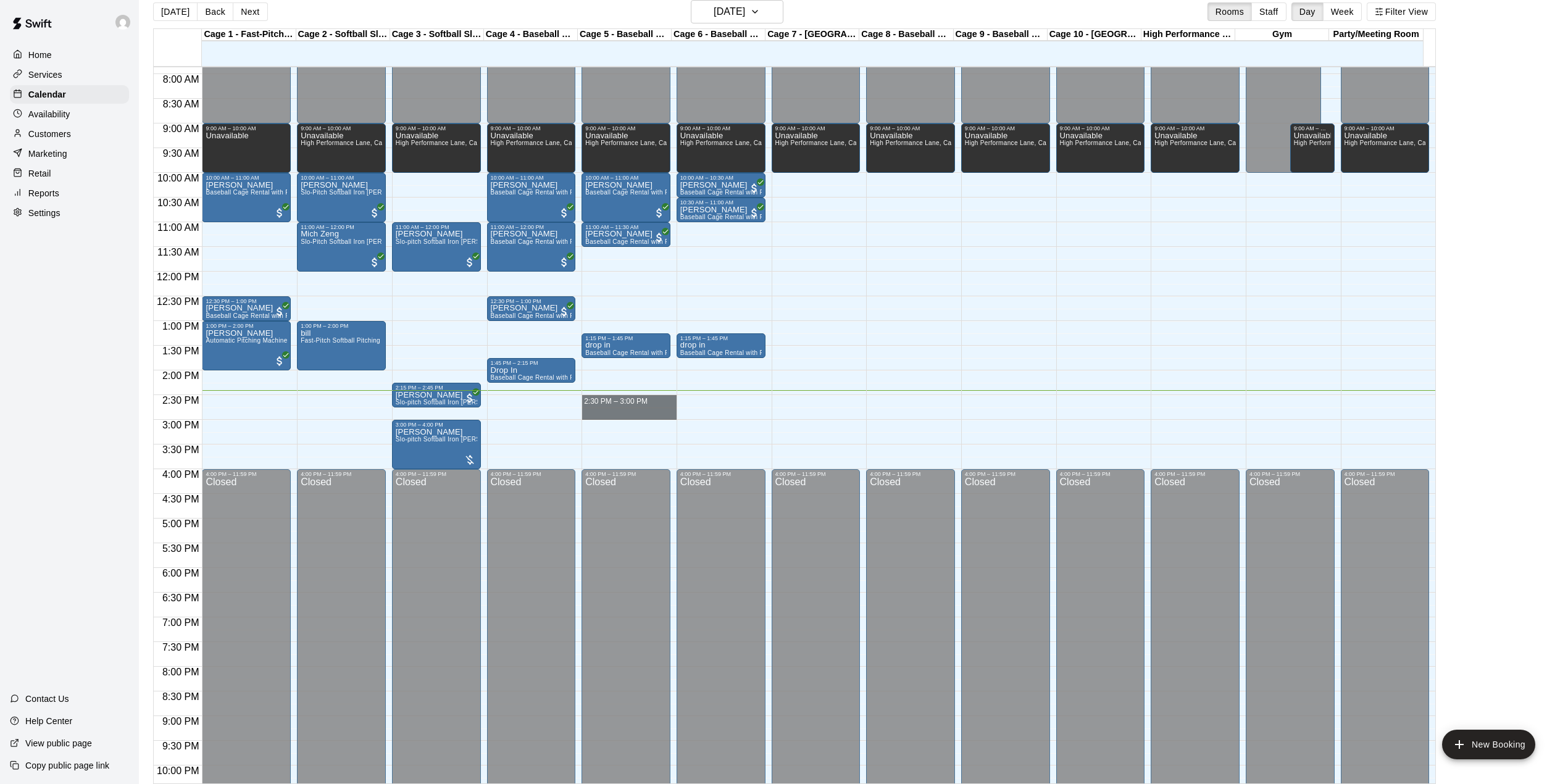
drag, startPoint x: 613, startPoint y: 399, endPoint x: 616, endPoint y: 410, distance: 11.4
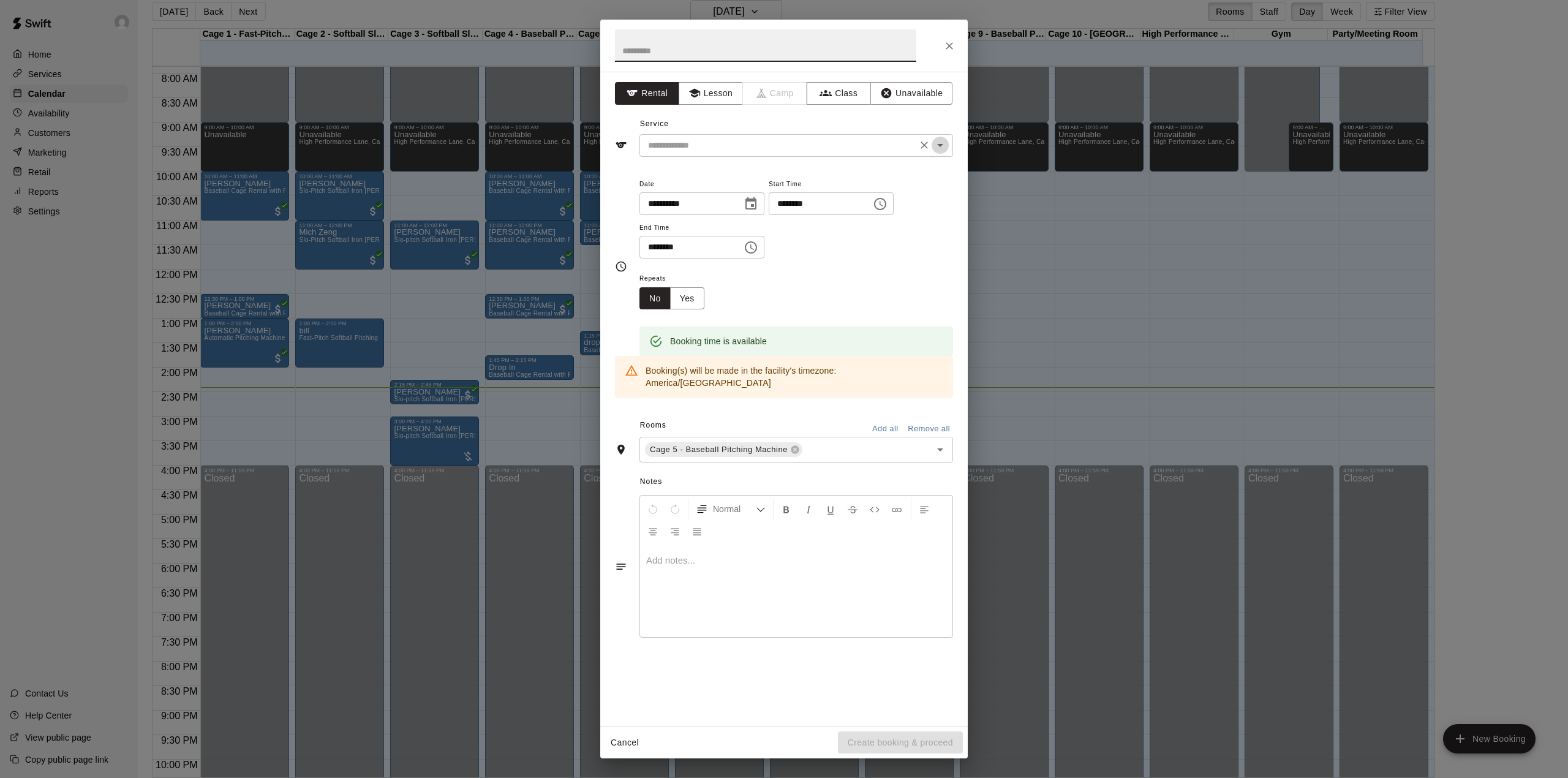
click at [945, 145] on icon "Open" at bounding box center [940, 145] width 15 height 15
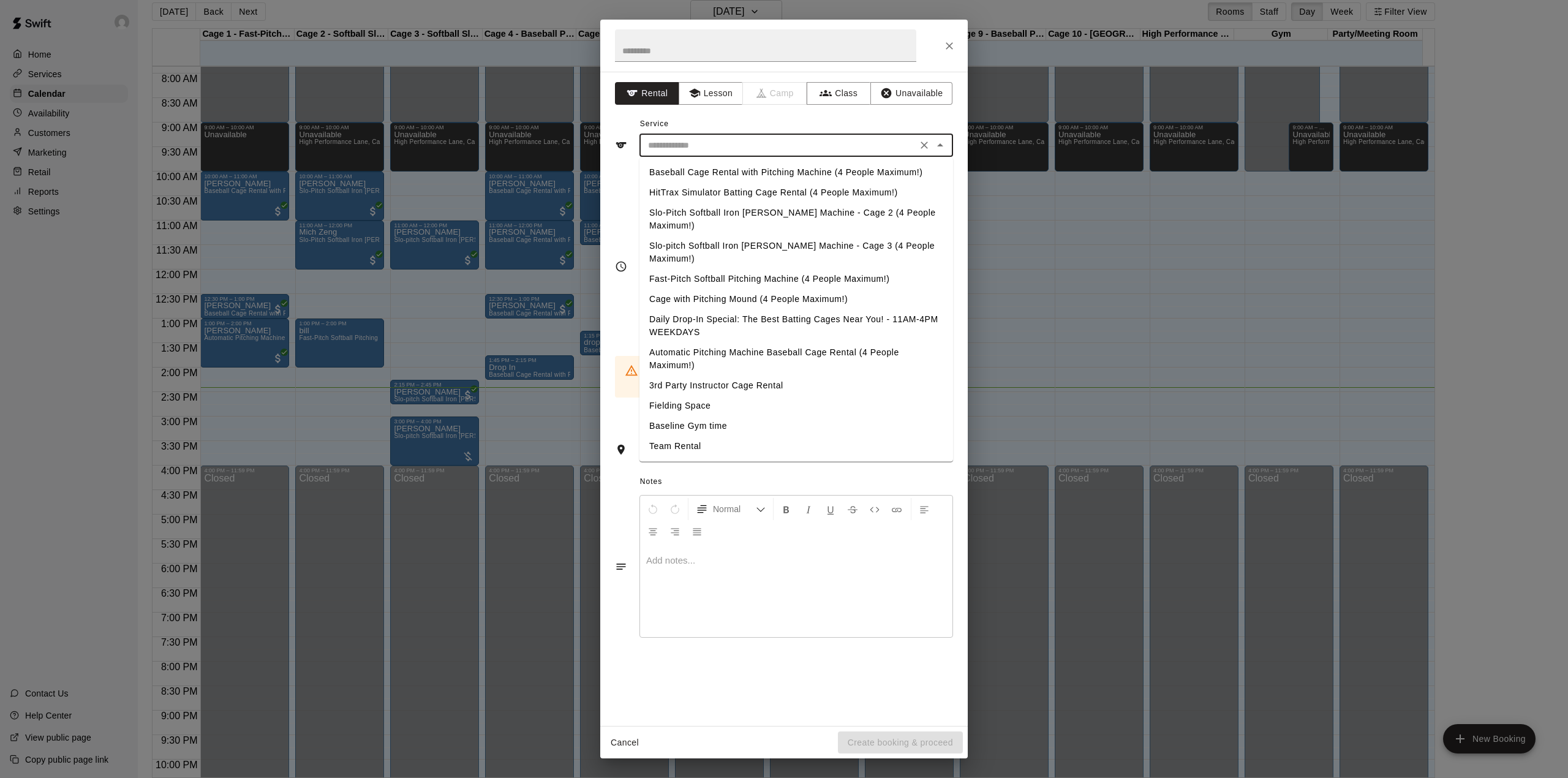
click at [750, 164] on li "Baseball Cage Rental with Pitching Machine (4 People Maximum!)" at bounding box center [796, 172] width 314 height 20
type input "**********"
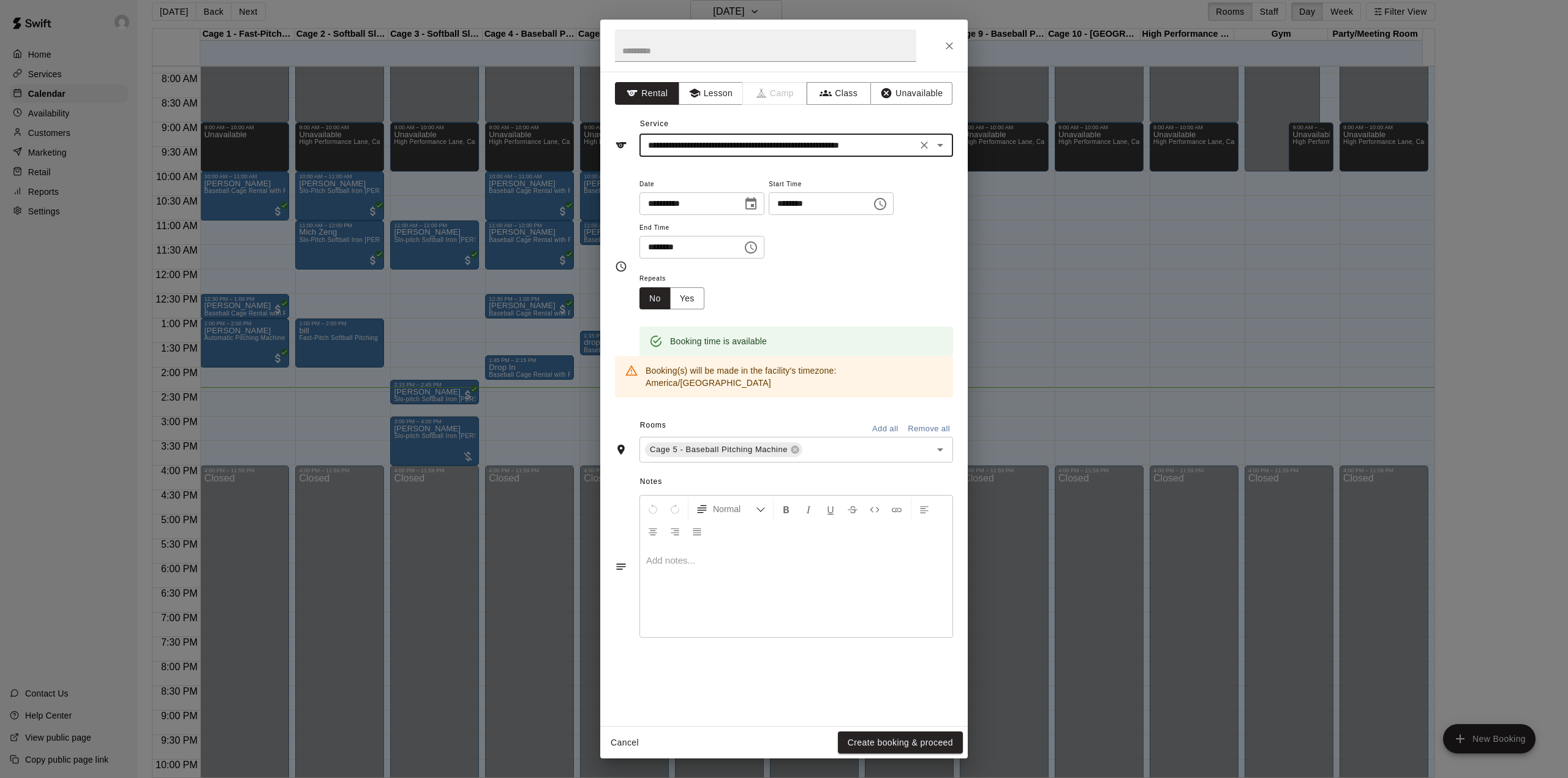
click at [696, 27] on h2 at bounding box center [766, 45] width 331 height 52
click at [699, 35] on input "text" at bounding box center [766, 45] width 302 height 33
type input "*******"
click at [918, 744] on button "Create booking & proceed" at bounding box center [900, 743] width 125 height 23
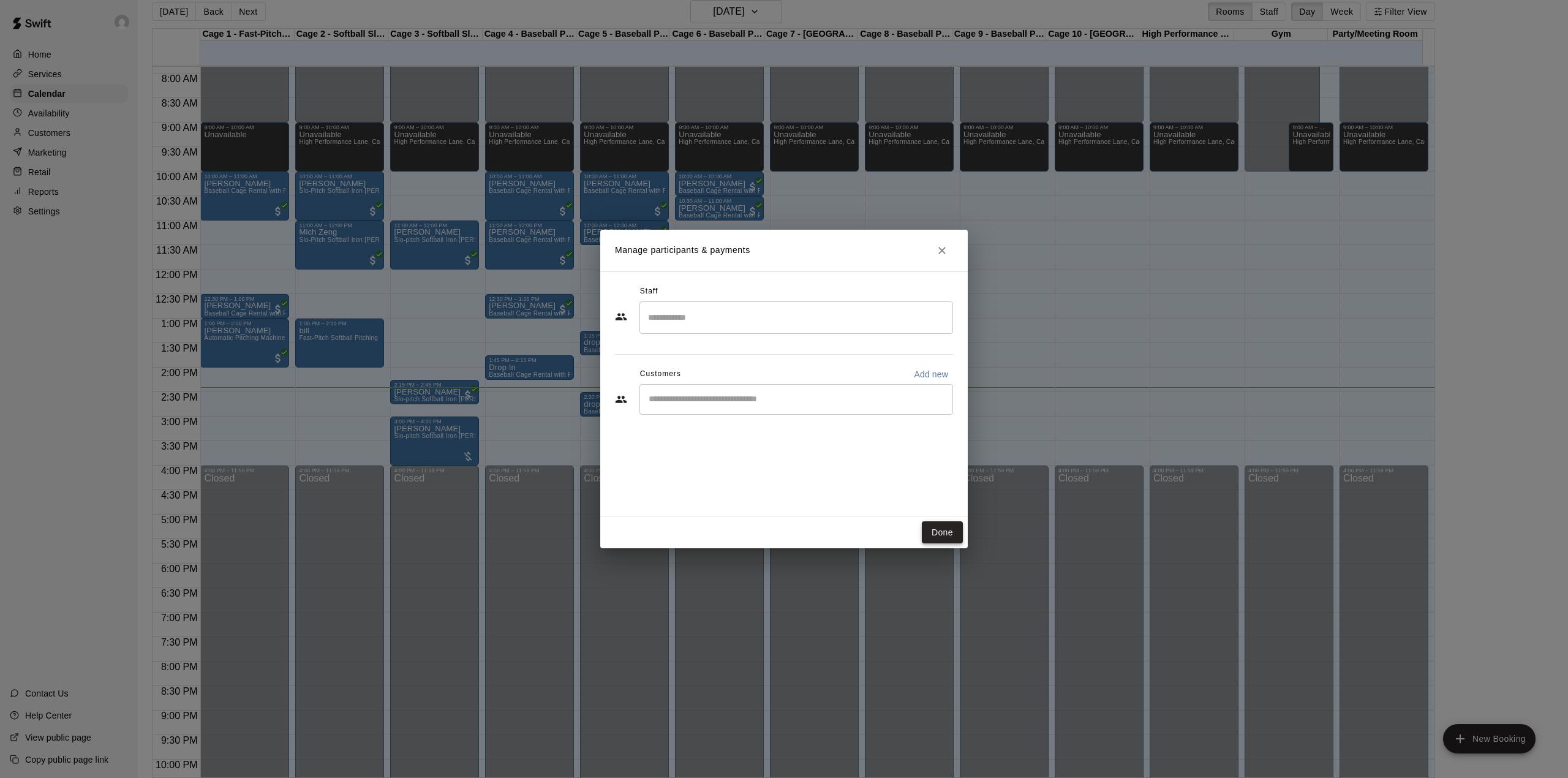
click at [937, 522] on button "Done" at bounding box center [943, 533] width 41 height 23
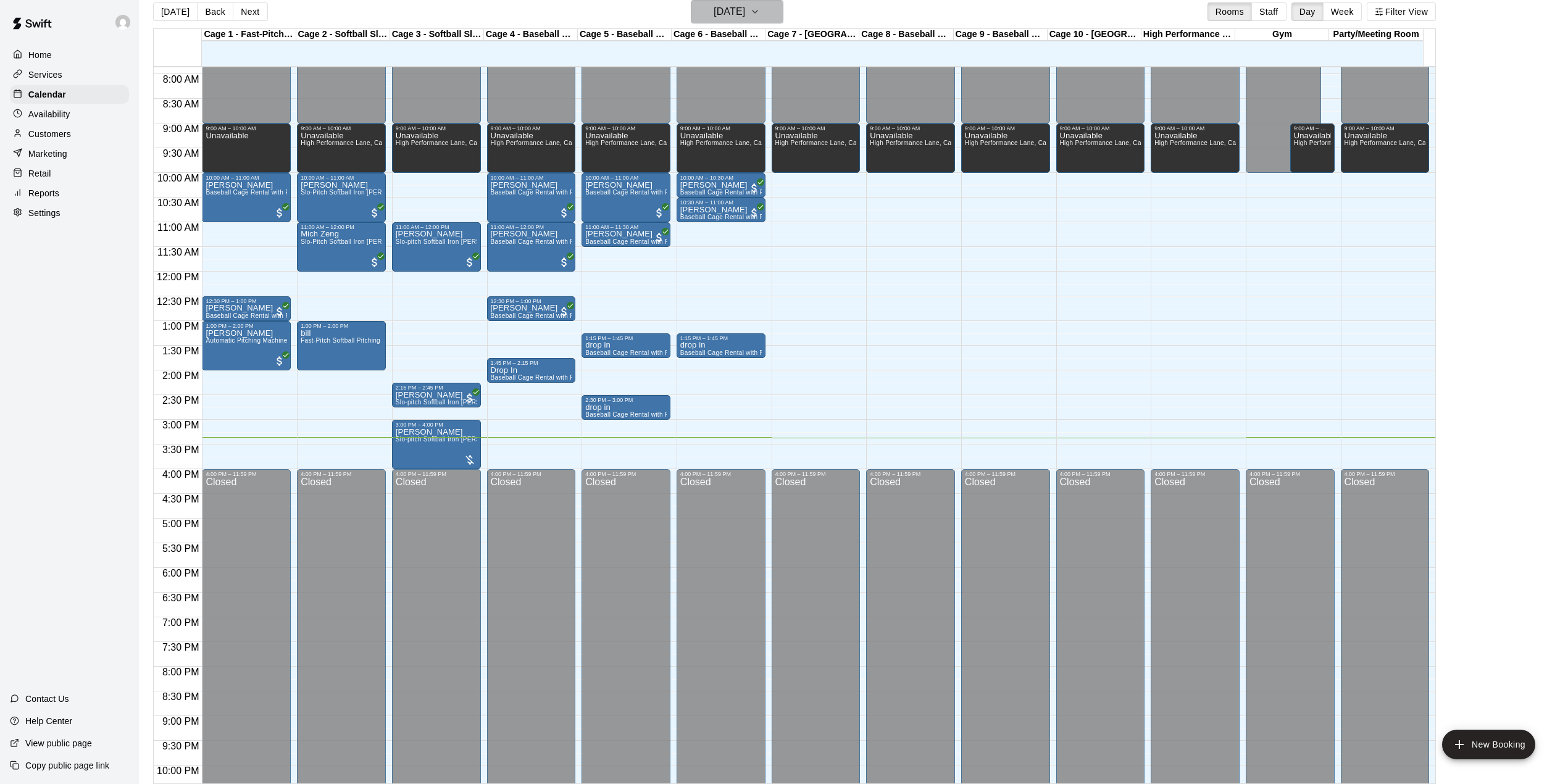
click at [745, 10] on h6 "[DATE]" at bounding box center [729, 11] width 31 height 17
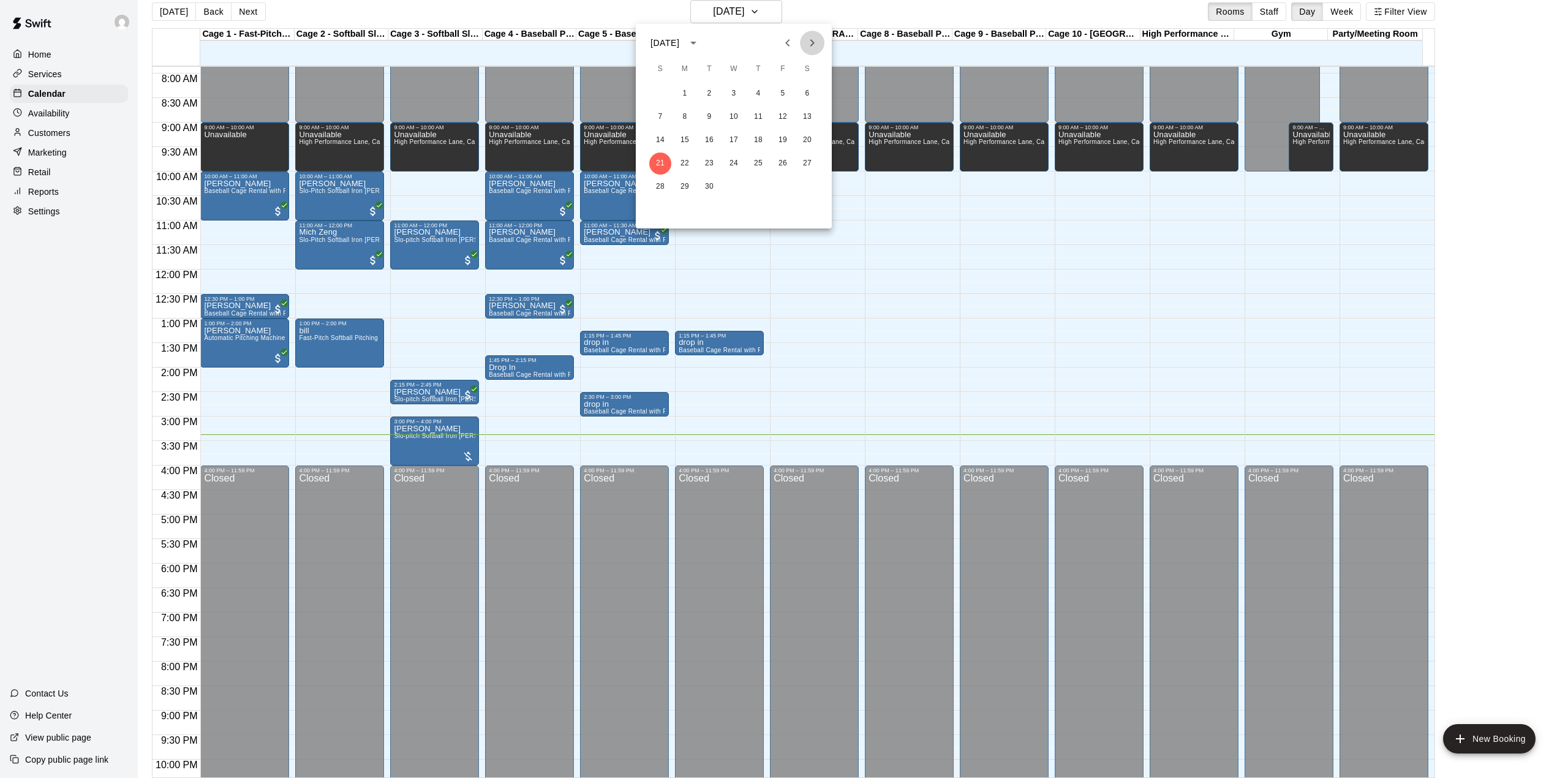
click at [815, 37] on icon "Next month" at bounding box center [812, 42] width 15 height 15
click at [797, 49] on button "Previous month" at bounding box center [788, 43] width 25 height 25
click at [665, 163] on button "21" at bounding box center [660, 163] width 22 height 22
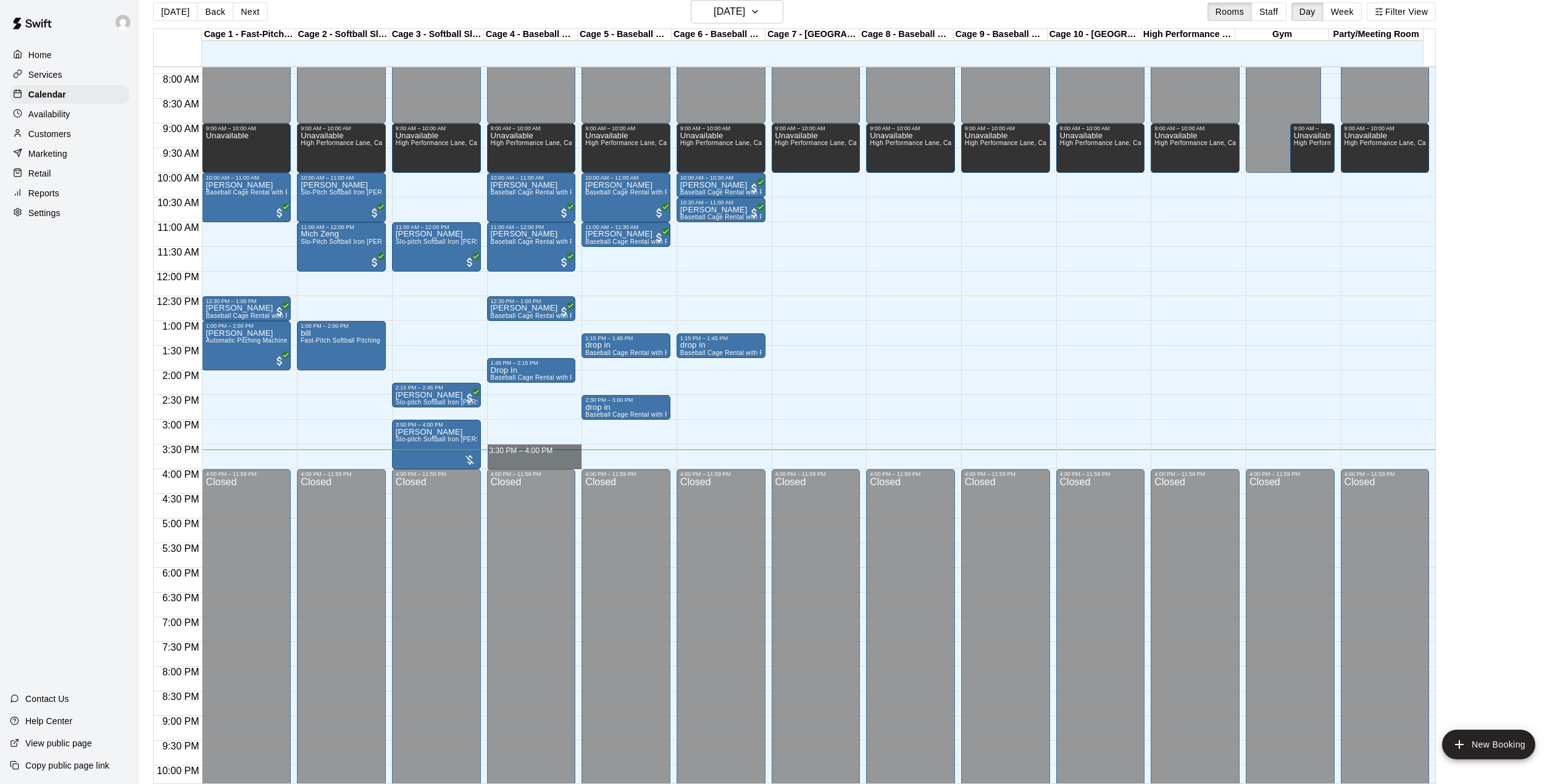
drag, startPoint x: 487, startPoint y: 457, endPoint x: 494, endPoint y: 461, distance: 8.1
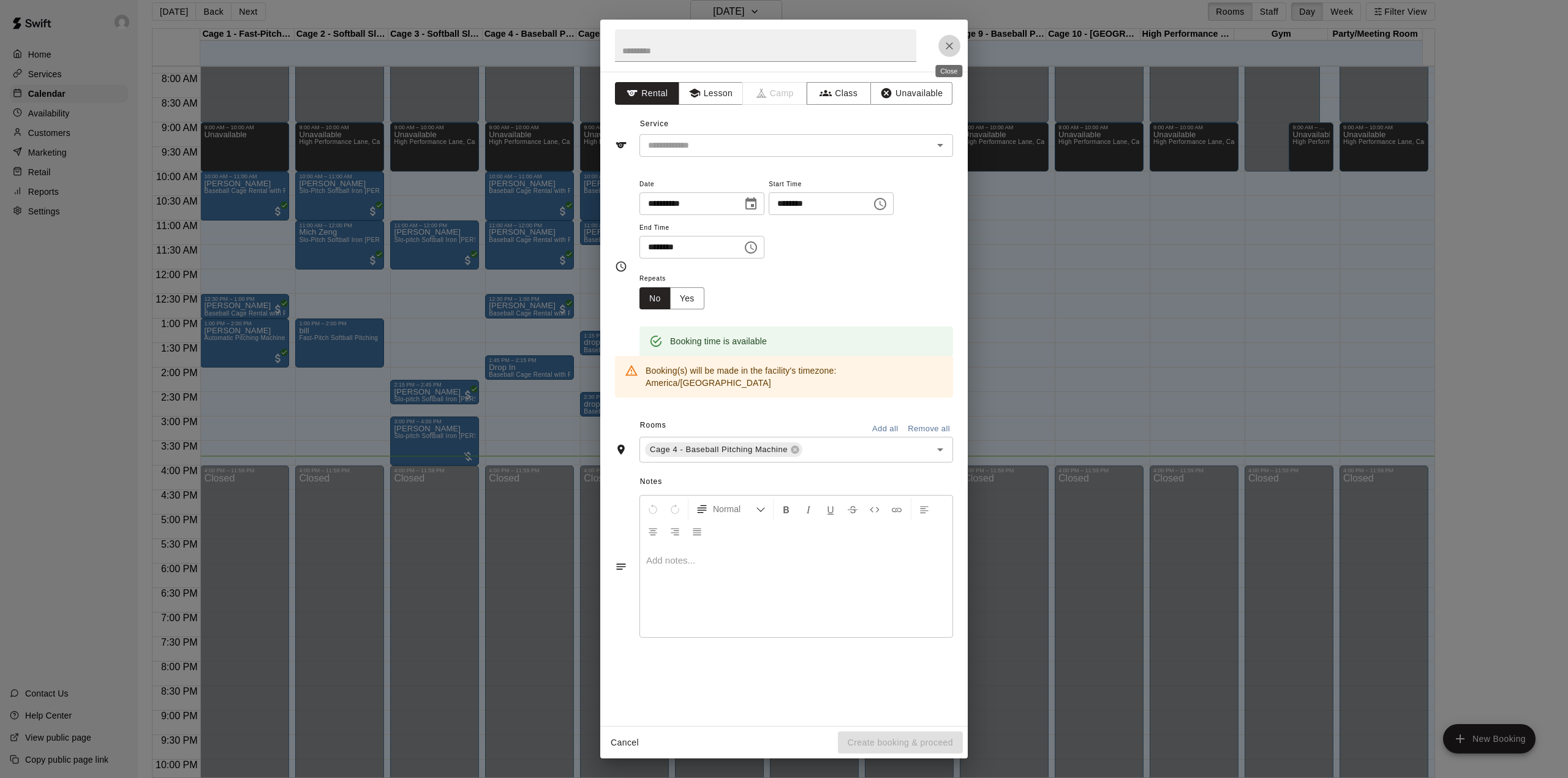
click at [946, 40] on icon "Close" at bounding box center [950, 46] width 12 height 12
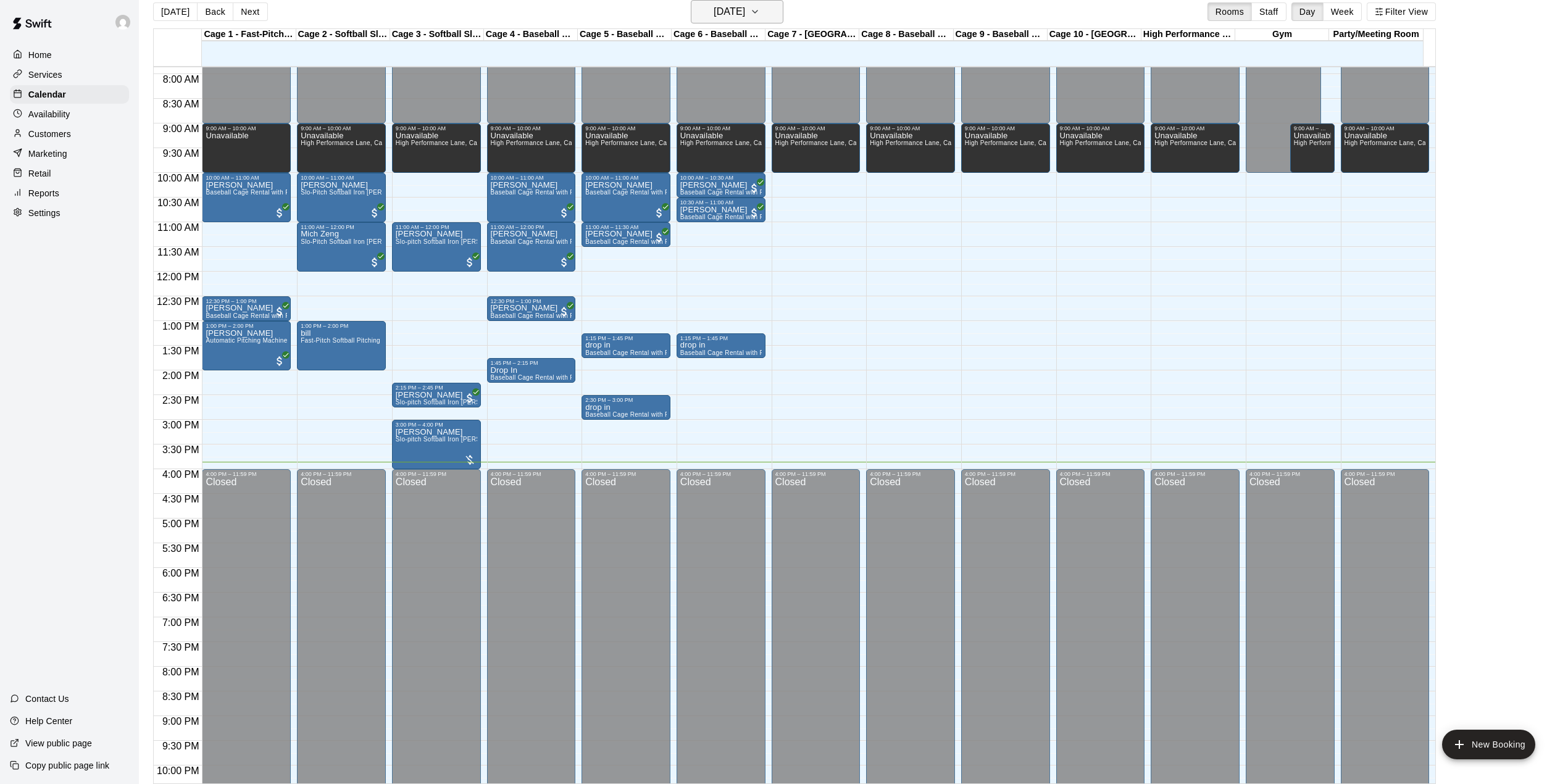
click at [723, 19] on h6 "[DATE]" at bounding box center [729, 11] width 31 height 17
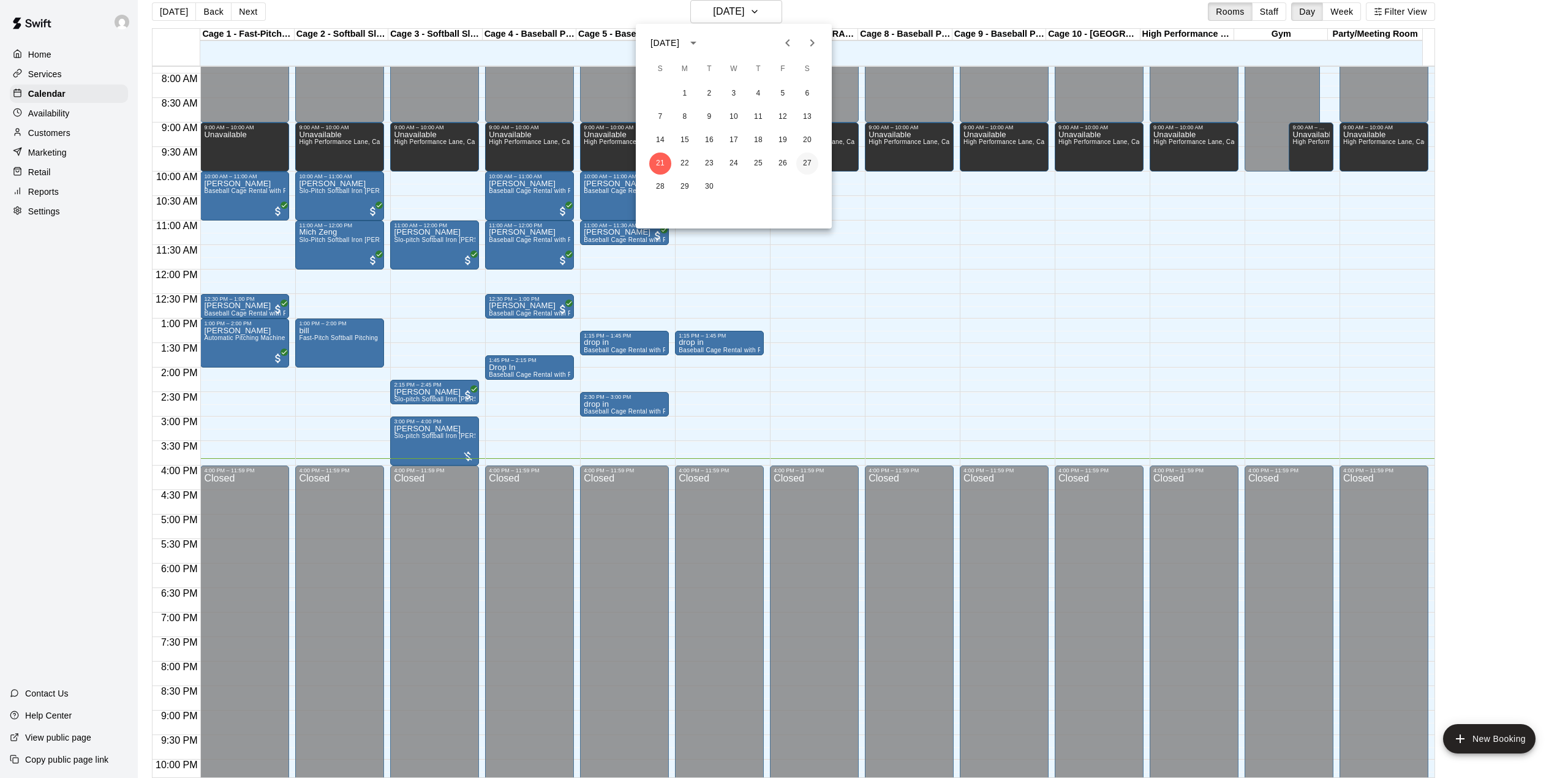
click at [800, 169] on button "27" at bounding box center [807, 163] width 22 height 22
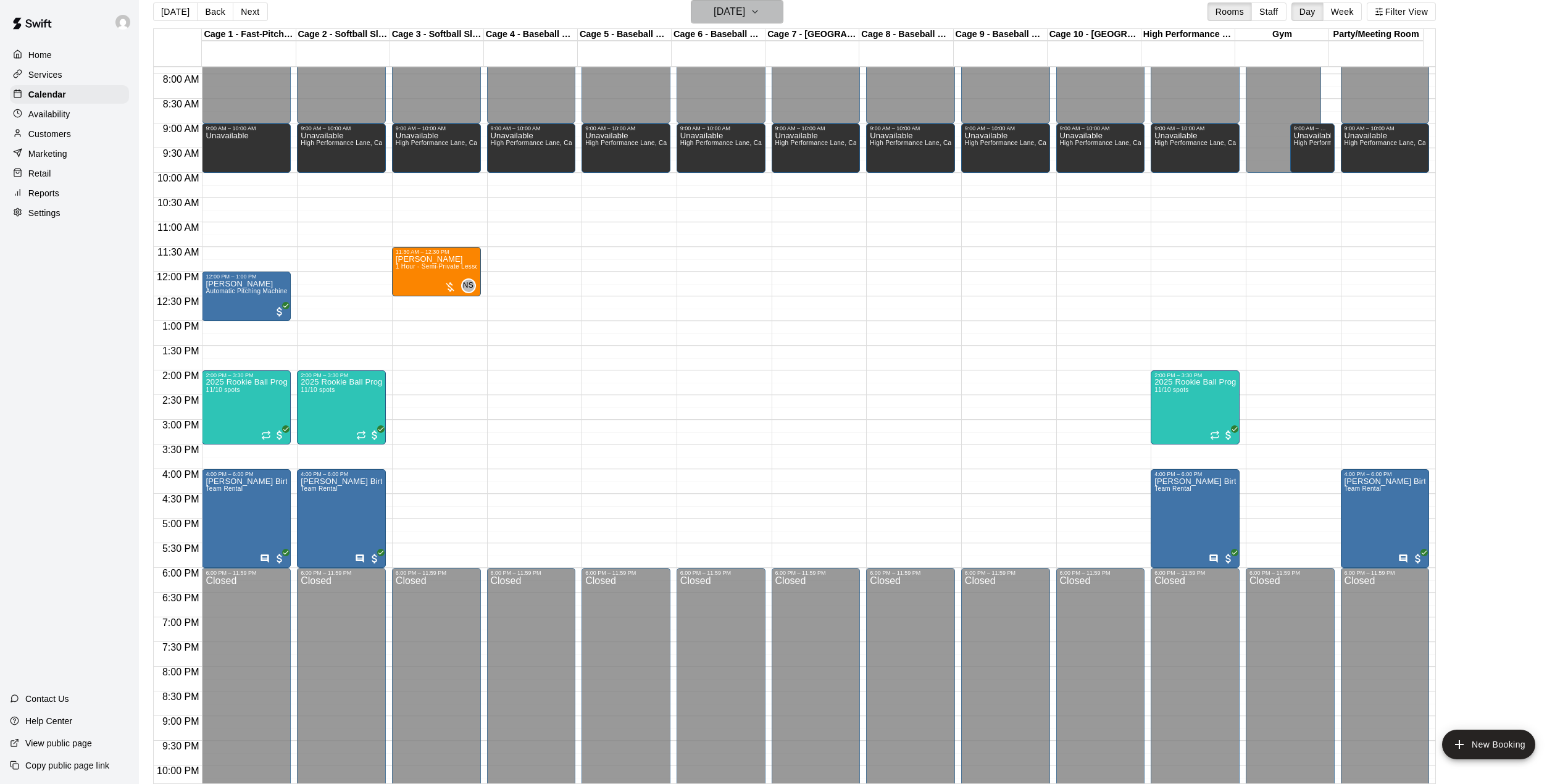
click at [760, 17] on icon "button" at bounding box center [755, 12] width 10 height 15
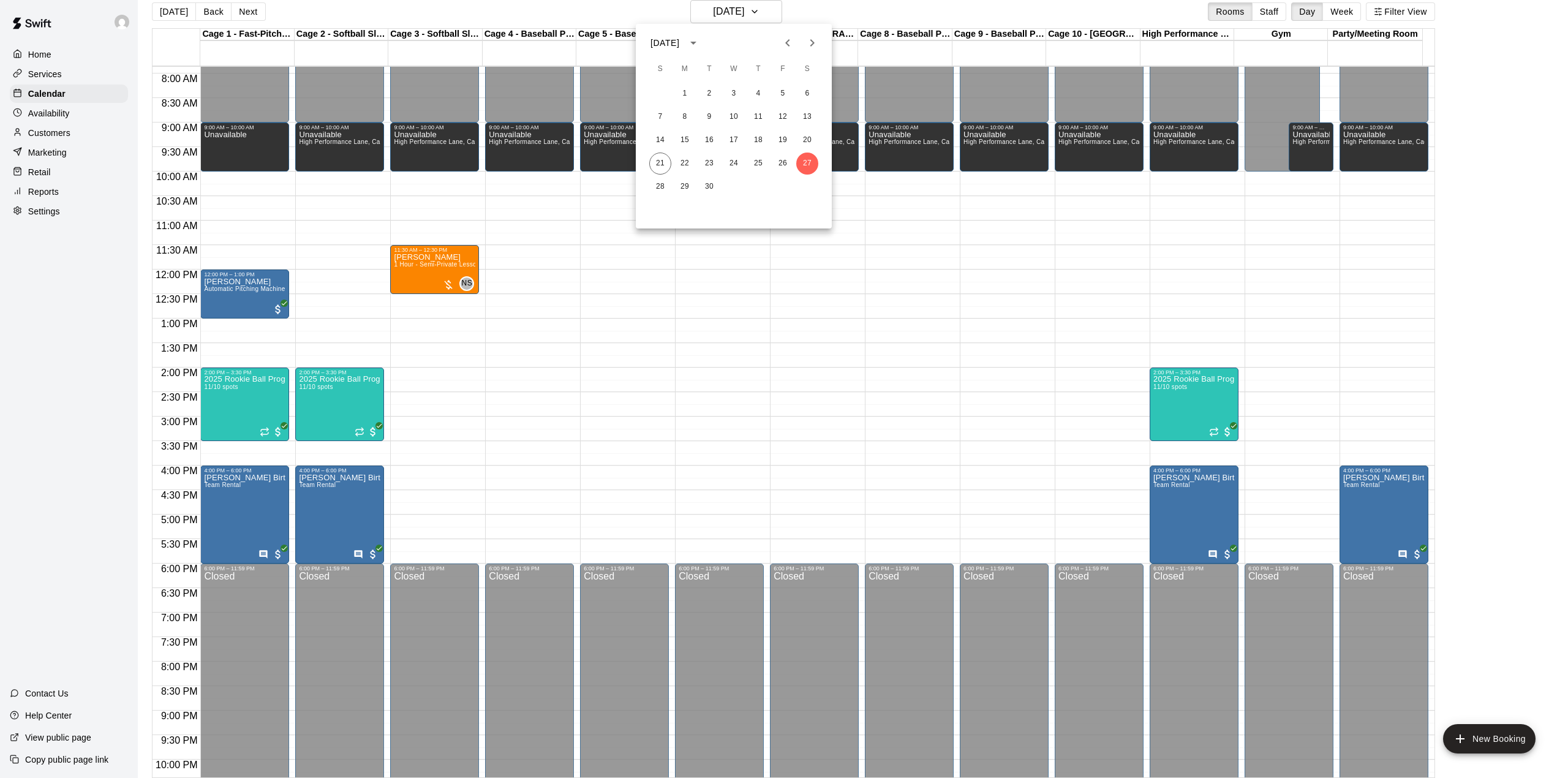
click at [811, 44] on icon "Next month" at bounding box center [812, 42] width 15 height 15
click at [731, 96] on button "1" at bounding box center [733, 94] width 22 height 22
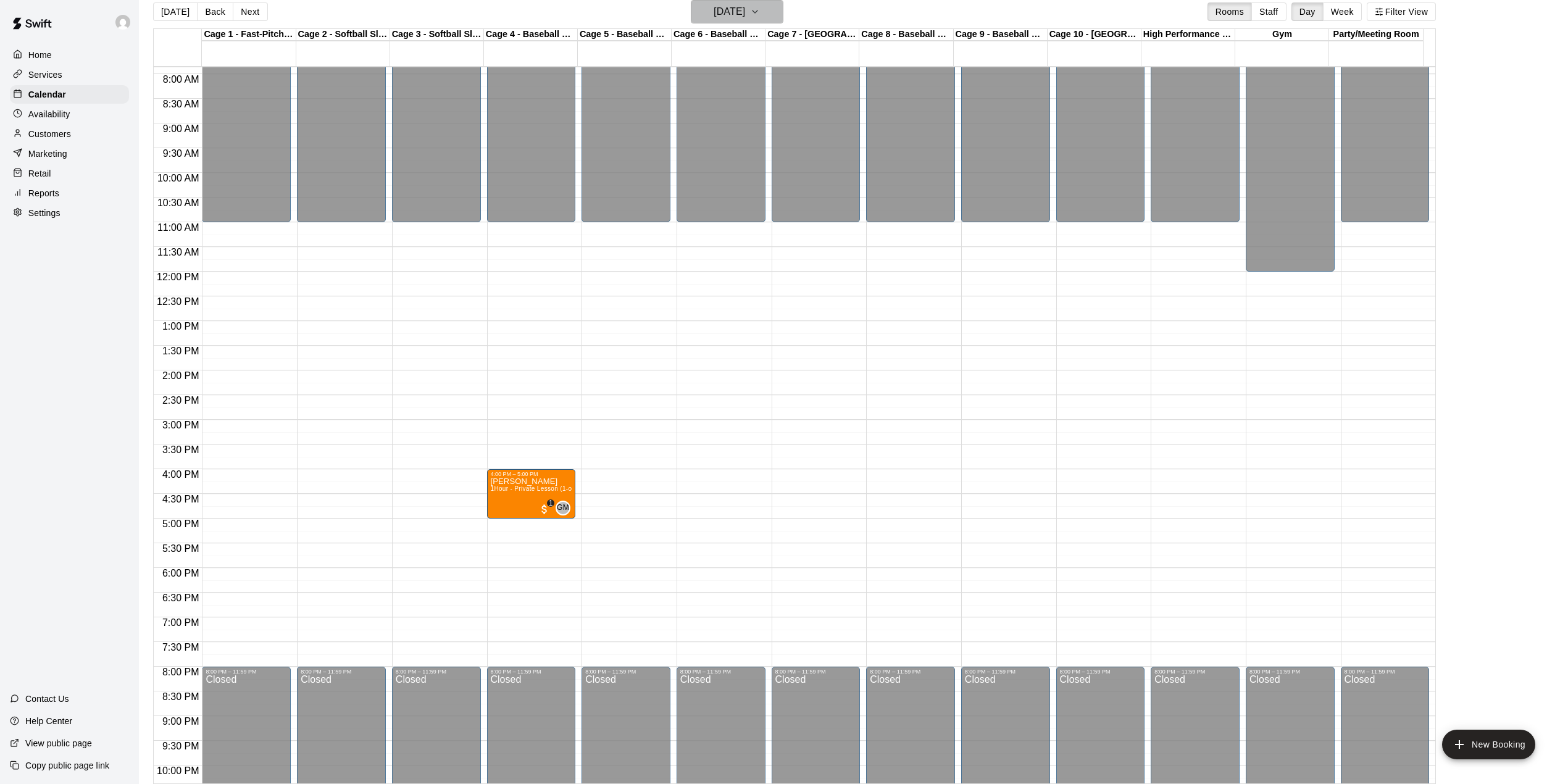
click at [745, 11] on h6 "[DATE]" at bounding box center [729, 11] width 31 height 17
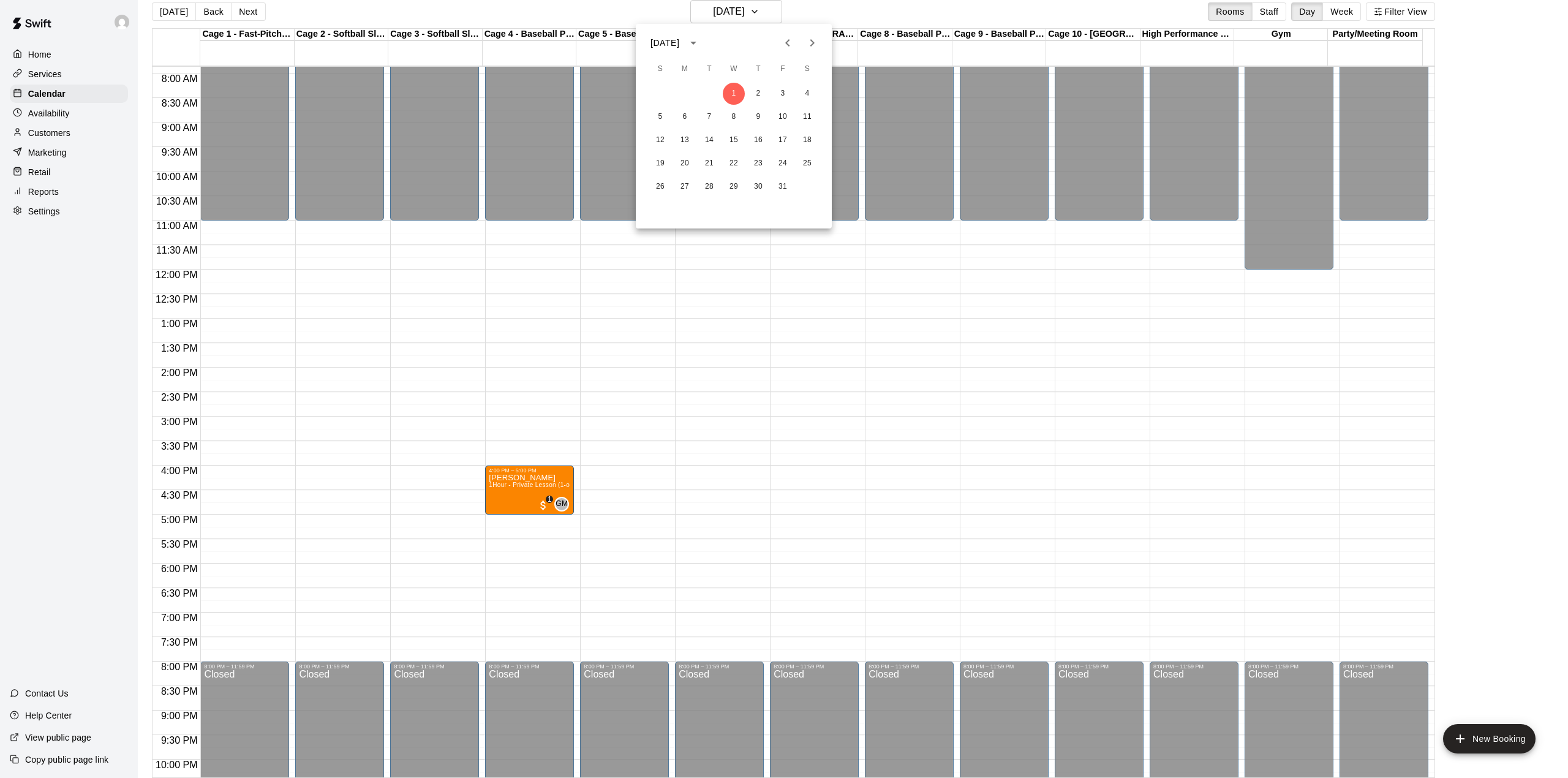
click at [787, 44] on icon "Previous month" at bounding box center [787, 42] width 4 height 7
click at [737, 164] on button "24" at bounding box center [733, 163] width 22 height 22
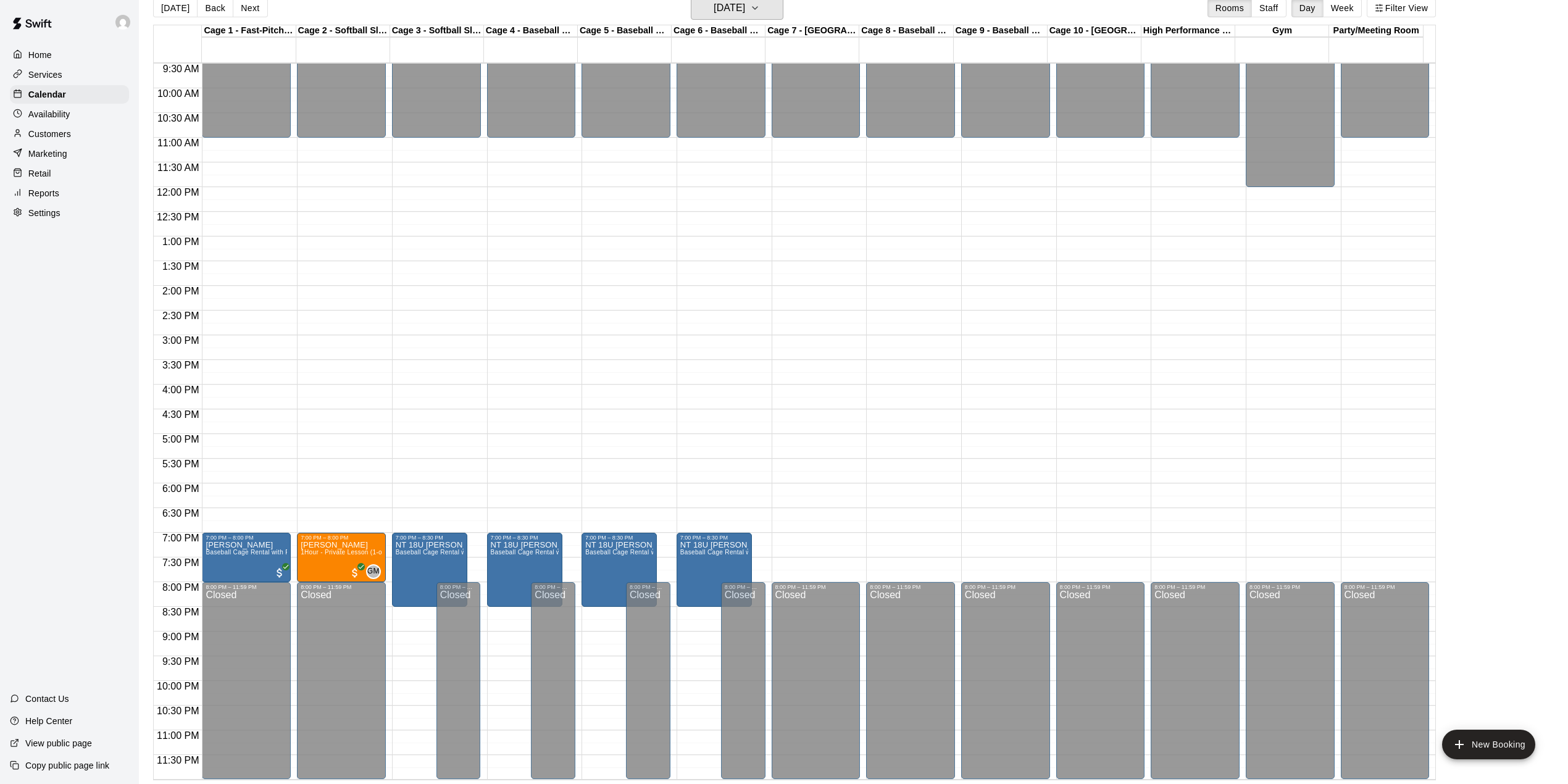
scroll to position [20, 0]
click at [170, 15] on button "[DATE]" at bounding box center [176, 6] width 45 height 19
